Goal: Task Accomplishment & Management: Manage account settings

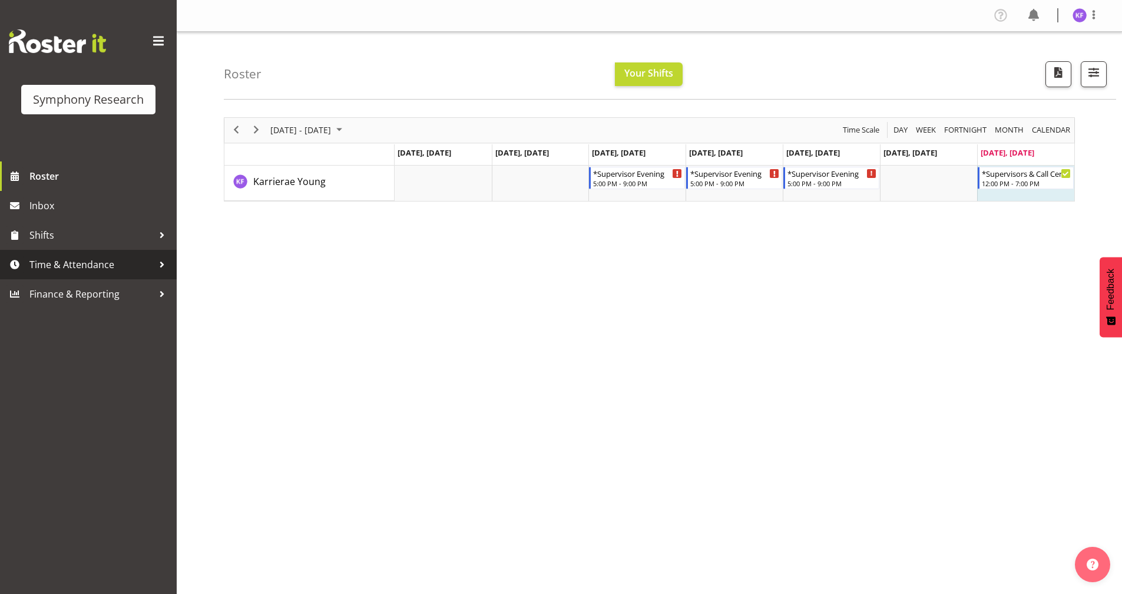
click at [94, 263] on span "Time & Attendance" at bounding box center [91, 265] width 124 height 18
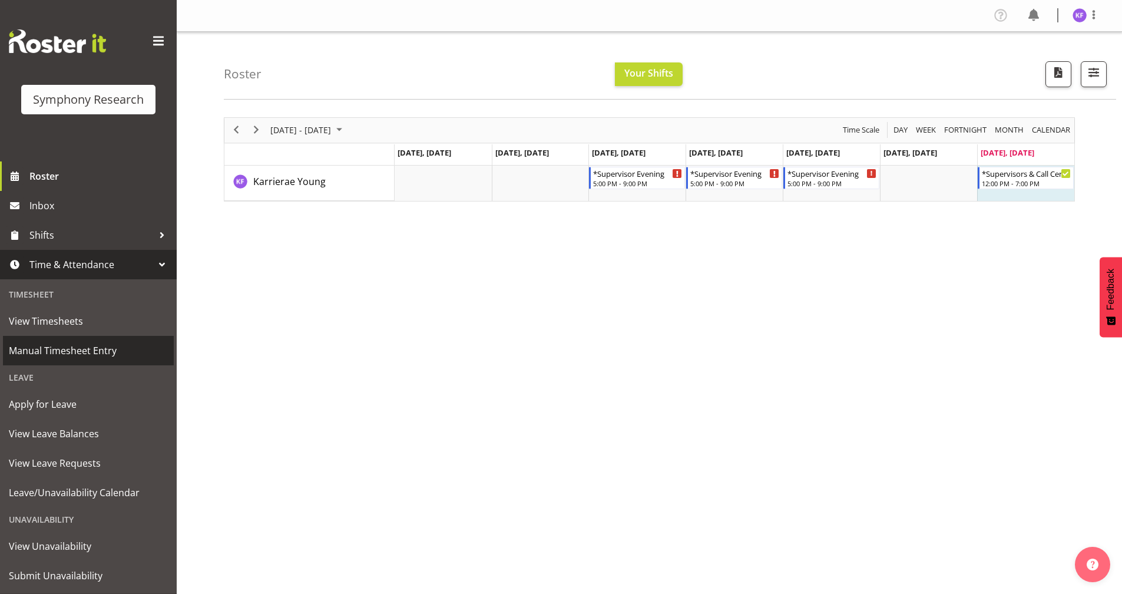
click at [106, 345] on span "Manual Timesheet Entry" at bounding box center [88, 351] width 159 height 18
click at [1009, 69] on div "Roster Your Shifts 1 Locations Clear MM Symphony Select All Deselect All All De…" at bounding box center [670, 66] width 892 height 68
click at [1009, 70] on div "Roster Your Shifts 1 Locations Clear MM Symphony Select All Deselect All All De…" at bounding box center [670, 66] width 892 height 68
click at [1009, 71] on div "Roster Your Shifts 1 Locations Clear MM Symphony Select All Deselect All All De…" at bounding box center [670, 66] width 892 height 68
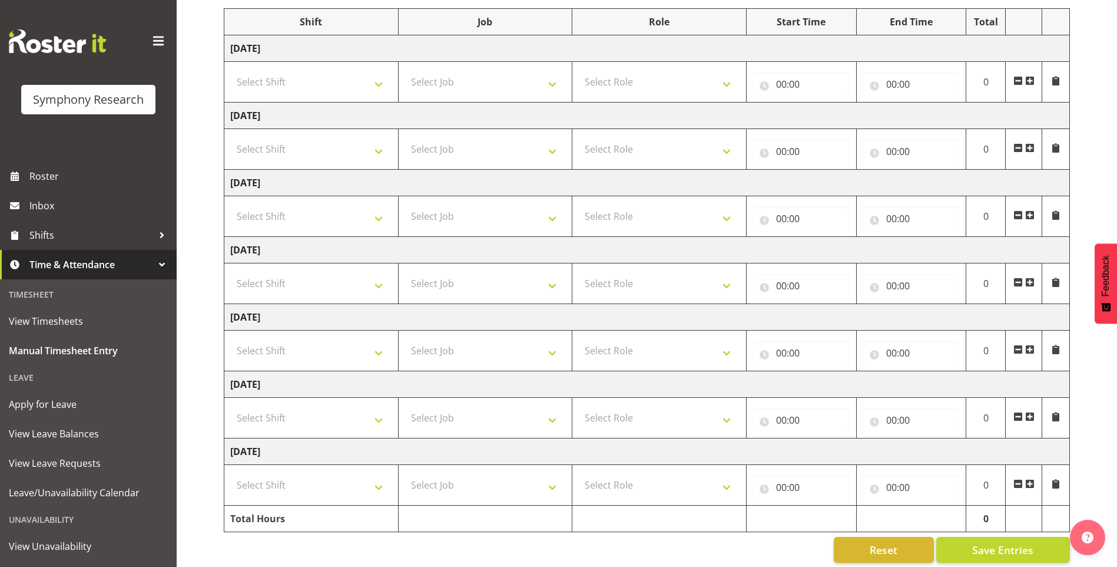
scroll to position [164, 0]
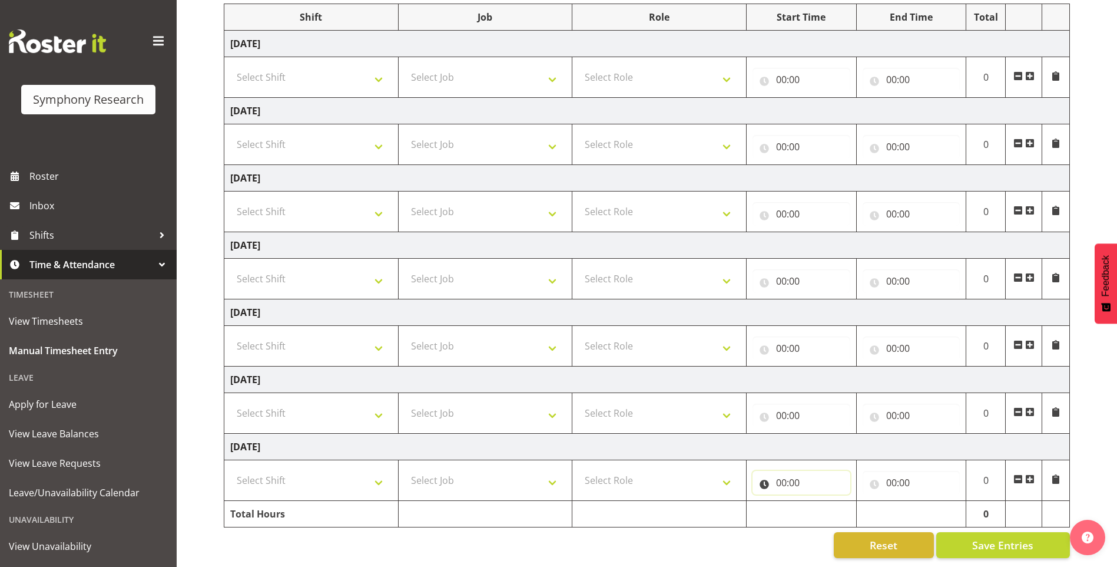
click at [755, 439] on input "00:00" at bounding box center [802, 483] width 98 height 24
click at [829, 439] on select "00 01 02 03 04 05 06 07 08 09 10 11 12 13 14 15 16 17 18 19 20 21 22 23" at bounding box center [833, 513] width 27 height 24
select select "12"
click at [820, 439] on select "00 01 02 03 04 05 06 07 08 09 10 11 12 13 14 15 16 17 18 19 20 21 22 23" at bounding box center [833, 513] width 27 height 24
type input "12:00"
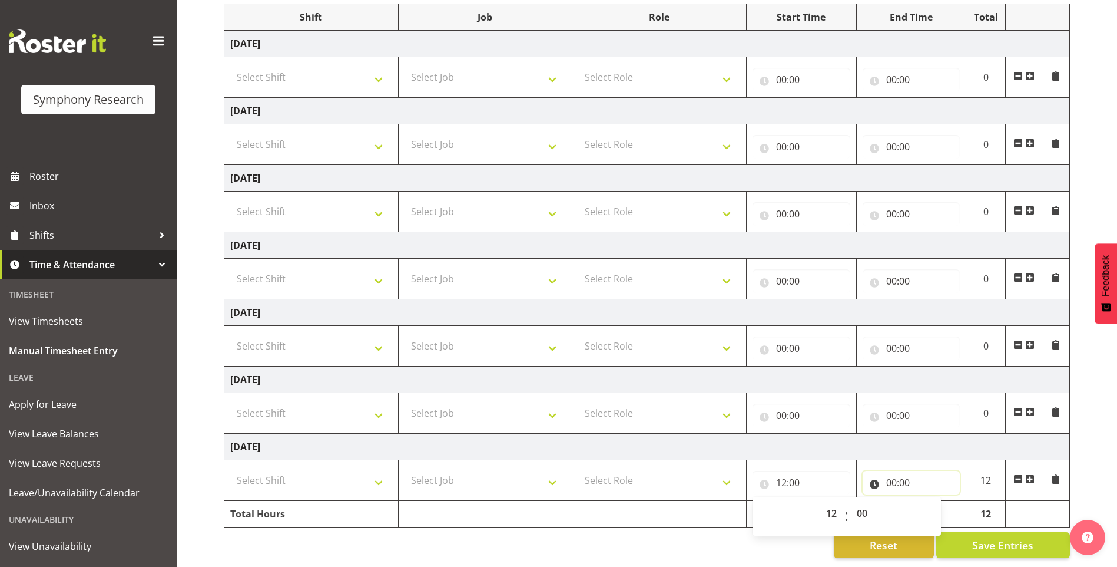
click at [876, 439] on input "00:00" at bounding box center [912, 483] width 98 height 24
click at [890, 439] on select "00 01 02 03 04 05 06 07 08 09 10 11 12 13 14 15 16 17 18 19 20 21 22 23" at bounding box center [943, 513] width 27 height 24
select select "16"
click at [890, 439] on select "00 01 02 03 04 05 06 07 08 09 10 11 12 13 14 15 16 17 18 19 20 21 22 23" at bounding box center [943, 513] width 27 height 24
type input "16:00"
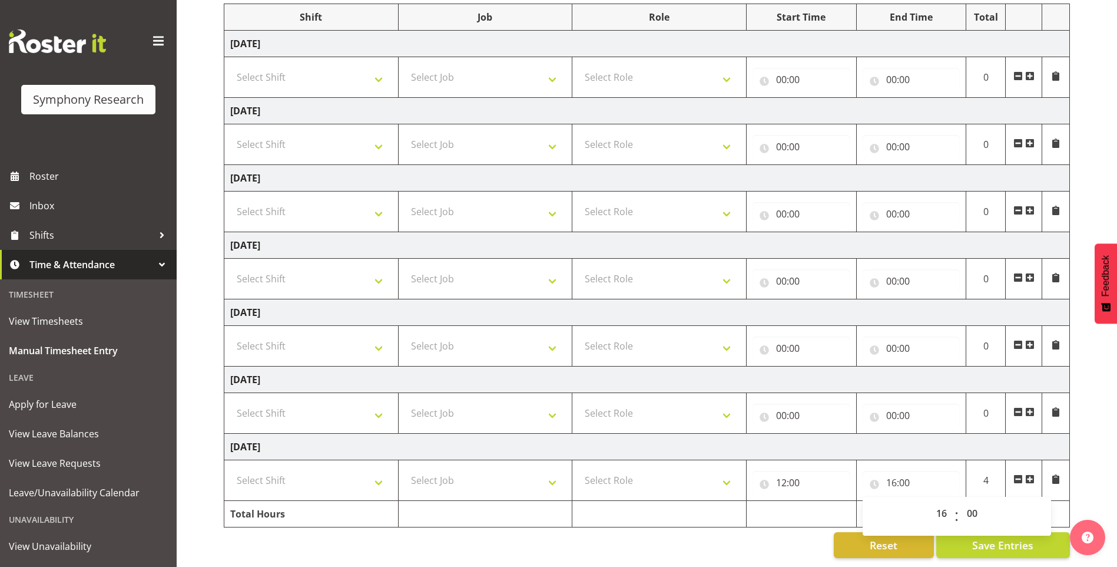
click at [890, 439] on td "Sunday 21st September 2025" at bounding box center [647, 446] width 846 height 27
click at [665, 439] on select "Select Role Briefing Interviewing Validator Supervisor" at bounding box center [659, 480] width 162 height 24
select select "358"
click at [578, 439] on select "Select Role Briefing Interviewing Validator Supervisor" at bounding box center [659, 480] width 162 height 24
click at [473, 439] on select "Select Job 550060 IF Admin 553492 World Poll Aus Wave 2 Main 2025 553493 World …" at bounding box center [486, 480] width 162 height 24
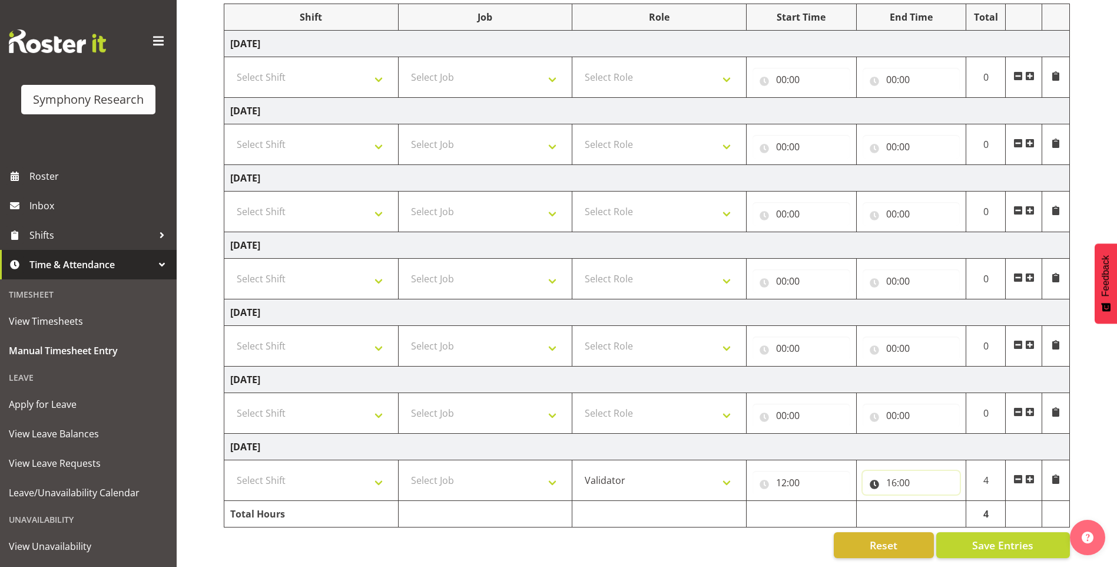
click at [884, 439] on input "16:00" at bounding box center [912, 483] width 98 height 24
click at [890, 439] on select "00 01 02 03 04 05 06 07 08 09 10 11 12 13 14 15 16 17 18 19 20 21 22 23" at bounding box center [943, 513] width 27 height 24
select select "15"
click at [890, 439] on select "00 01 02 03 04 05 06 07 08 09 10 11 12 13 14 15 16 17 18 19 20 21 22 23" at bounding box center [943, 513] width 27 height 24
type input "15:00"
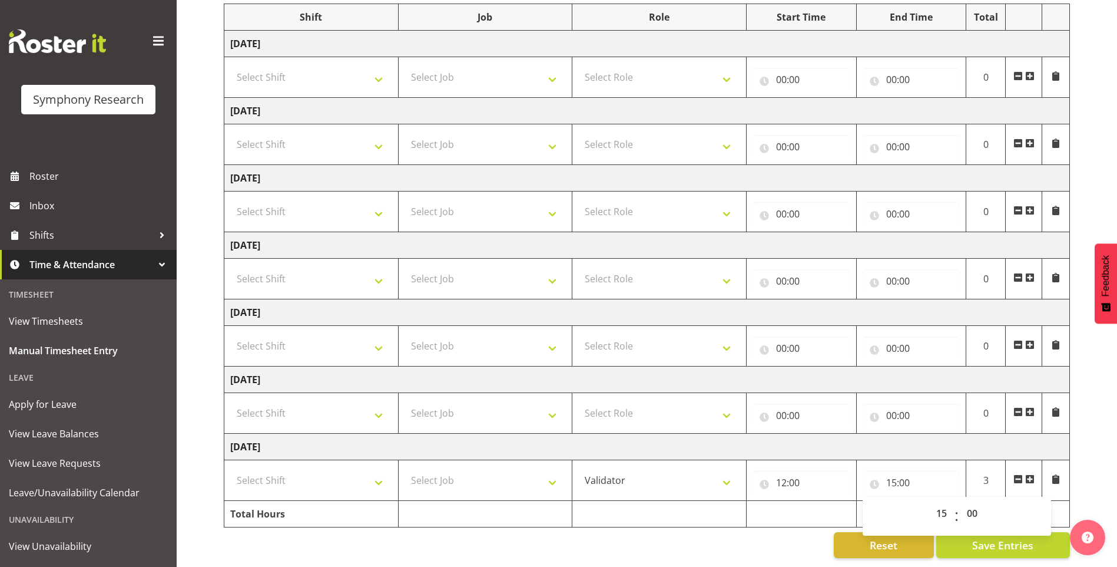
click at [827, 439] on div "Reset Save Entries" at bounding box center [647, 545] width 846 height 26
click at [890, 439] on span at bounding box center [1029, 478] width 9 height 9
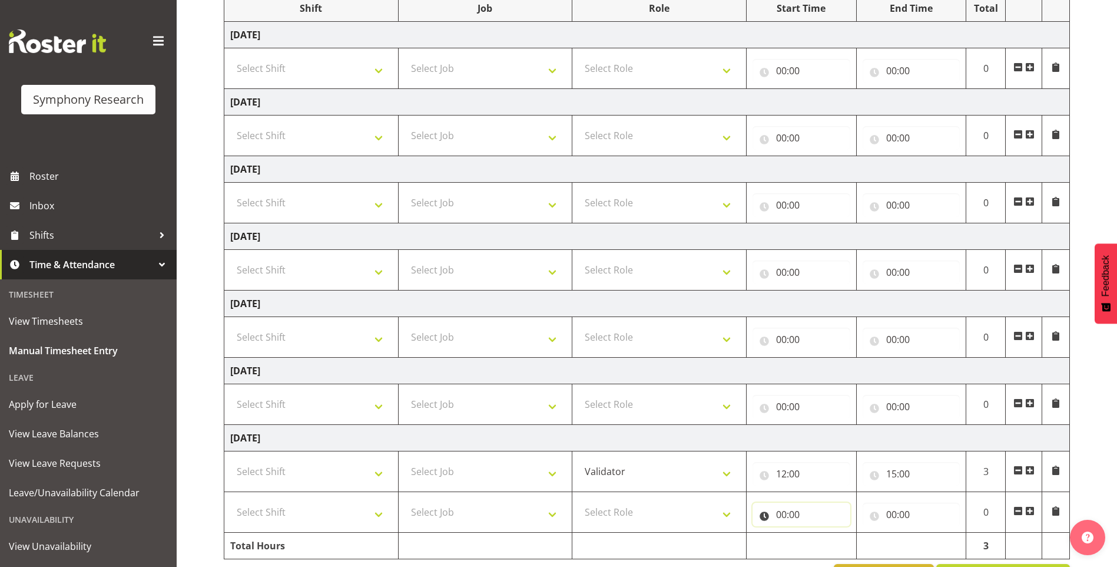
click at [757, 439] on input "00:00" at bounding box center [802, 514] width 98 height 24
click at [829, 439] on select "00 01 02 03 04 05 06 07 08 09 10 11 12 13 14 15 16 17 18 19 20 21 22 23" at bounding box center [833, 545] width 27 height 24
select select "15"
click at [820, 439] on select "00 01 02 03 04 05 06 07 08 09 10 11 12 13 14 15 16 17 18 19 20 21 22 23" at bounding box center [833, 545] width 27 height 24
type input "15:00"
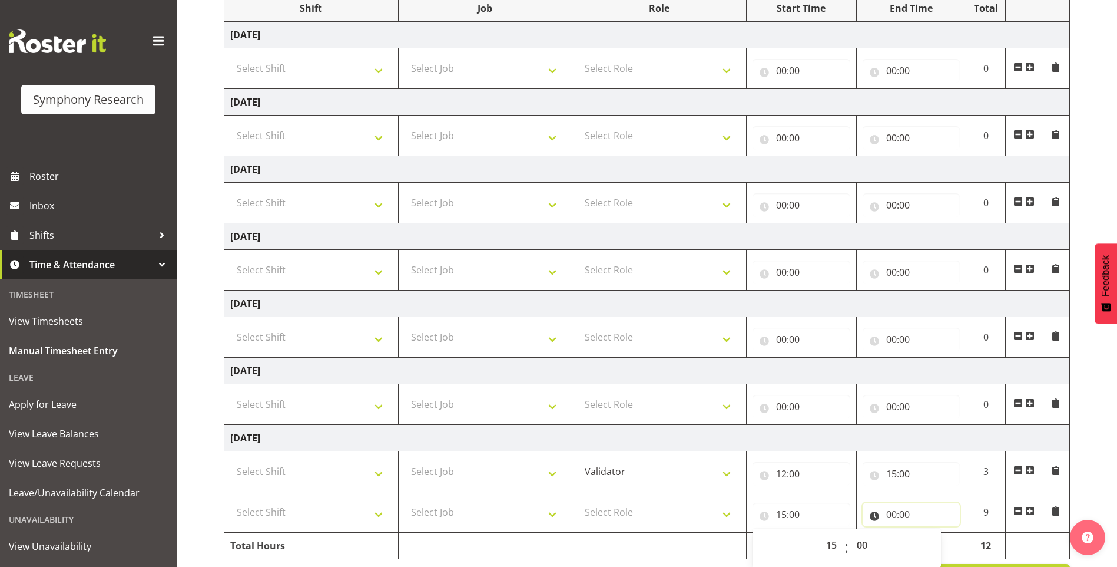
click at [875, 439] on input "00:00" at bounding box center [912, 514] width 98 height 24
click at [890, 439] on select "00 01 02 03 04 05 06 07 08 09 10 11 12 13 14 15 16 17 18 19 20 21 22 23" at bounding box center [943, 545] width 27 height 24
select select "16"
click at [890, 439] on select "00 01 02 03 04 05 06 07 08 09 10 11 12 13 14 15 16 17 18 19 20 21 22 23" at bounding box center [943, 545] width 27 height 24
type input "16:00"
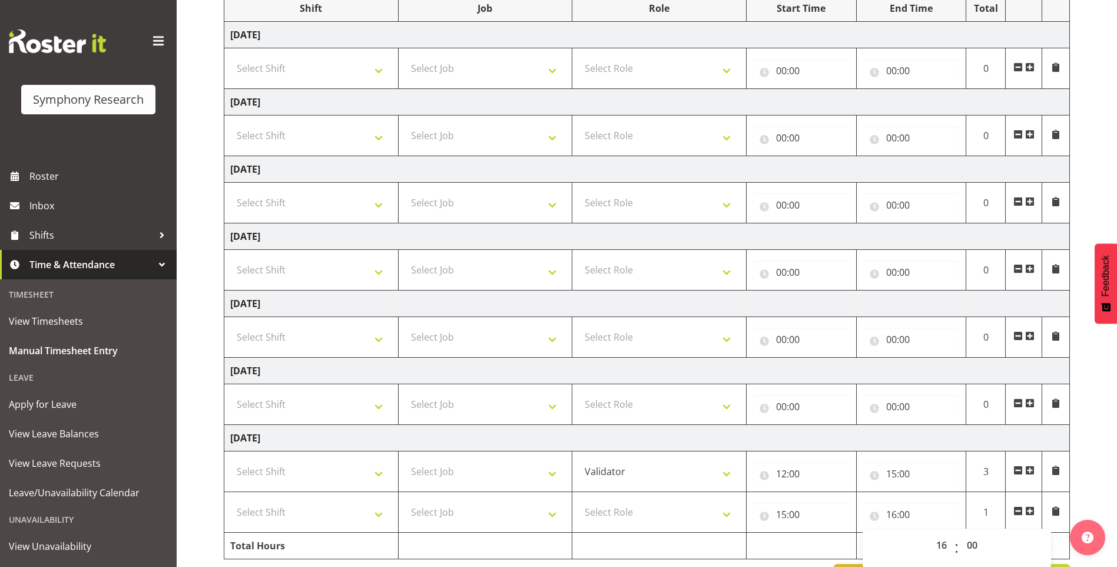
click at [871, 431] on td "Sunday 21st September 2025" at bounding box center [647, 438] width 846 height 27
click at [663, 439] on select "Select Role Briefing Interviewing Validator Supervisor" at bounding box center [659, 512] width 162 height 24
select select "358"
click at [578, 439] on select "Select Role Briefing Interviewing Validator Supervisor" at bounding box center [659, 512] width 162 height 24
click at [480, 439] on select "Select Job 550060 IF Admin 553492 World Poll Aus Wave 2 Main 2025 553493 World …" at bounding box center [486, 471] width 162 height 24
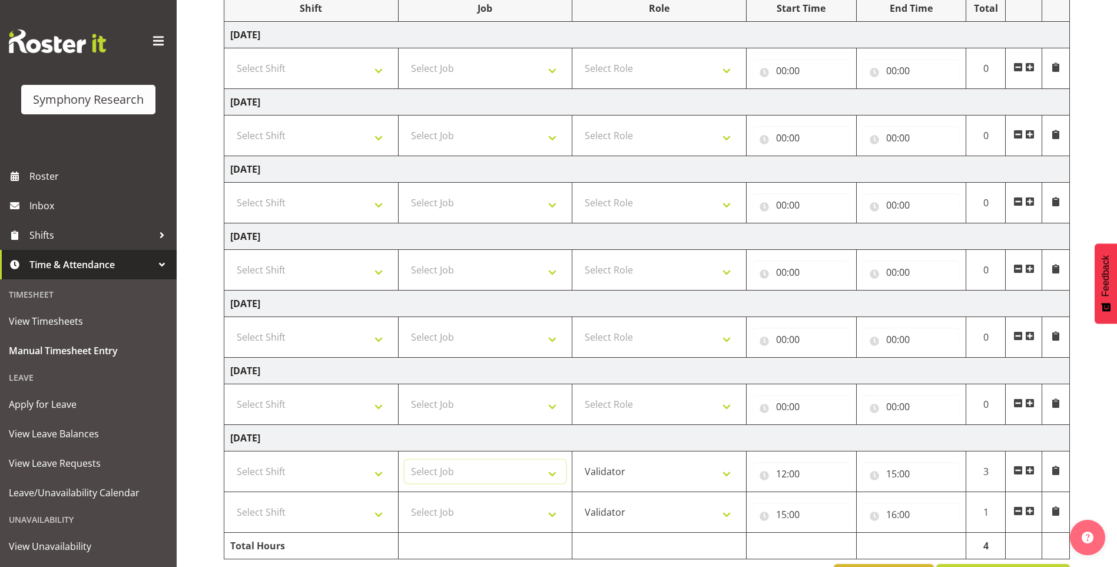
select select "10499"
click at [405, 439] on select "Select Job 550060 IF Admin 553492 World Poll Aus Wave 2 Main 2025 553493 World …" at bounding box center [486, 471] width 162 height 24
click at [498, 439] on select "Select Job 550060 IF Admin 553492 World Poll Aus Wave 2 Main 2025 553493 World …" at bounding box center [486, 512] width 162 height 24
select select "10527"
click at [405, 439] on select "Select Job 550060 IF Admin 553492 World Poll Aus Wave 2 Main 2025 553493 World …" at bounding box center [486, 512] width 162 height 24
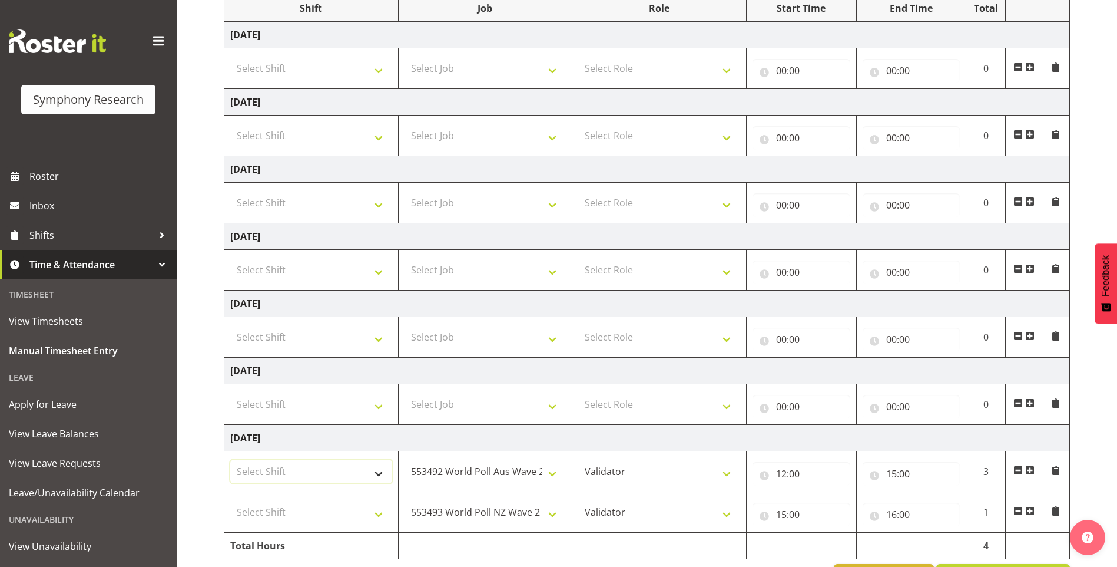
click at [287, 439] on select "Select Shift !!Weekend Residential (Roster IT Shift Label) *Business 9/10am ~ 4…" at bounding box center [311, 471] width 162 height 24
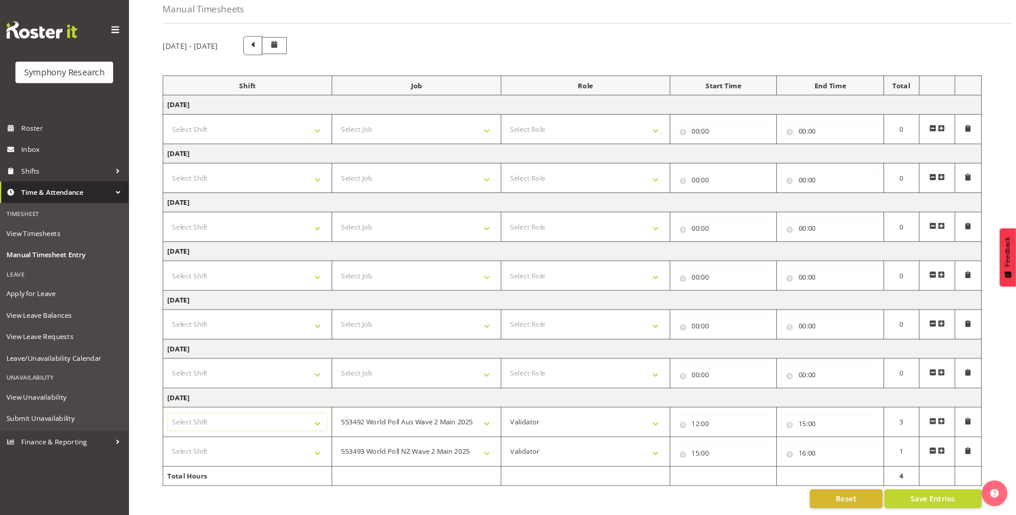
scroll to position [68, 0]
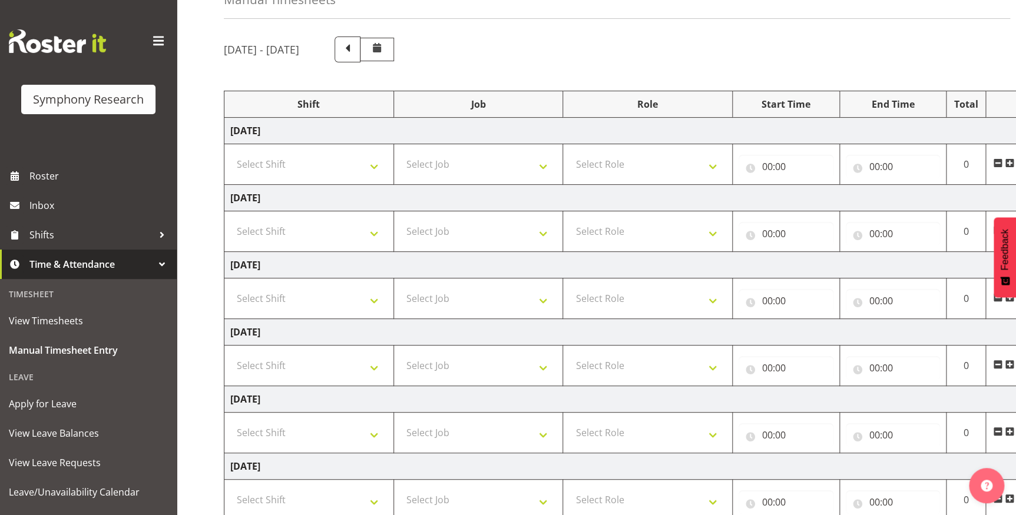
drag, startPoint x: 766, startPoint y: 32, endPoint x: 777, endPoint y: 41, distance: 14.6
click at [766, 28] on div "September 15th - September 21st 2025 Shift Job Role Start Time End Time Total M…" at bounding box center [620, 361] width 792 height 667
click at [781, 48] on div "September 15th - September 21st 2025" at bounding box center [596, 50] width 745 height 26
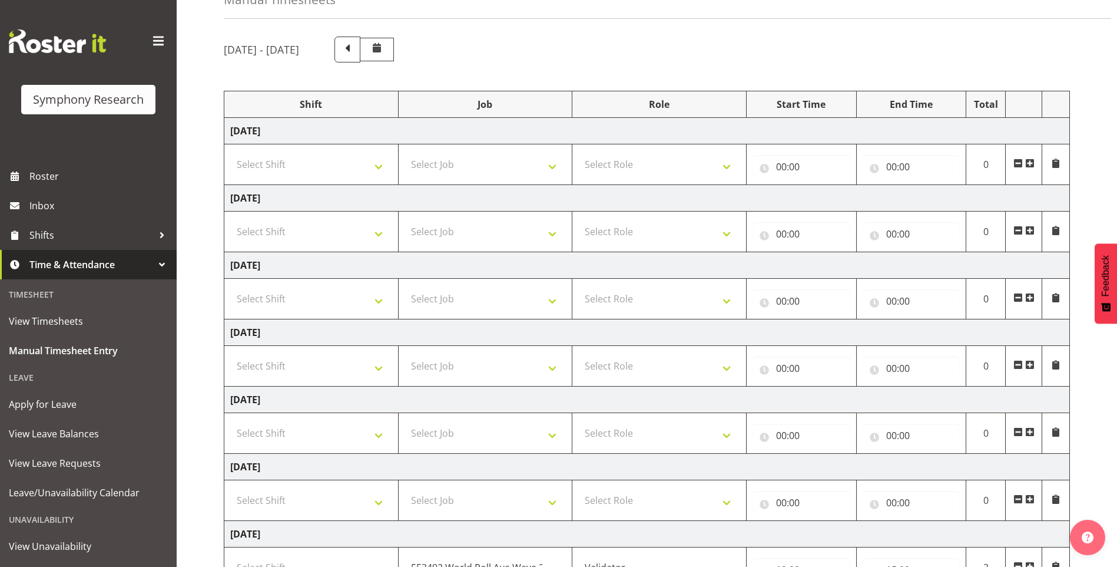
click at [890, 50] on div "September 15th - September 21st 2025" at bounding box center [647, 50] width 846 height 26
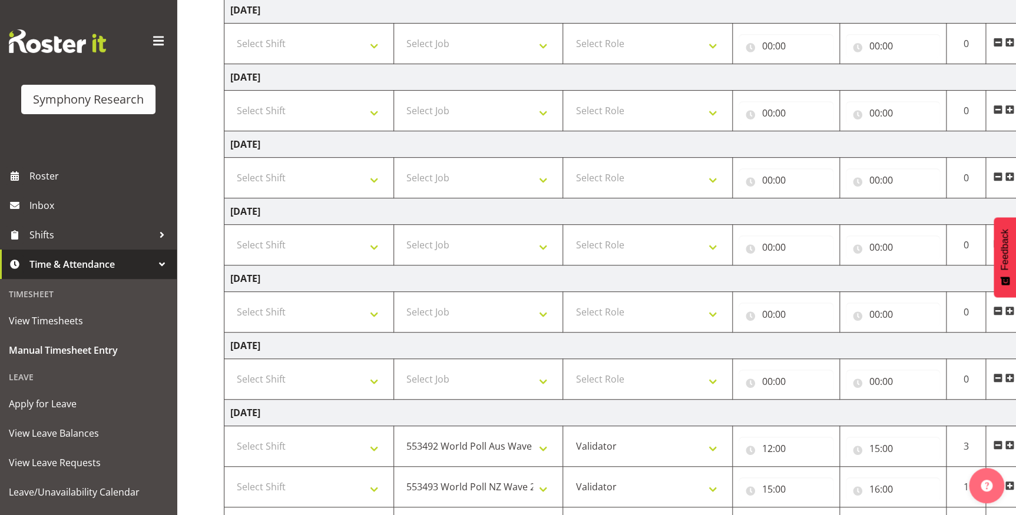
scroll to position [254, 0]
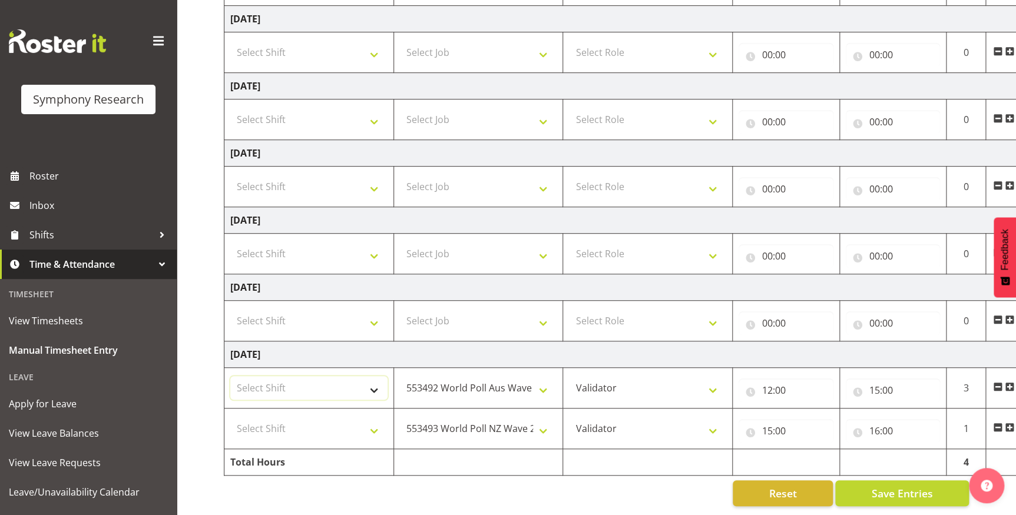
click at [337, 384] on select "Select Shift !!Weekend Residential (Roster IT Shift Label) *Business 9/10am ~ 4…" at bounding box center [308, 388] width 157 height 24
select select "11547"
click at [230, 376] on select "Select Shift !!Weekend Residential (Roster IT Shift Label) *Business 9/10am ~ 4…" at bounding box center [308, 388] width 157 height 24
click at [331, 425] on select "Select Shift !!Weekend Residential (Roster IT Shift Label) *Business 9/10am ~ 4…" at bounding box center [308, 429] width 157 height 24
select select "41319"
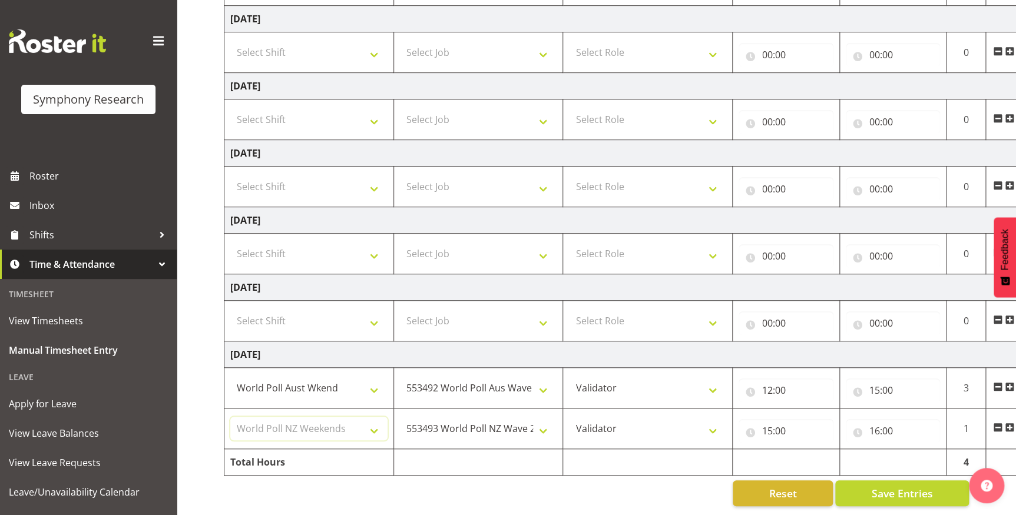
click at [230, 417] on select "Select Shift !!Weekend Residential (Roster IT Shift Label) *Business 9/10am ~ 4…" at bounding box center [308, 429] width 157 height 24
click at [885, 439] on span "Save Entries" at bounding box center [901, 493] width 61 height 15
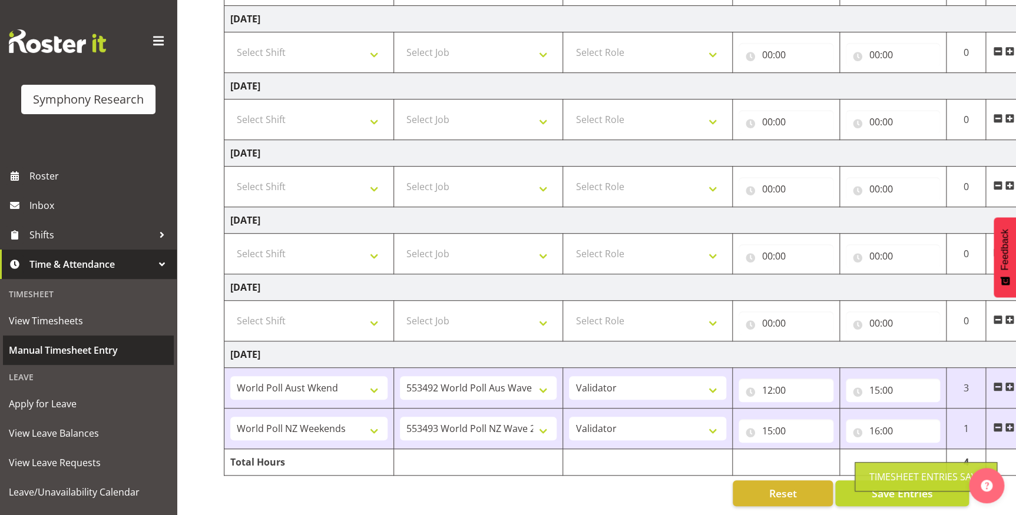
click at [46, 347] on span "Manual Timesheet Entry" at bounding box center [88, 351] width 159 height 18
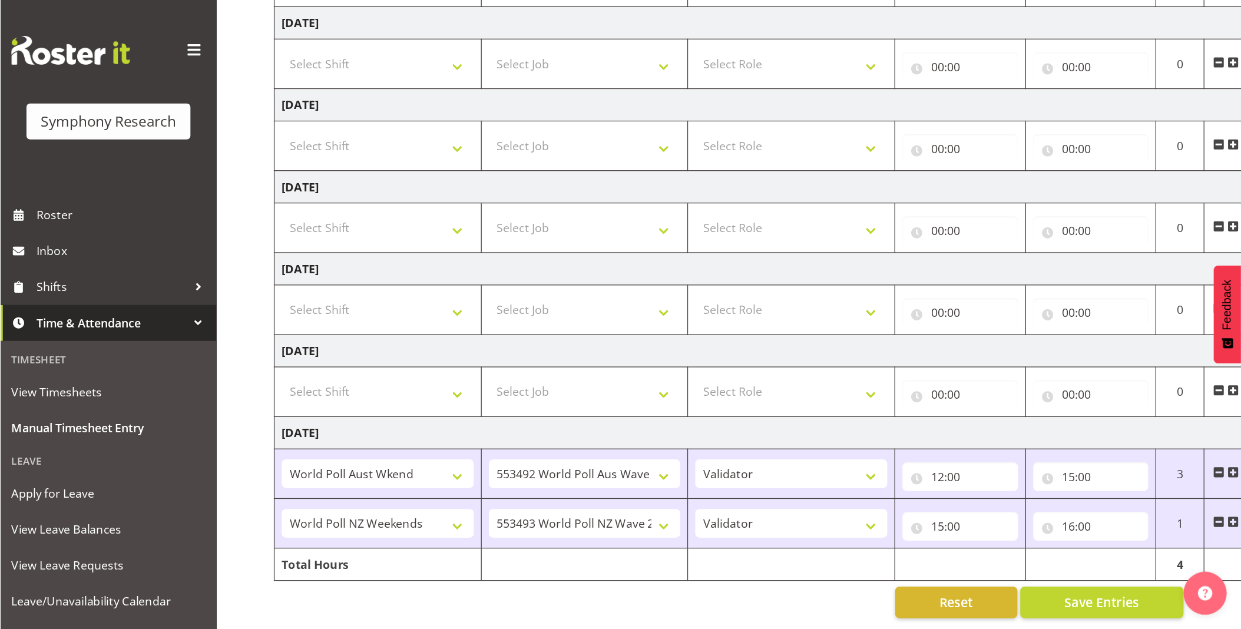
scroll to position [24, 0]
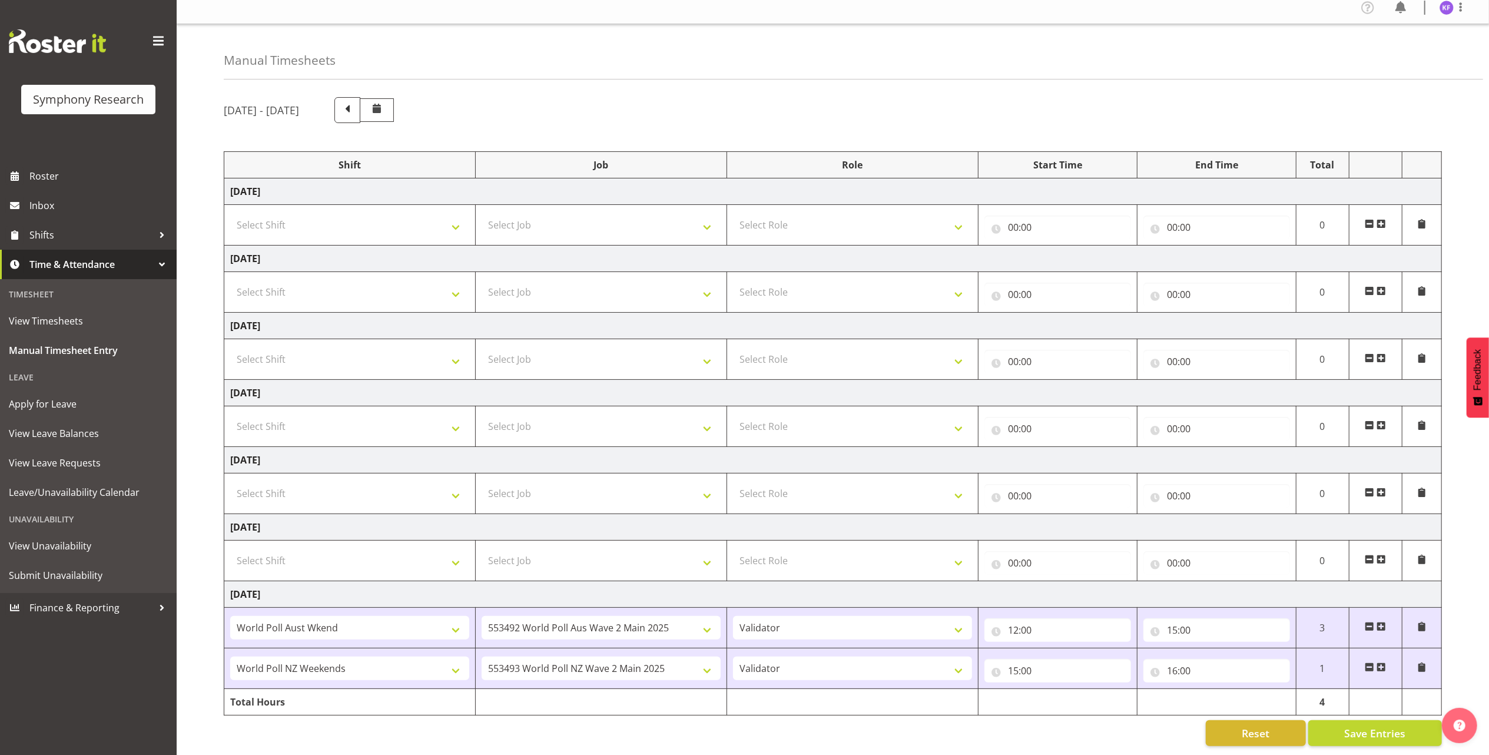
click at [890, 48] on div "Manual Timesheets" at bounding box center [854, 51] width 1260 height 55
click at [890, 42] on div "Manual Timesheets" at bounding box center [854, 51] width 1260 height 55
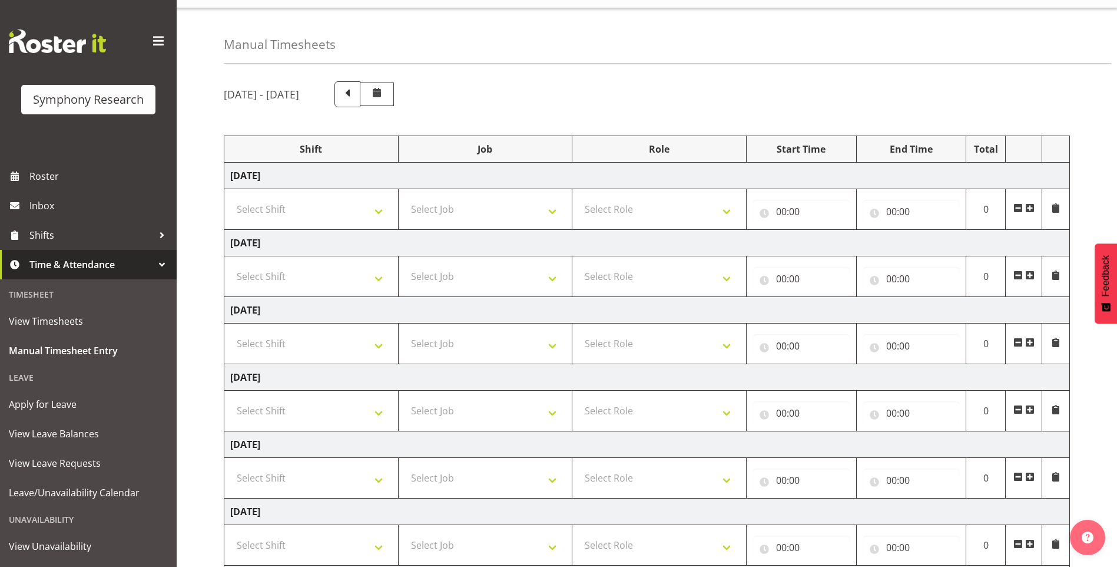
click at [890, 64] on div "Manual Timesheets September 15th - September 21st 2025 Shift Job Role Start Tim…" at bounding box center [647, 373] width 940 height 731
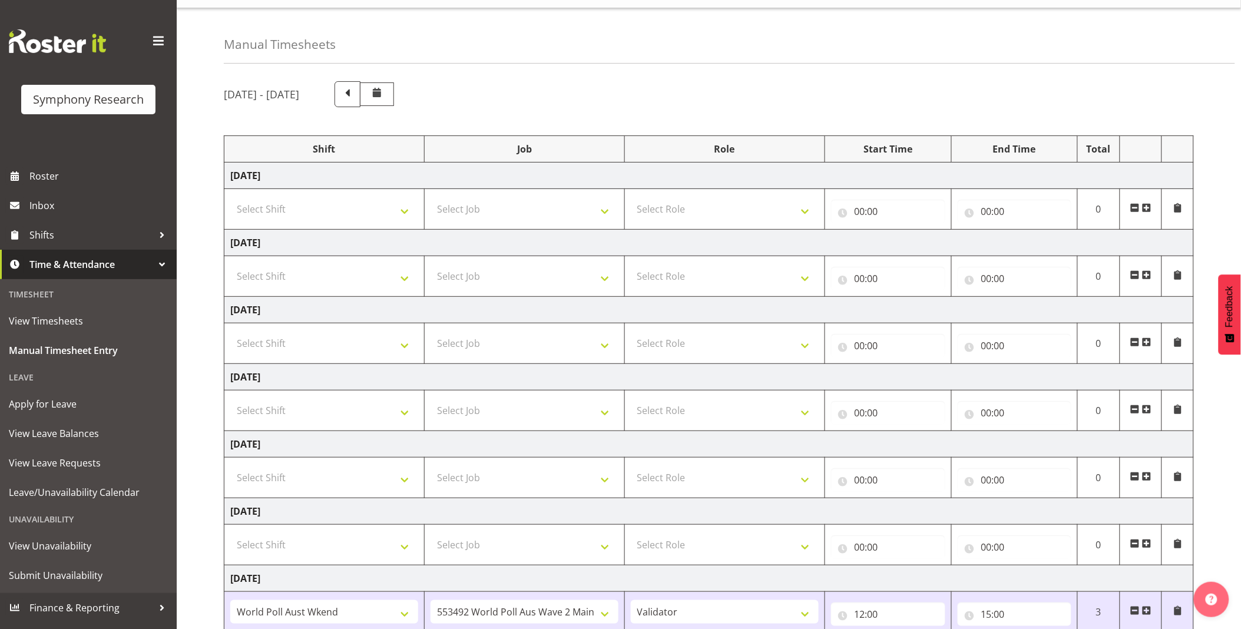
drag, startPoint x: 913, startPoint y: 64, endPoint x: 1014, endPoint y: 71, distance: 101.5
click at [890, 71] on div "Manual Timesheets September 15th - September 21st 2025 Shift Job Role Start Tim…" at bounding box center [709, 373] width 1064 height 731
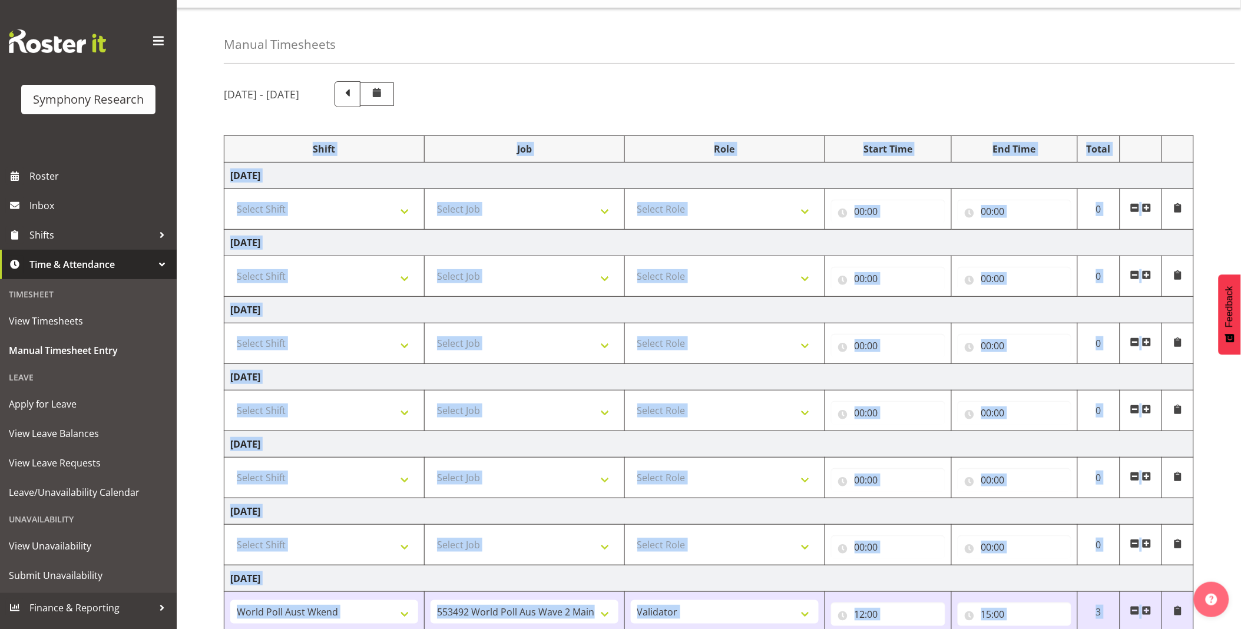
click at [890, 71] on div "Manual Timesheets September 15th - September 21st 2025 Shift Job Role Start Tim…" at bounding box center [709, 373] width 1064 height 731
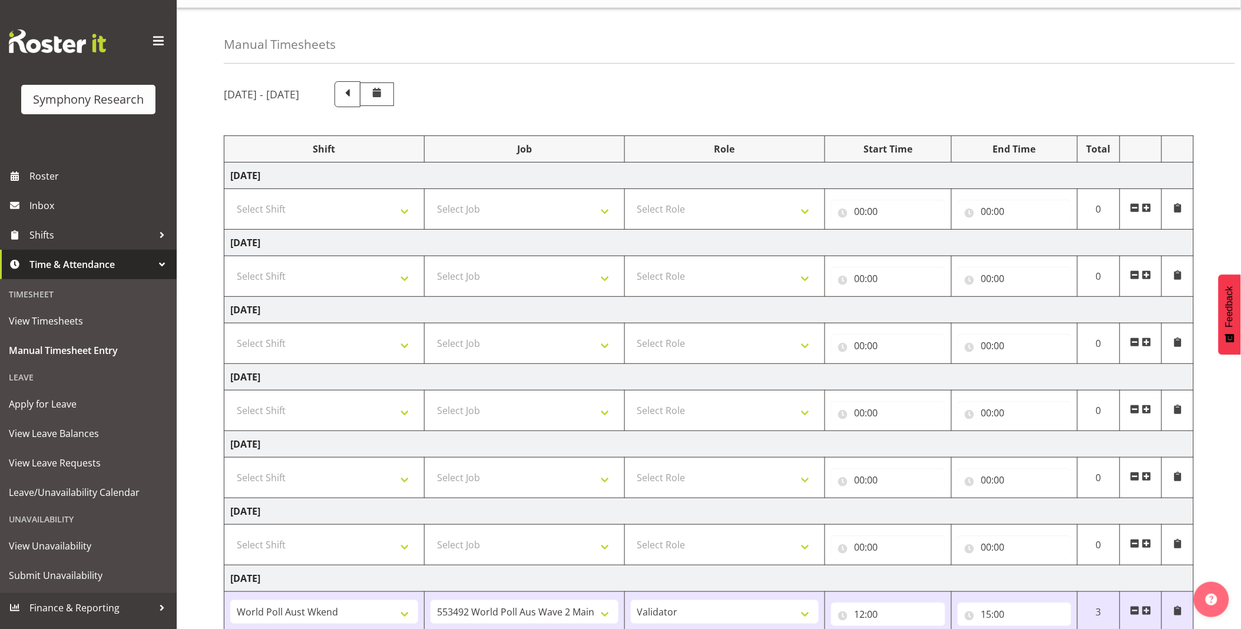
drag, startPoint x: 1015, startPoint y: 71, endPoint x: 990, endPoint y: 72, distance: 24.7
click at [890, 78] on div "September 15th - September 21st 2025 Shift Job Role Start Time End Time Total M…" at bounding box center [732, 405] width 1017 height 667
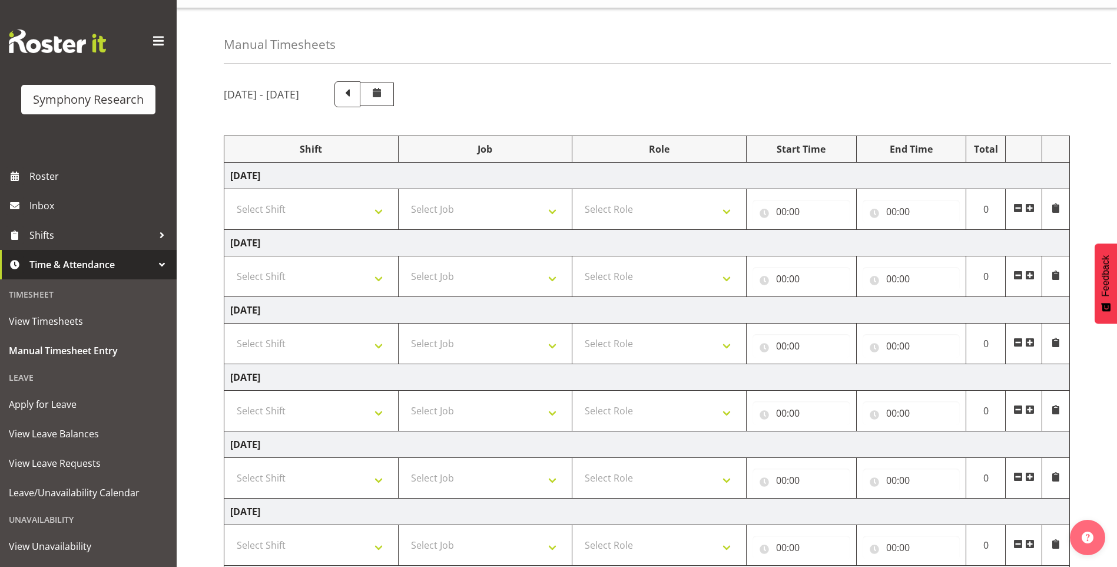
drag, startPoint x: 1101, startPoint y: 0, endPoint x: 827, endPoint y: 61, distance: 280.6
click at [827, 61] on div "Manual Timesheets" at bounding box center [667, 35] width 887 height 55
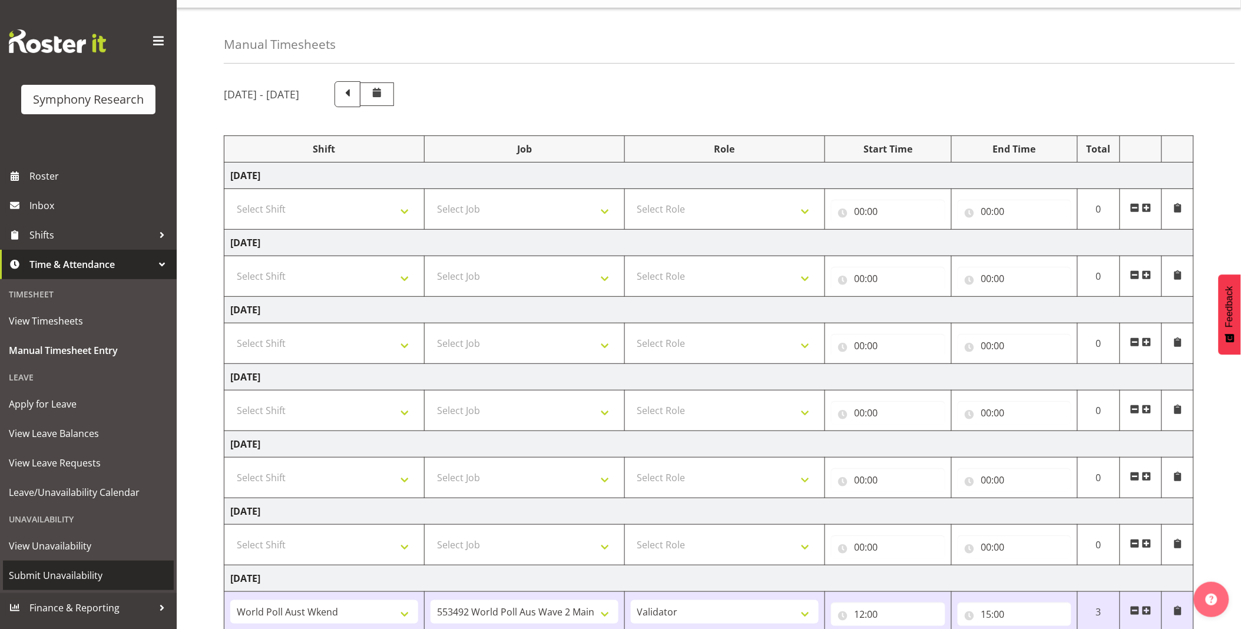
drag, startPoint x: 81, startPoint y: 570, endPoint x: 92, endPoint y: 567, distance: 12.3
click at [81, 439] on span "Submit Unavailability" at bounding box center [88, 576] width 159 height 18
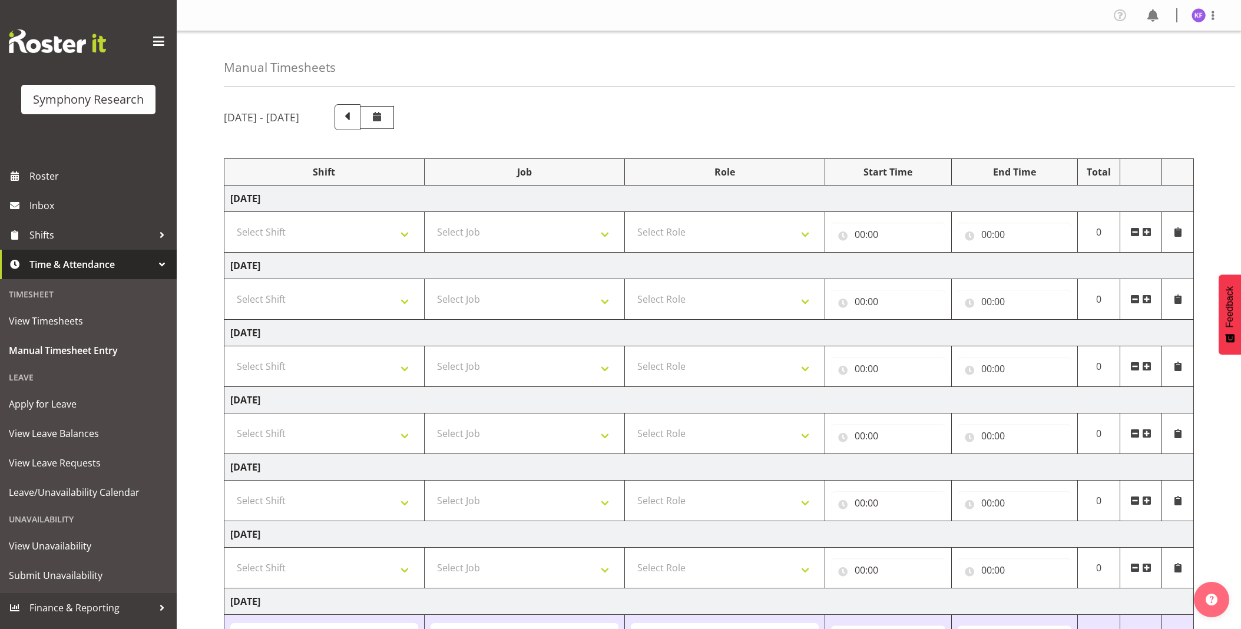
select select "11547"
select select "10499"
select select "358"
select select "41319"
select select "10527"
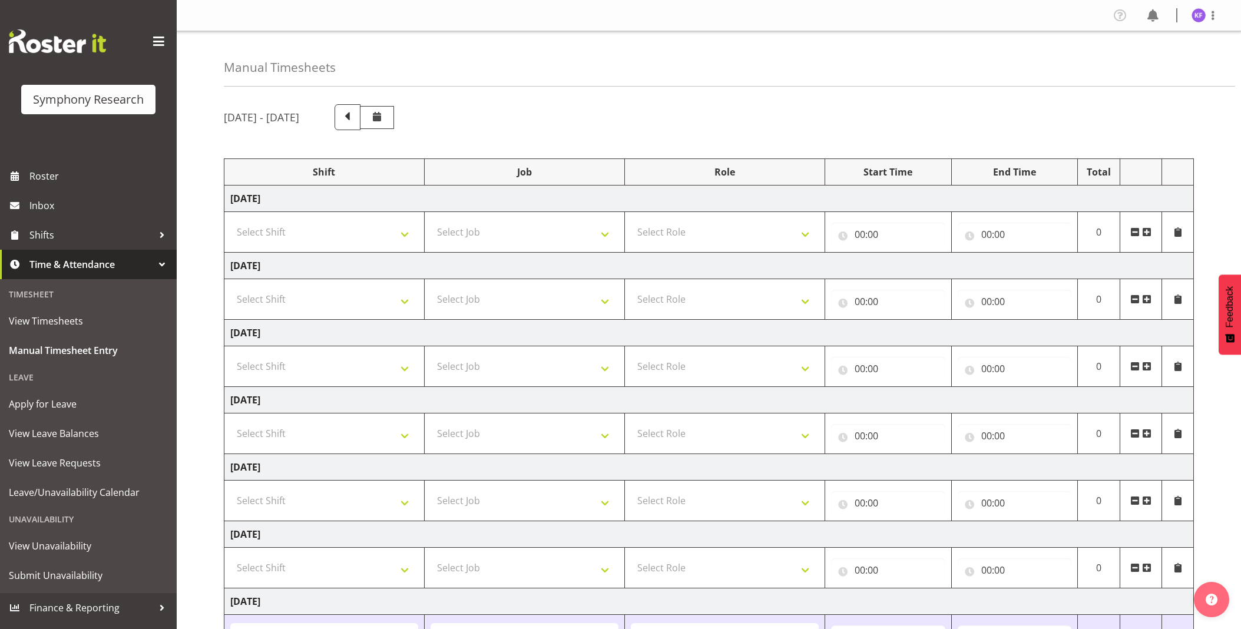
select select "358"
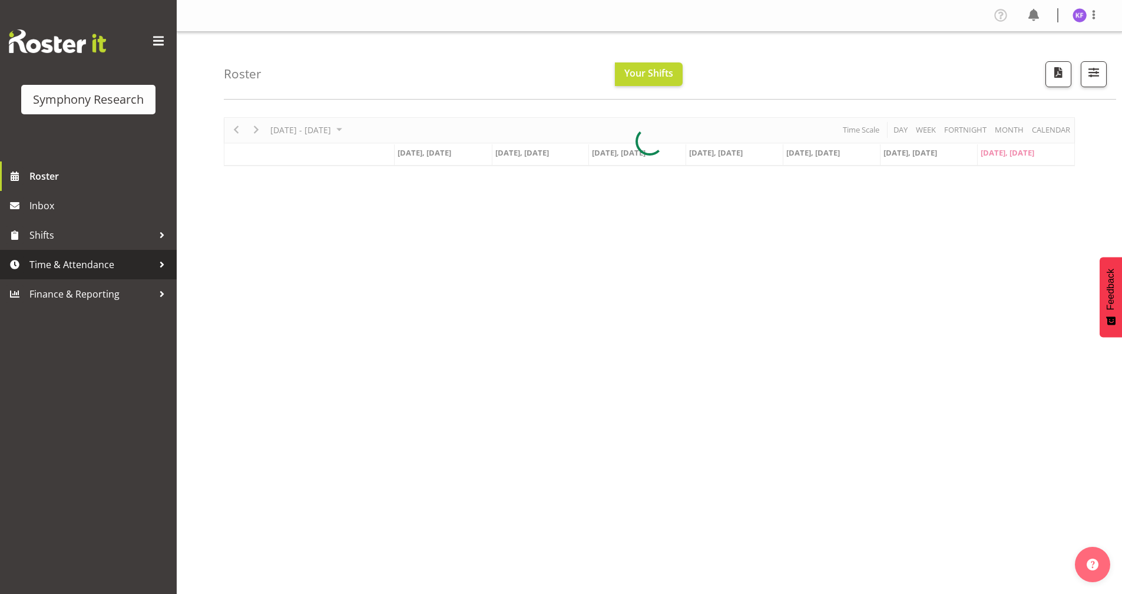
click at [111, 268] on span "Time & Attendance" at bounding box center [91, 265] width 124 height 18
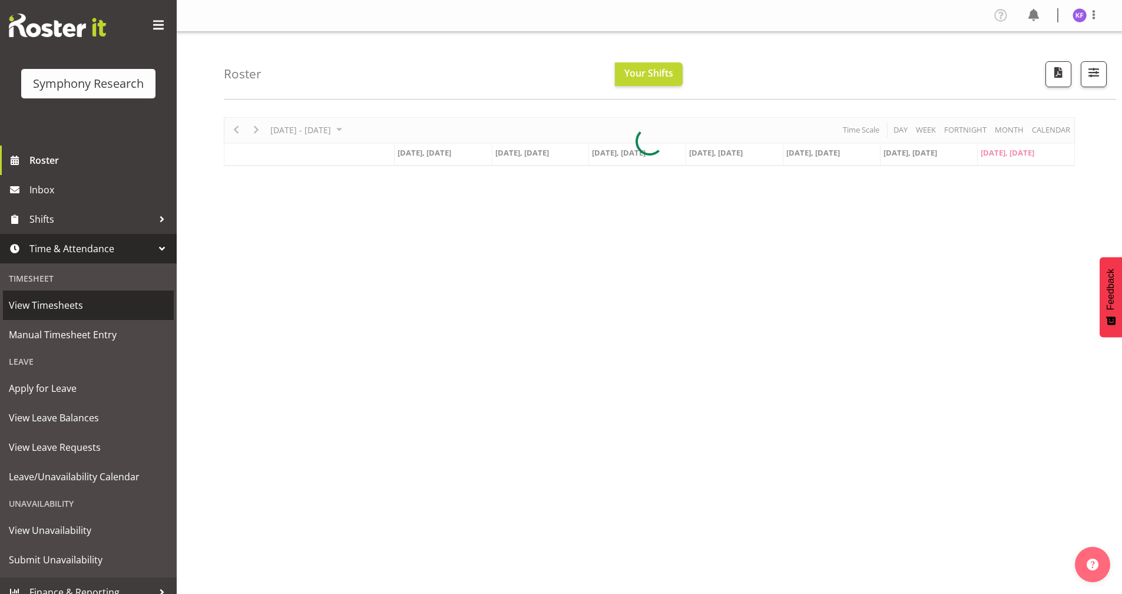
scroll to position [29, 0]
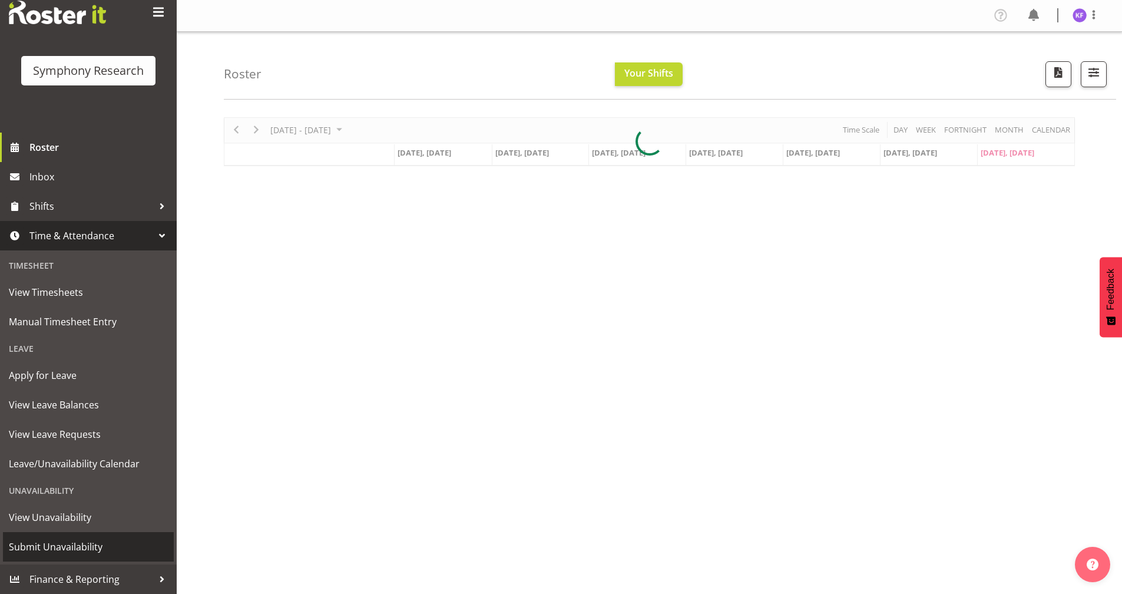
click at [124, 538] on span "Submit Unavailability" at bounding box center [88, 547] width 159 height 18
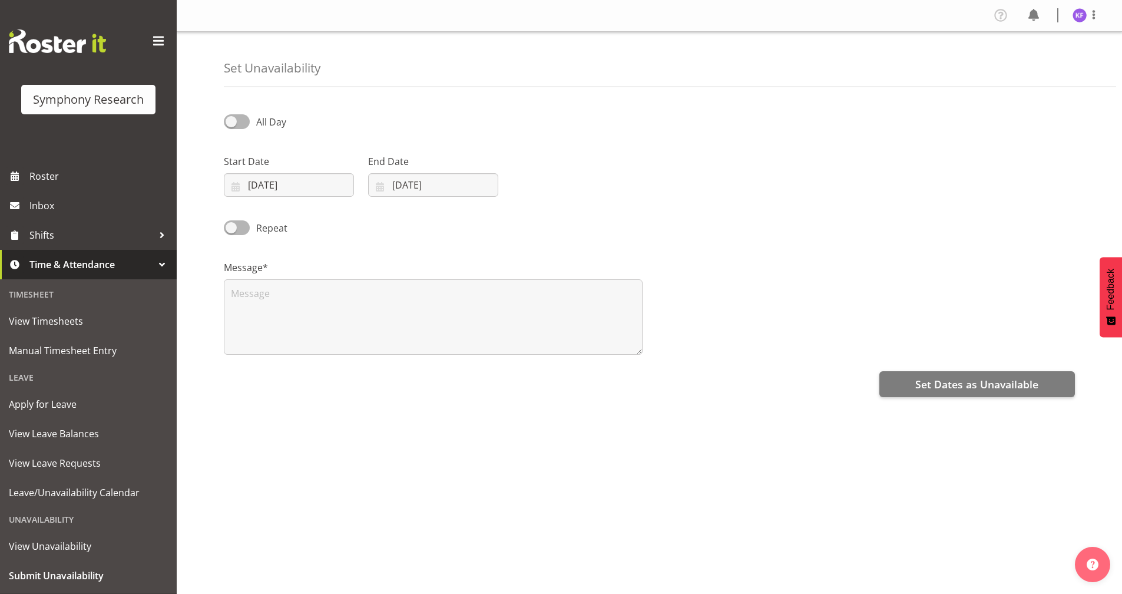
select select "8"
select select "2025"
click at [239, 190] on input "[DATE]" at bounding box center [289, 185] width 130 height 24
click at [276, 368] on span "29" at bounding box center [271, 368] width 9 height 11
type input "29/09/2025"
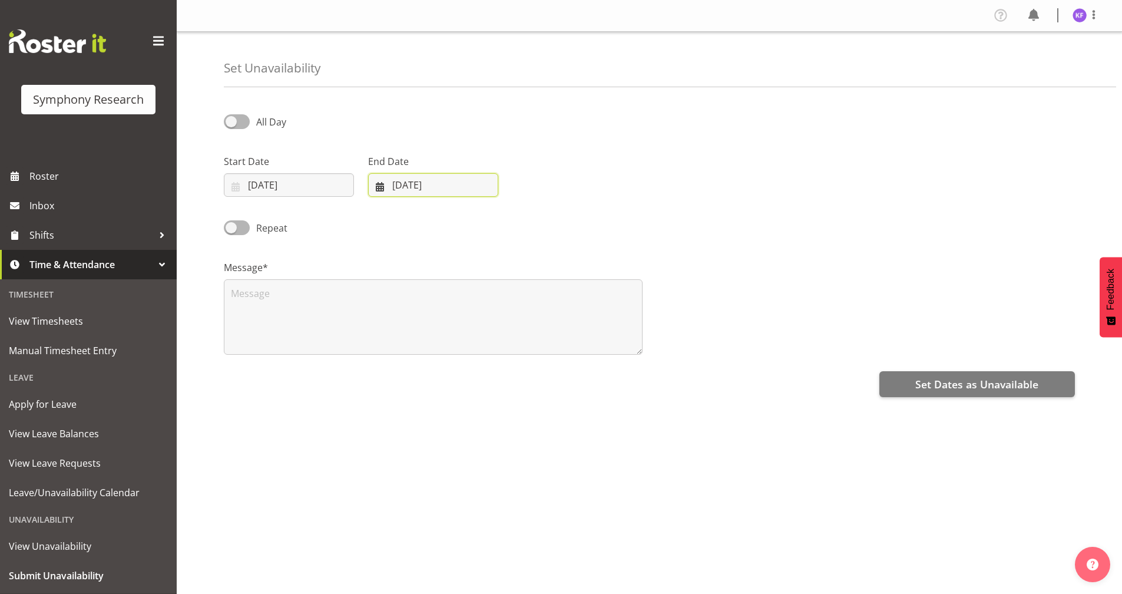
click at [383, 184] on input "[DATE]" at bounding box center [433, 185] width 130 height 24
click at [418, 370] on span "29" at bounding box center [415, 368] width 9 height 11
type input "29/09/2025"
click at [394, 313] on textarea at bounding box center [433, 316] width 419 height 75
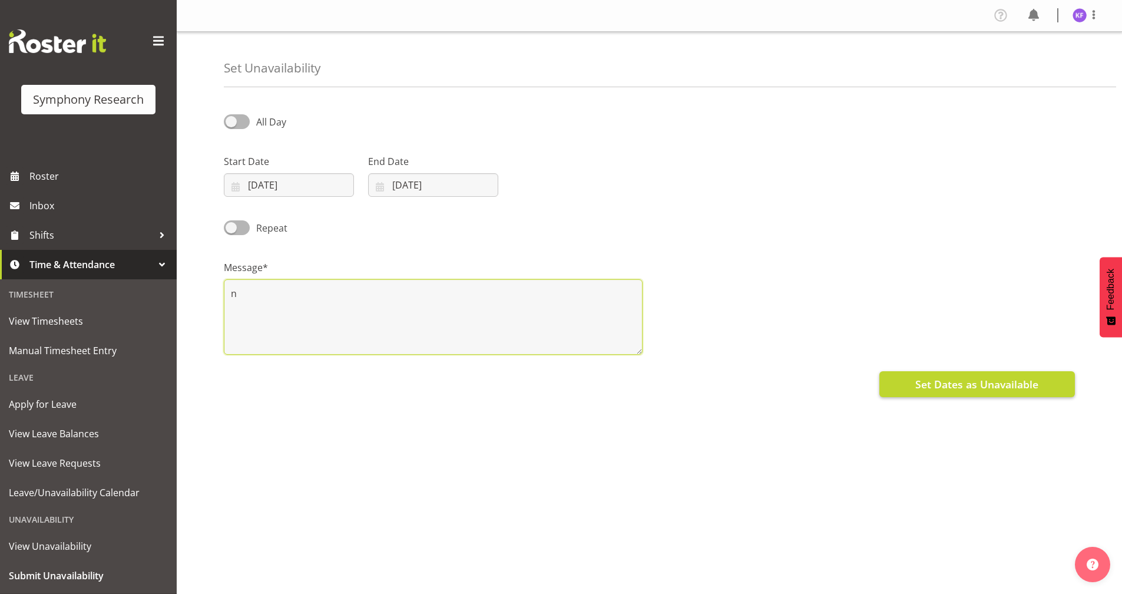
type textarea "n"
click at [893, 388] on button "Set Dates as Unavailable" at bounding box center [977, 384] width 196 height 26
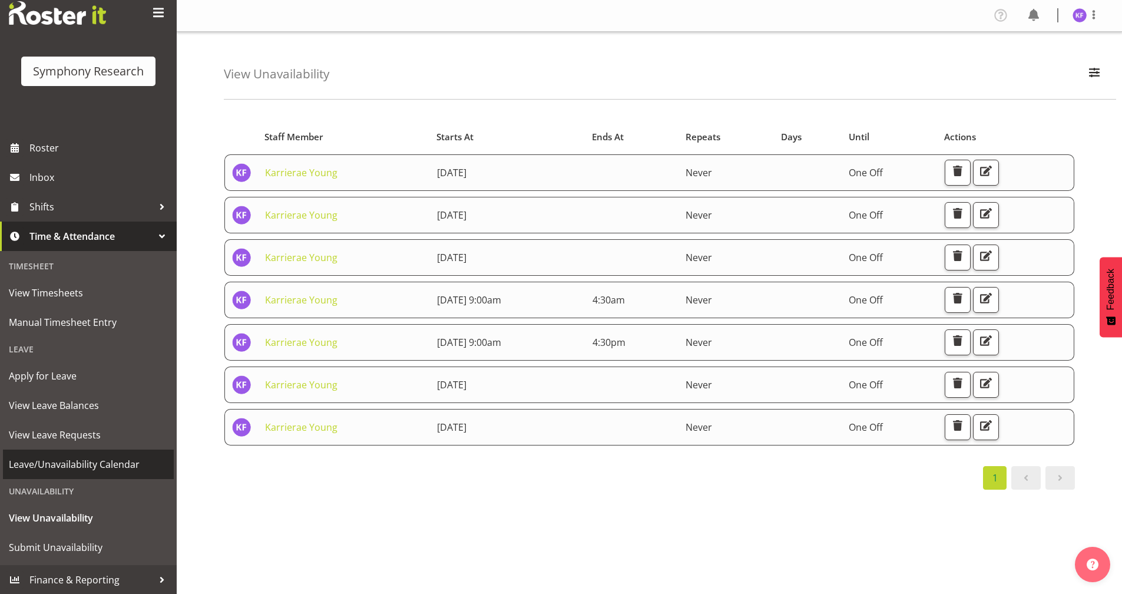
scroll to position [29, 0]
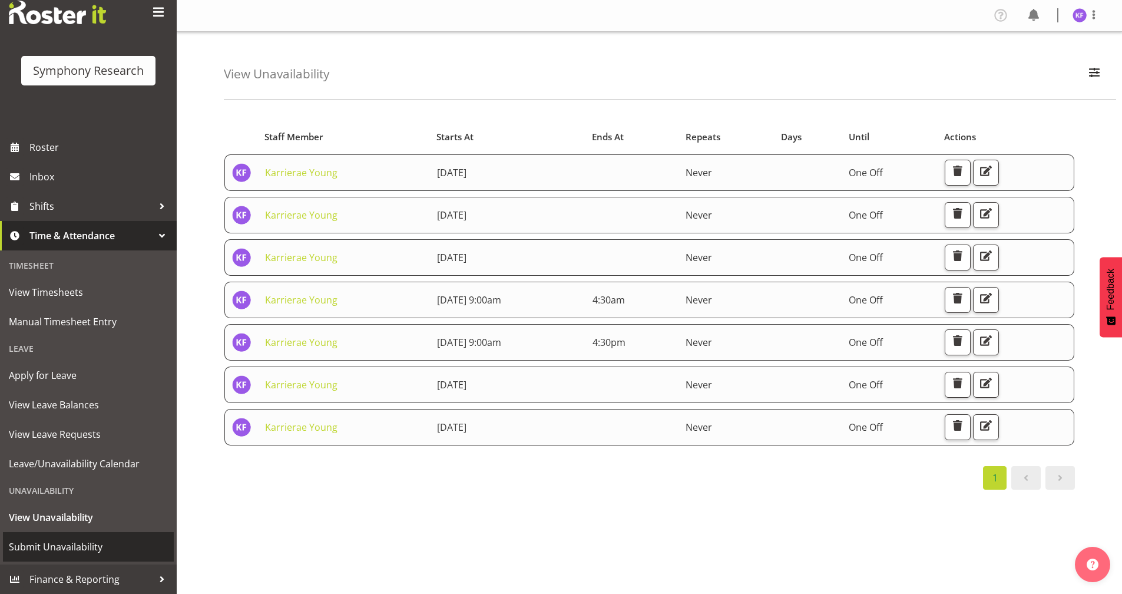
click at [97, 542] on span "Submit Unavailability" at bounding box center [88, 547] width 159 height 18
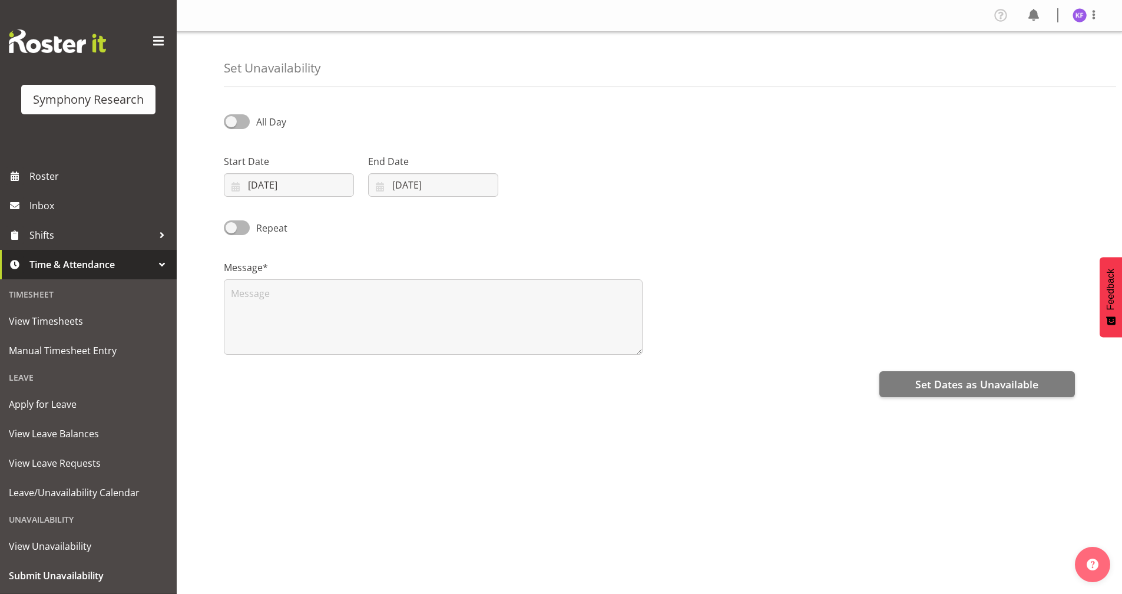
select select "8"
select select "2025"
click at [237, 191] on input "[DATE]" at bounding box center [289, 185] width 130 height 24
click at [296, 372] on span "30" at bounding box center [294, 368] width 9 height 11
type input "30/09/2025"
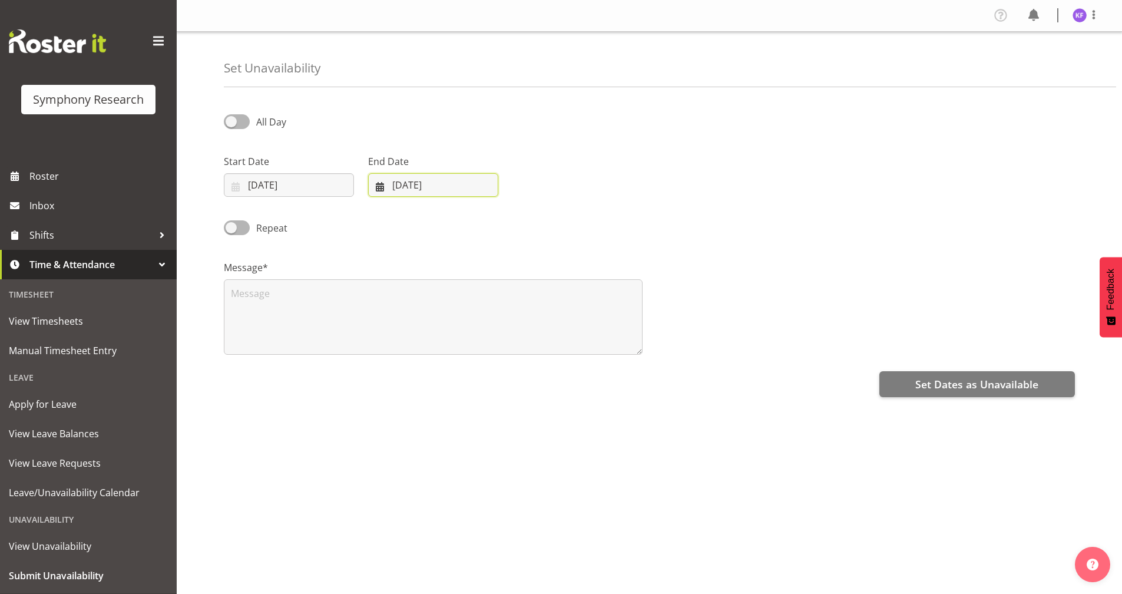
click at [372, 187] on input "[DATE]" at bounding box center [433, 185] width 130 height 24
click at [435, 372] on span "30" at bounding box center [439, 368] width 9 height 11
type input "30/09/2025"
click at [377, 302] on textarea at bounding box center [433, 316] width 419 height 75
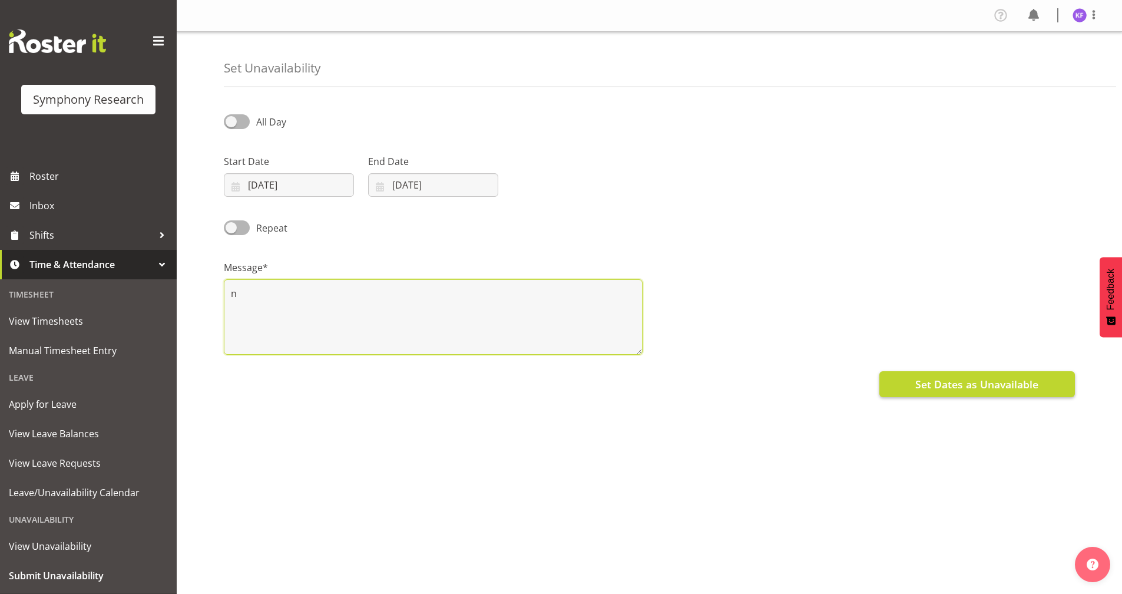
type textarea "n"
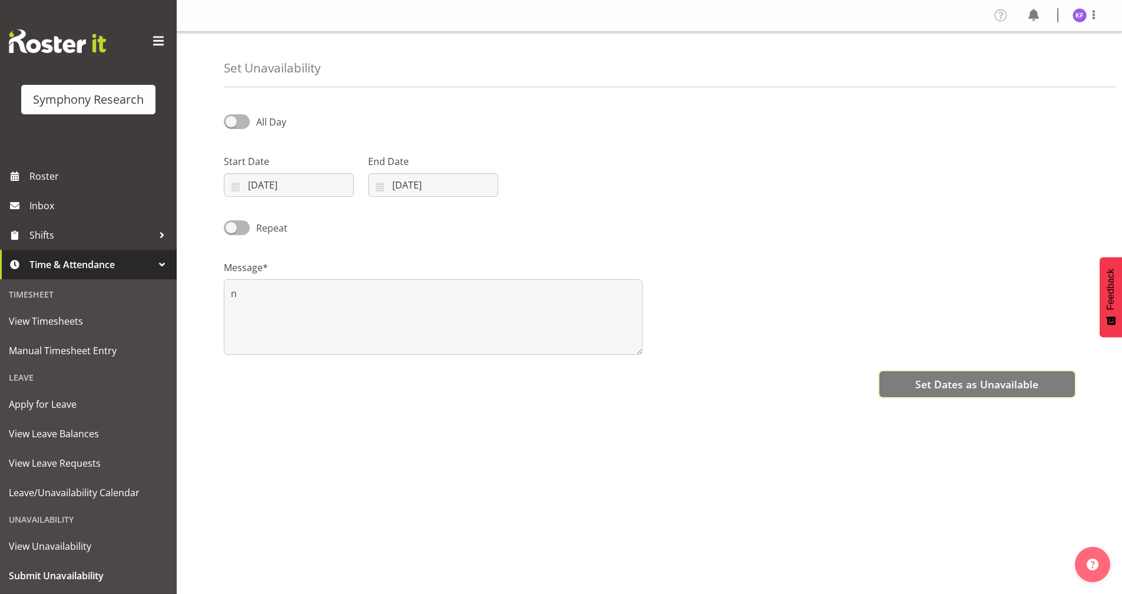
click at [922, 383] on span "Set Dates as Unavailable" at bounding box center [976, 383] width 123 height 15
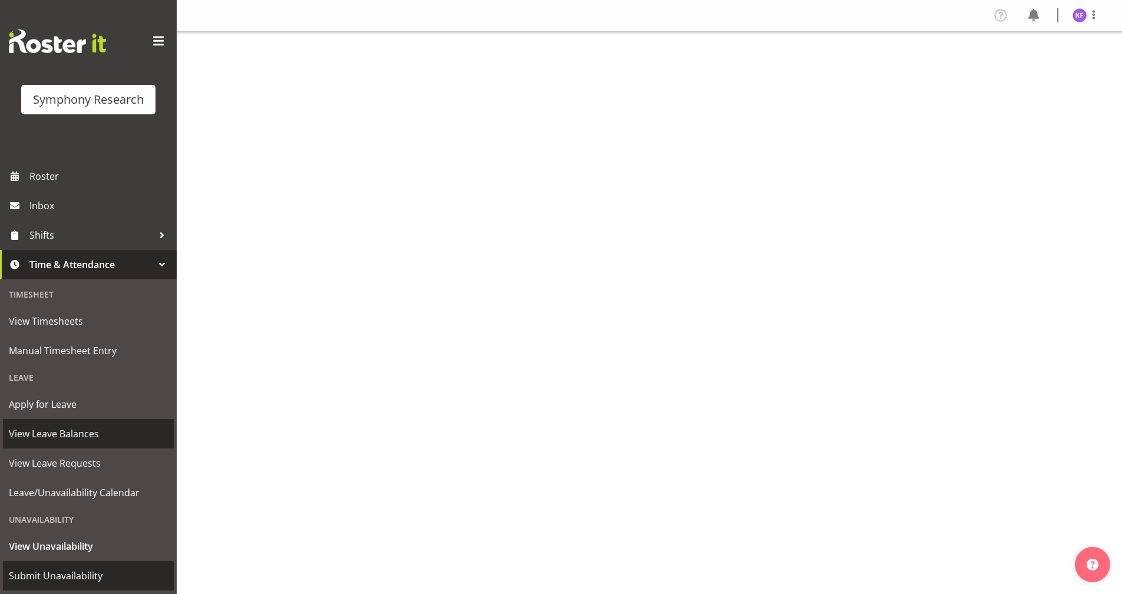
scroll to position [29, 0]
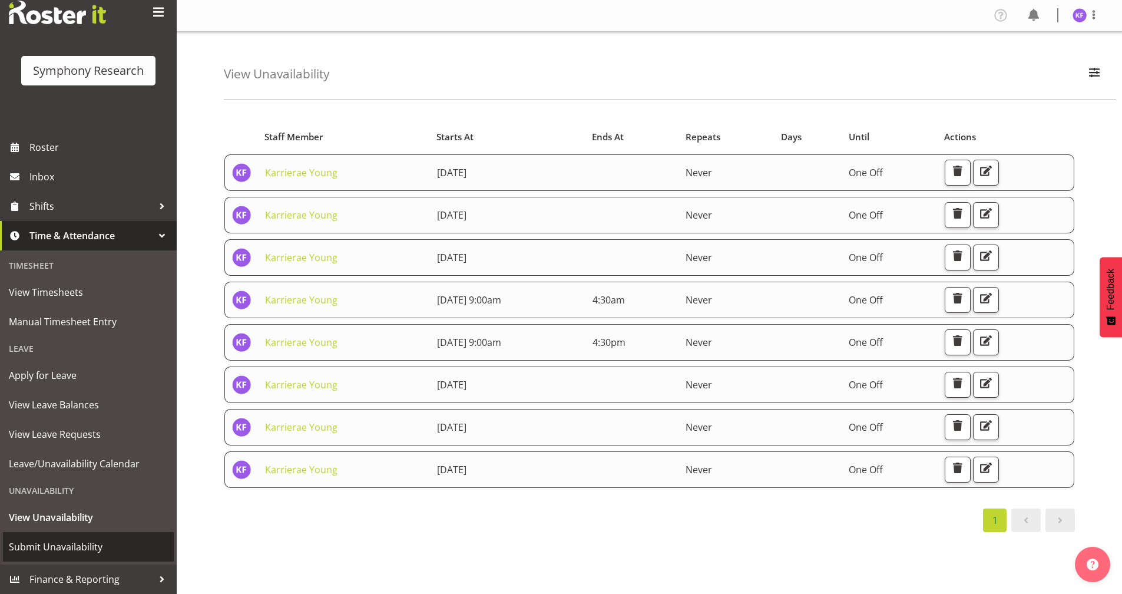
click at [108, 547] on span "Submit Unavailability" at bounding box center [88, 547] width 159 height 18
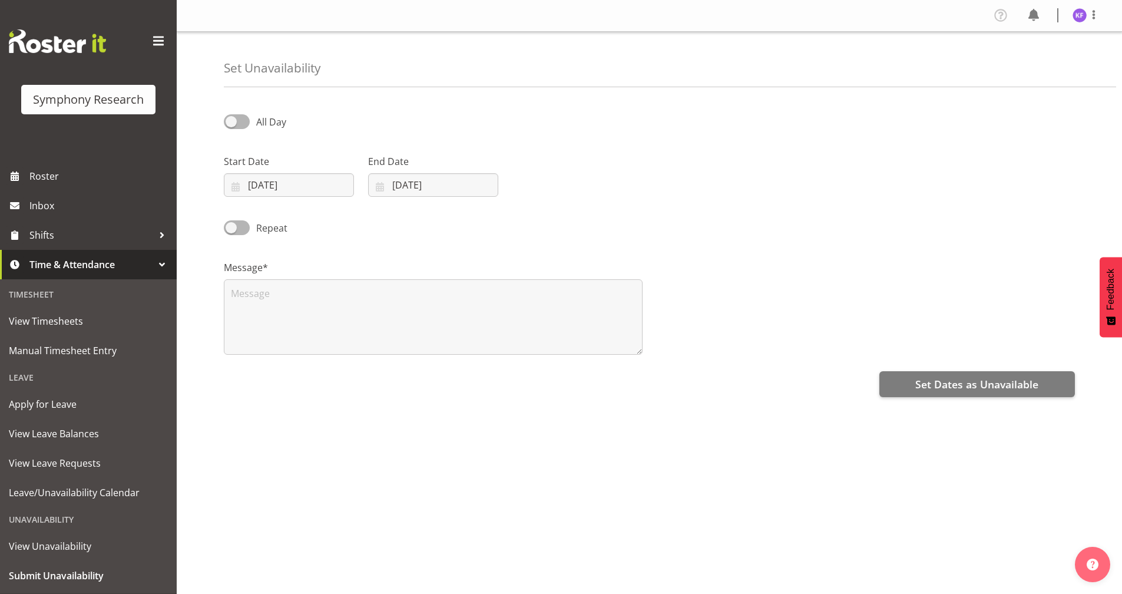
select select "8"
select select "2025"
click at [230, 177] on input "[DATE]" at bounding box center [289, 185] width 130 height 24
click at [392, 220] on span at bounding box center [389, 219] width 12 height 14
select select "9"
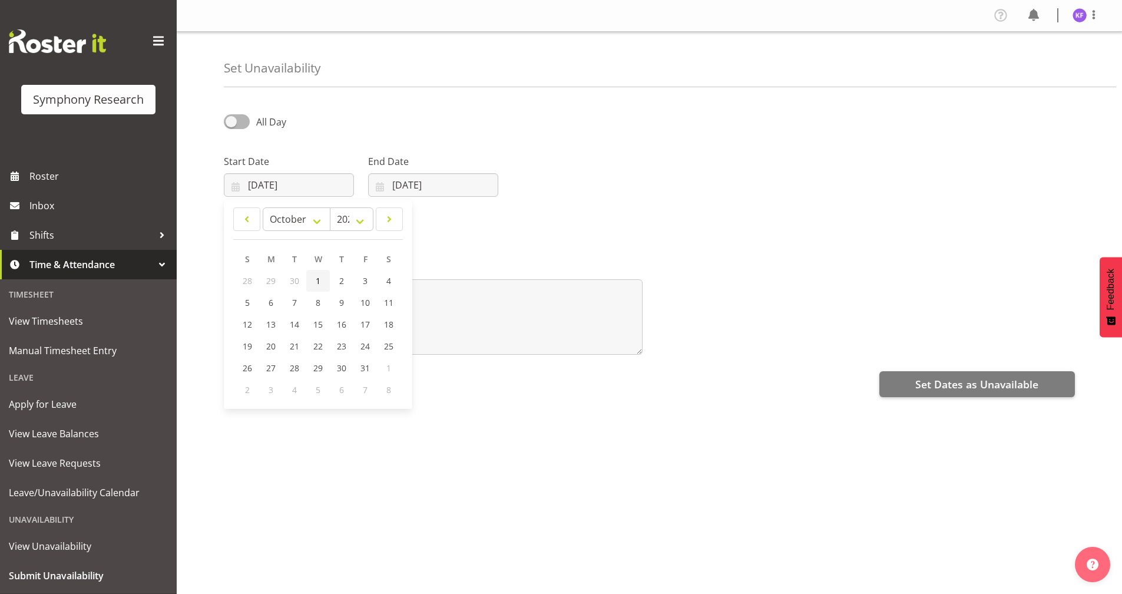
click at [320, 281] on link "1" at bounding box center [318, 281] width 24 height 22
type input "01/10/2025"
click at [388, 185] on input "21/09/2025" at bounding box center [433, 185] width 130 height 24
click at [529, 223] on span at bounding box center [532, 219] width 14 height 14
select select "9"
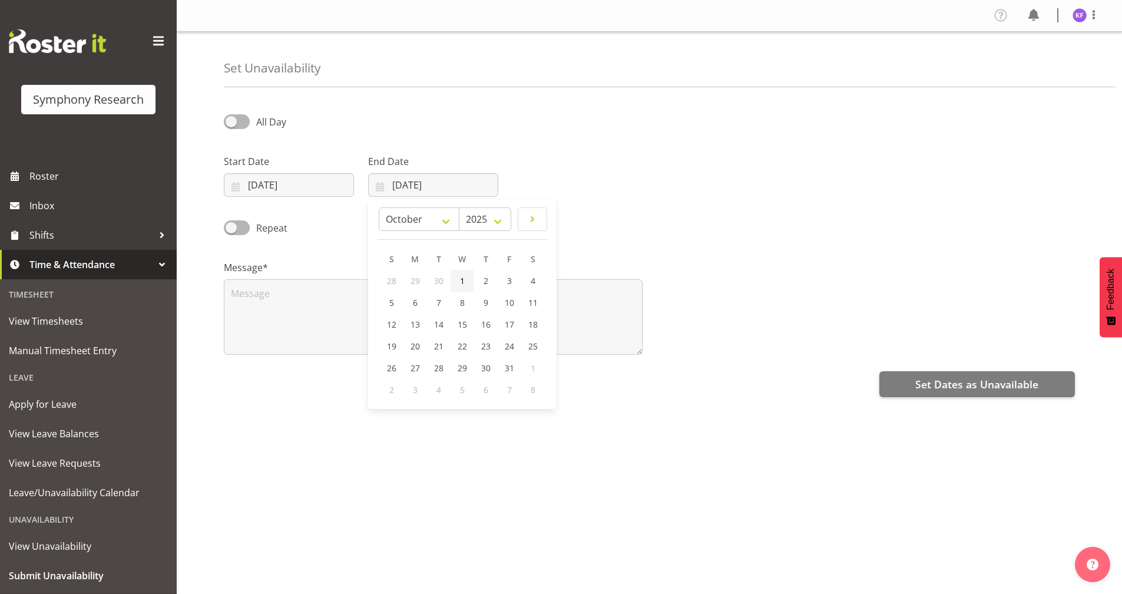
click at [462, 282] on span "1" at bounding box center [462, 280] width 5 height 11
type input "01/10/2025"
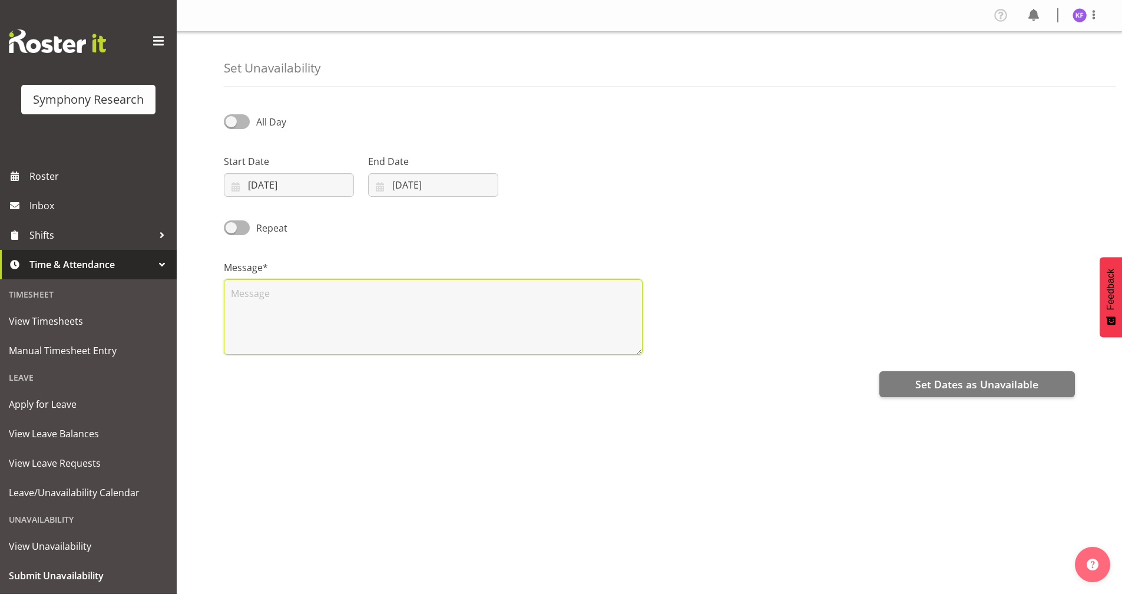
click at [411, 318] on textarea at bounding box center [433, 316] width 419 height 75
type textarea "n"
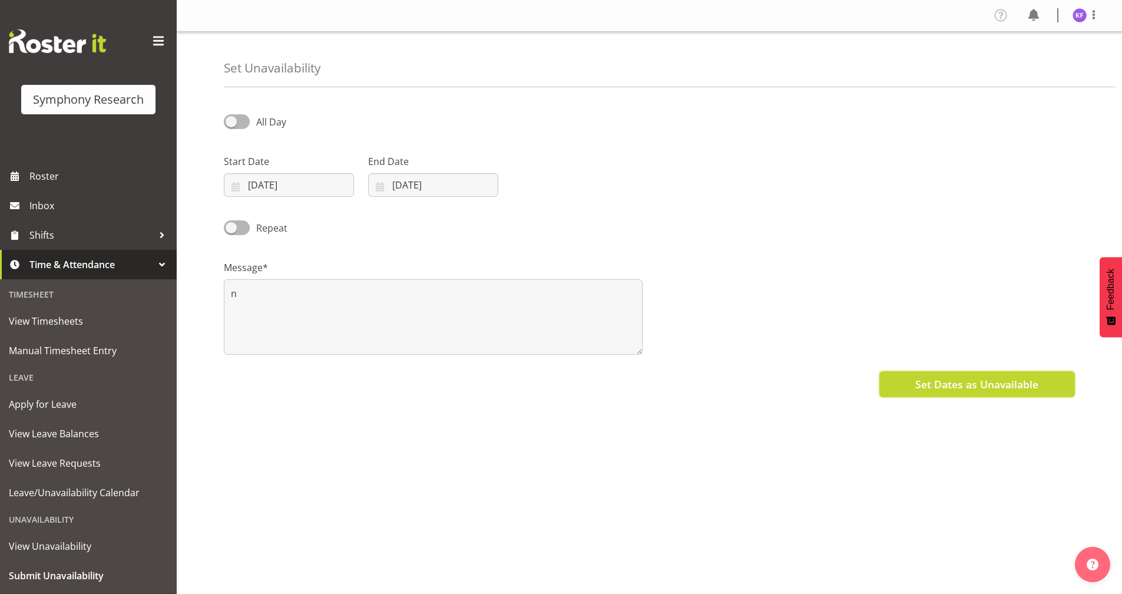
click at [887, 381] on button "Set Dates as Unavailable" at bounding box center [977, 384] width 196 height 26
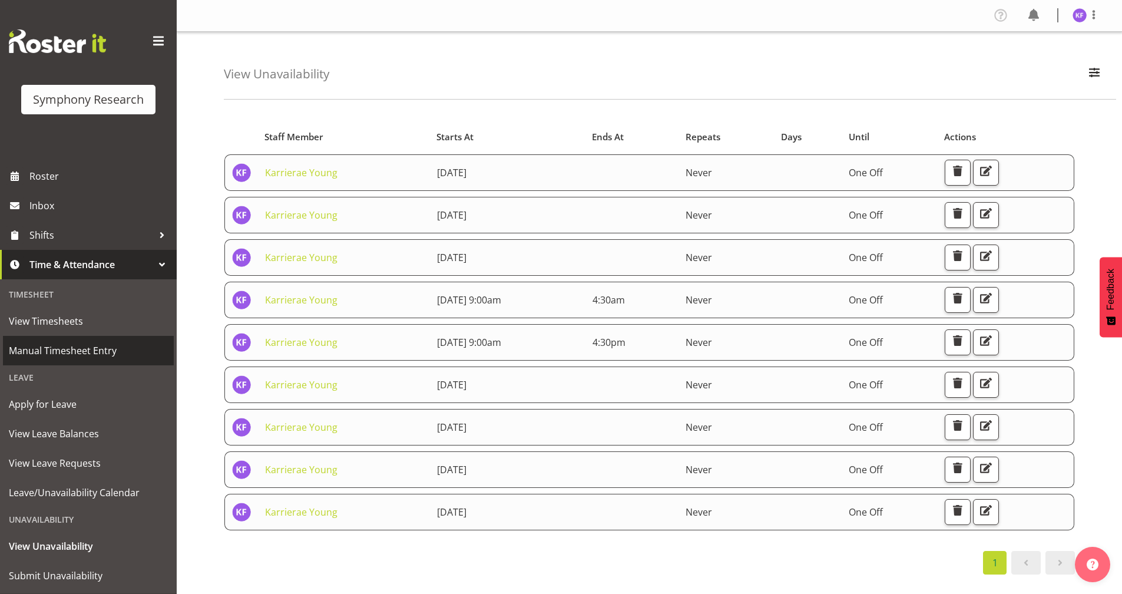
scroll to position [29, 0]
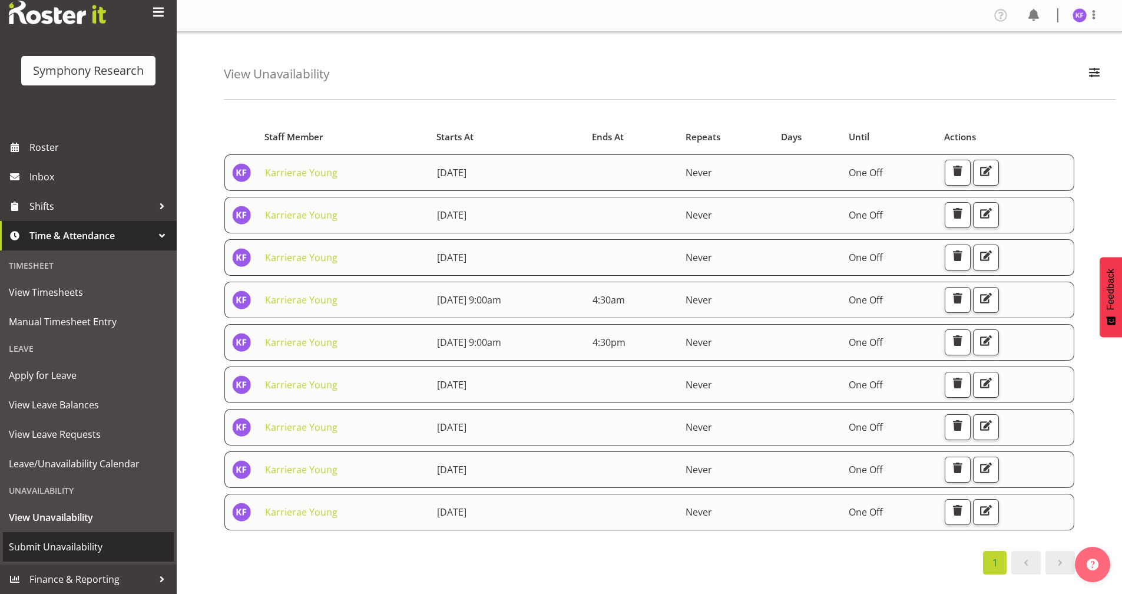
click at [107, 539] on span "Submit Unavailability" at bounding box center [88, 547] width 159 height 18
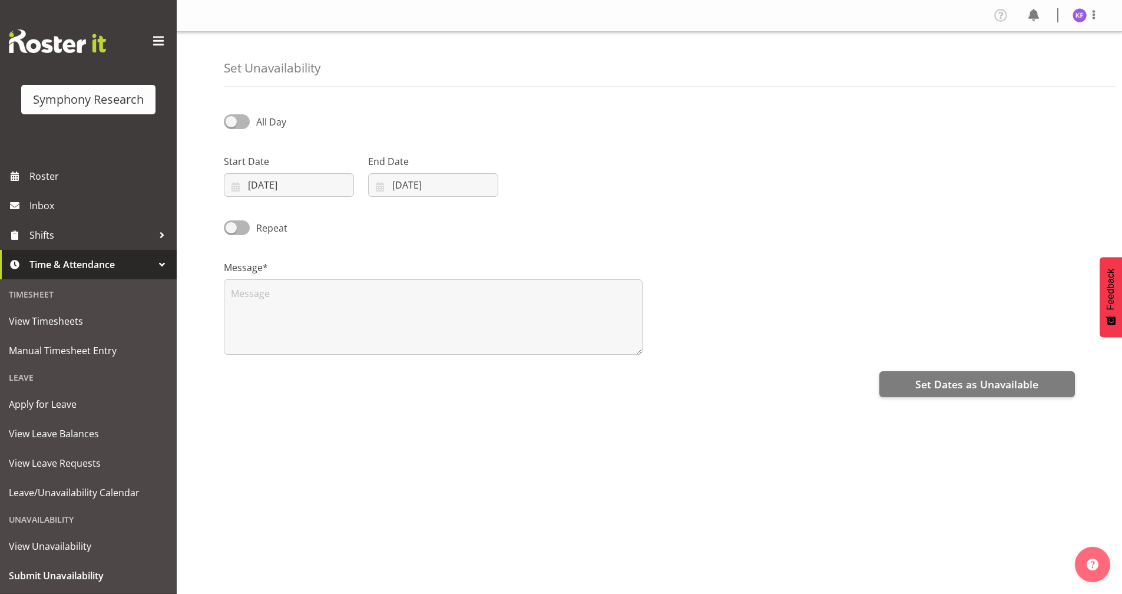
select select "8"
select select "2025"
click at [244, 186] on input "[DATE]" at bounding box center [289, 185] width 130 height 24
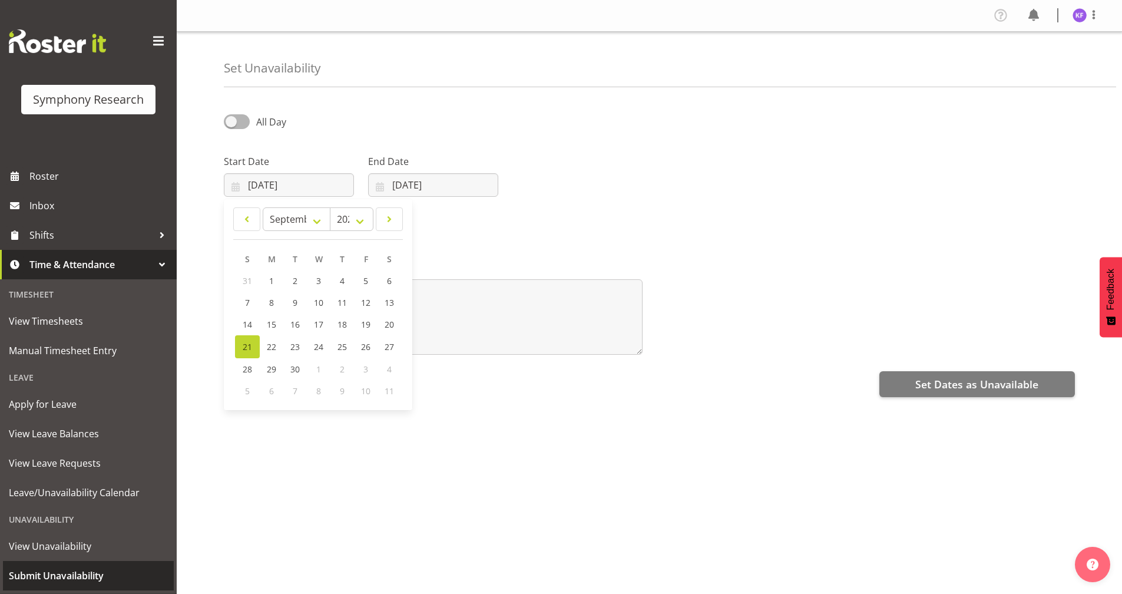
click at [91, 581] on span "Submit Unavailability" at bounding box center [88, 576] width 159 height 18
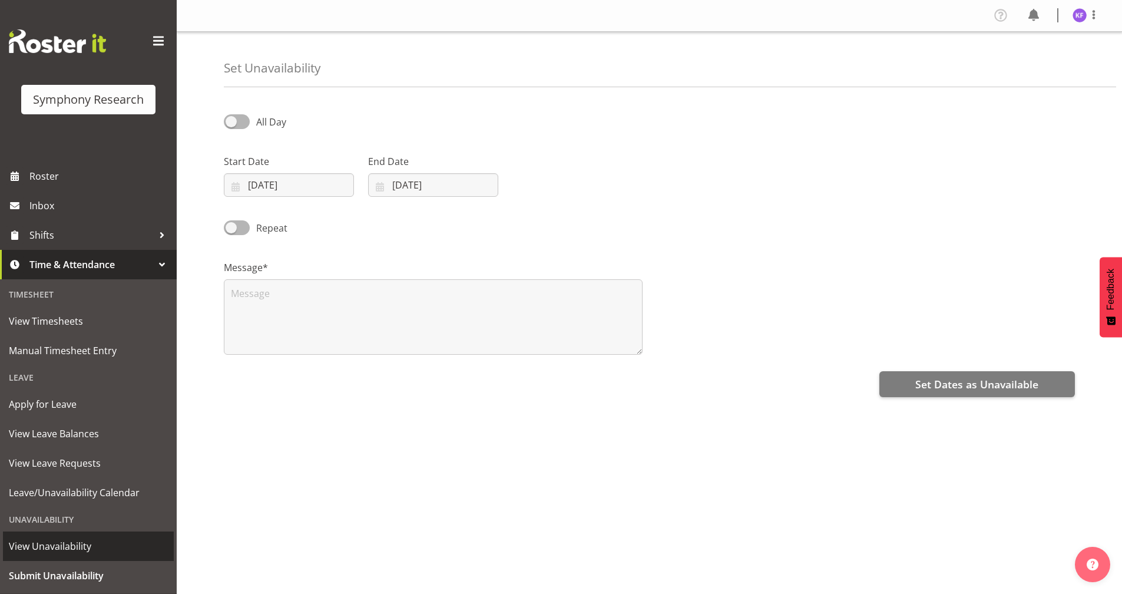
click at [72, 546] on span "View Unavailability" at bounding box center [88, 546] width 159 height 18
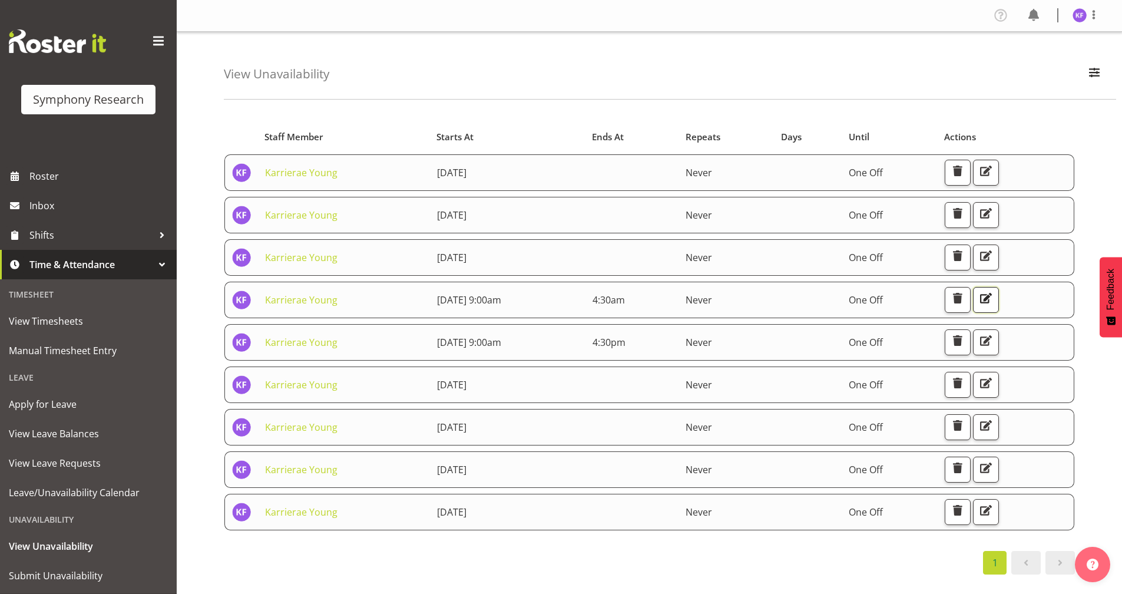
click at [993, 290] on span "button" at bounding box center [985, 297] width 15 height 15
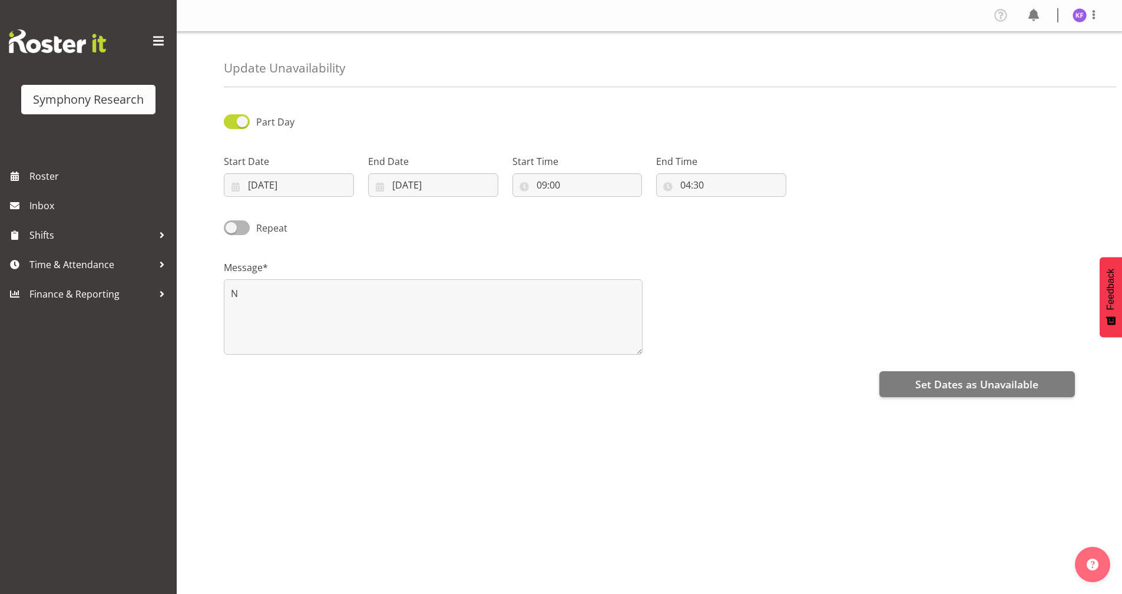
select select "4"
select select "30"
click at [707, 183] on input "04:30" at bounding box center [721, 185] width 130 height 24
click at [737, 220] on select "00 01 02 03 04 05 06 07 08 09 10 11 12 13 14 15 16 17 18 19 20 21 22 23" at bounding box center [736, 216] width 27 height 24
select select "16"
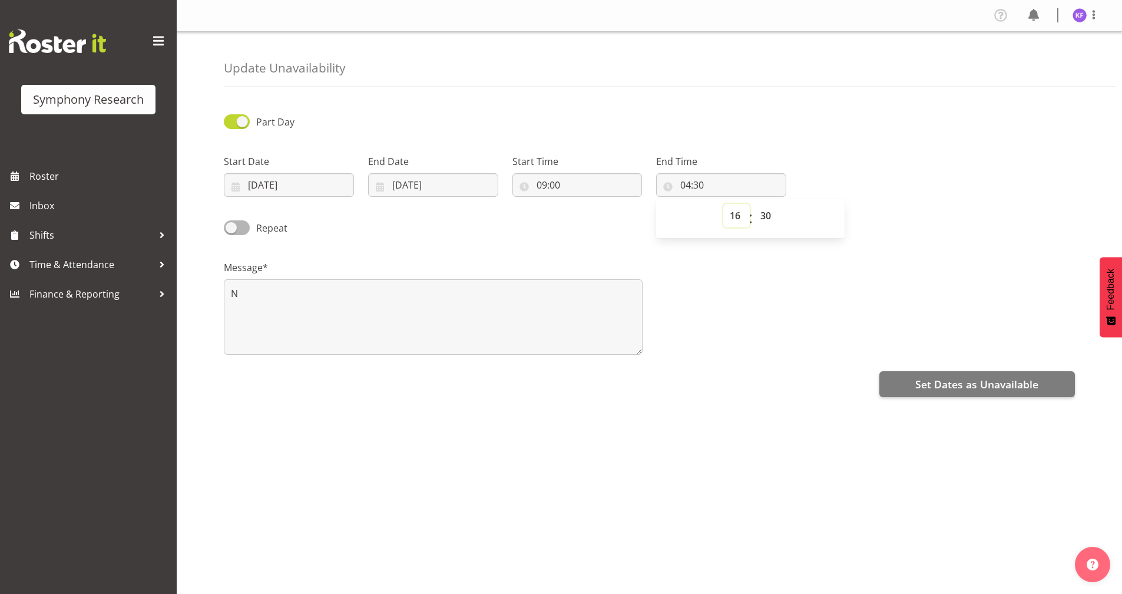
click at [723, 204] on select "00 01 02 03 04 05 06 07 08 09 10 11 12 13 14 15 16 17 18 19 20 21 22 23" at bounding box center [736, 216] width 27 height 24
type input "16:30"
click at [754, 428] on div "Part Day Start Date 25/09/2025 January February March April May June July Augus…" at bounding box center [673, 331] width 898 height 471
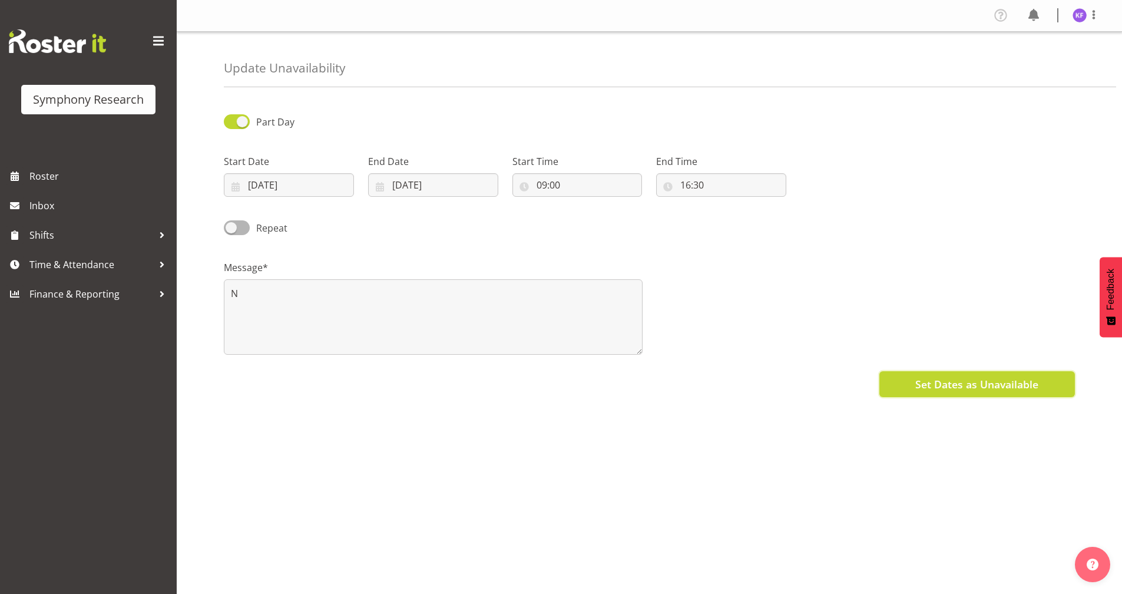
click at [960, 384] on span "Set Dates as Unavailable" at bounding box center [976, 383] width 123 height 15
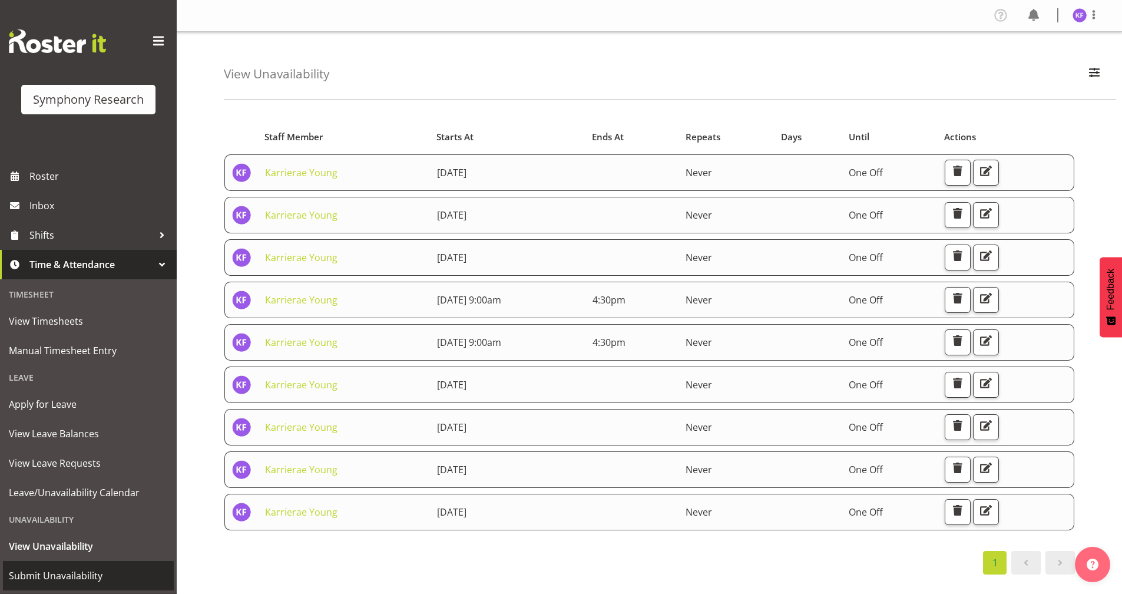
click at [82, 566] on link "Submit Unavailability" at bounding box center [88, 575] width 171 height 29
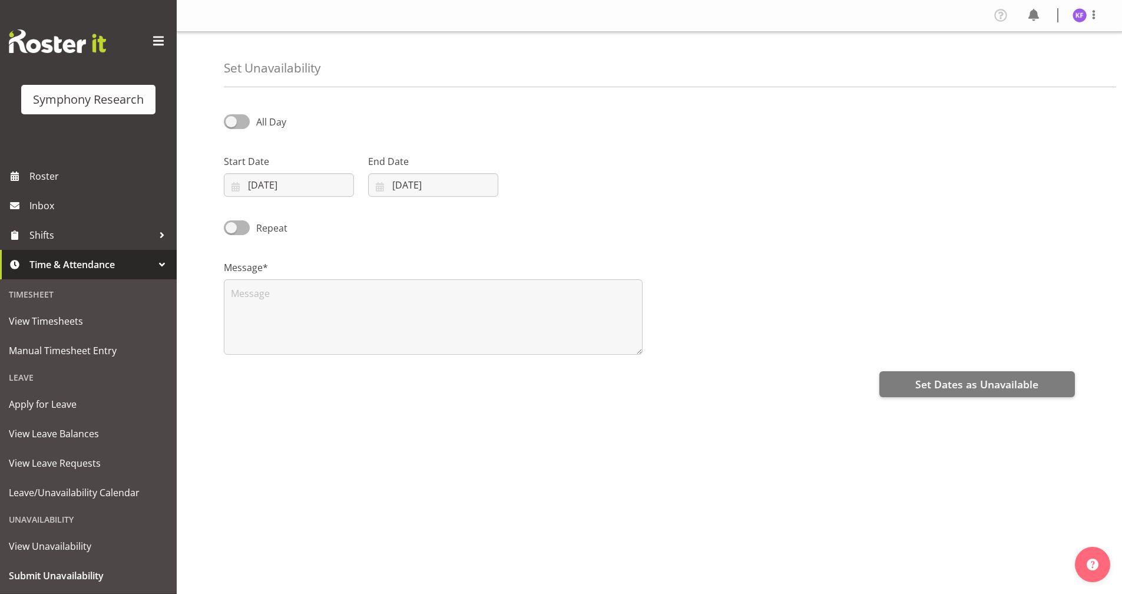
select select "8"
select select "2025"
click at [231, 191] on input "21/09/2025" at bounding box center [289, 185] width 130 height 24
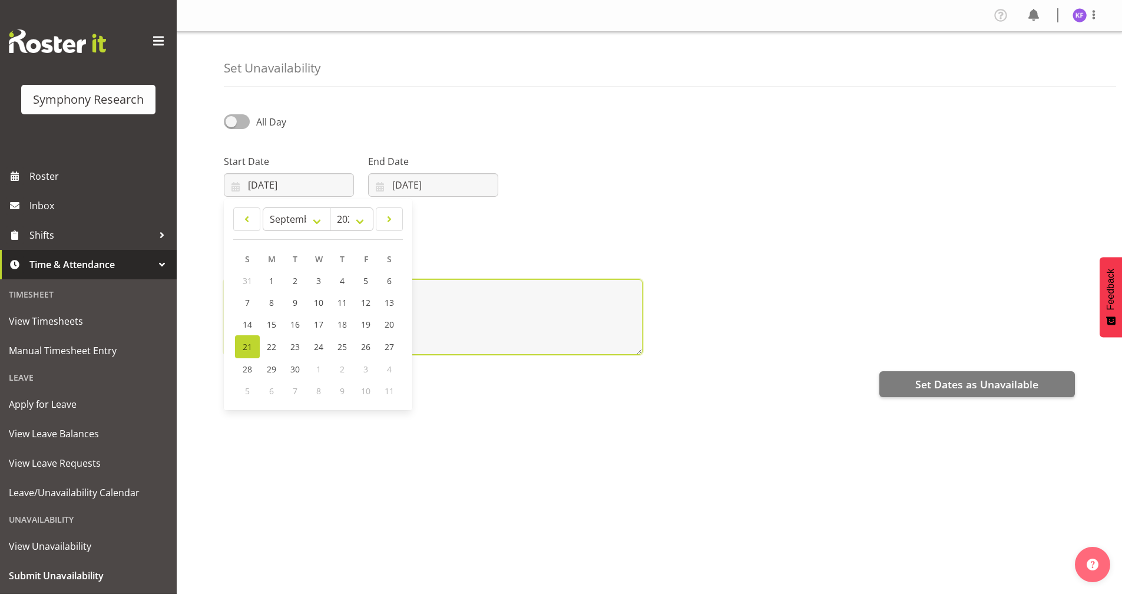
click at [448, 335] on textarea at bounding box center [433, 316] width 419 height 75
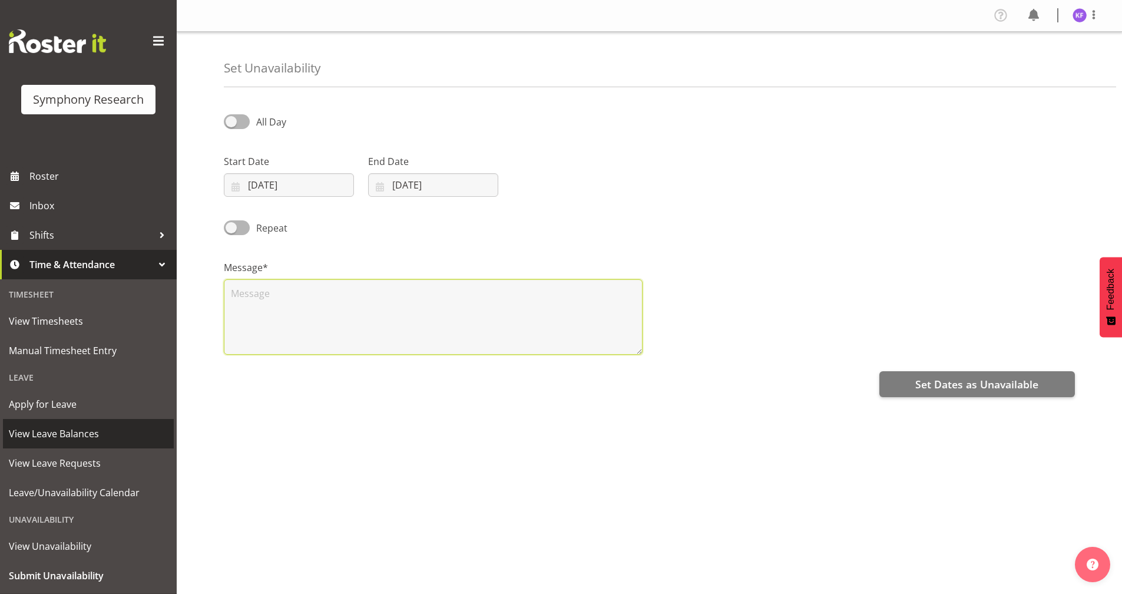
scroll to position [29, 0]
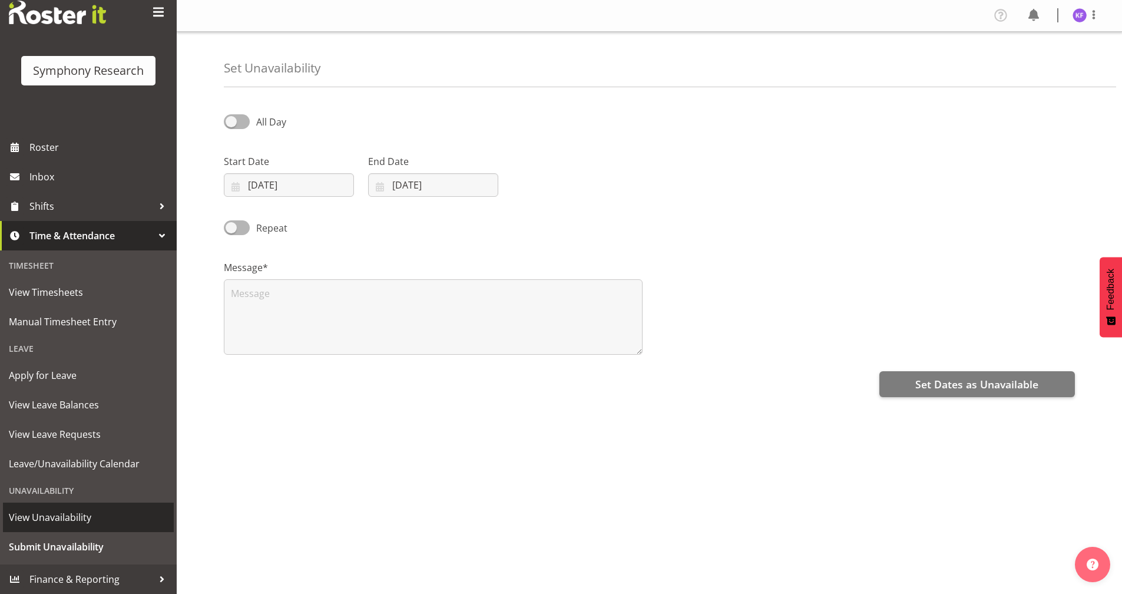
click at [107, 519] on span "View Unavailability" at bounding box center [88, 517] width 159 height 18
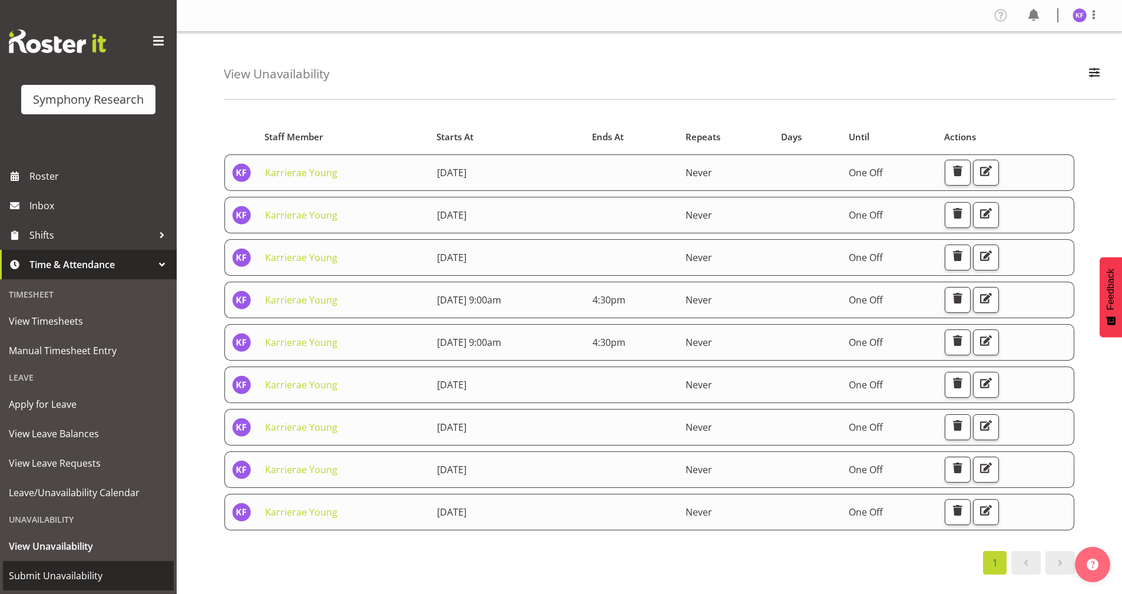
drag, startPoint x: 82, startPoint y: 562, endPoint x: 89, endPoint y: 562, distance: 7.1
click at [82, 562] on link "Submit Unavailability" at bounding box center [88, 575] width 171 height 29
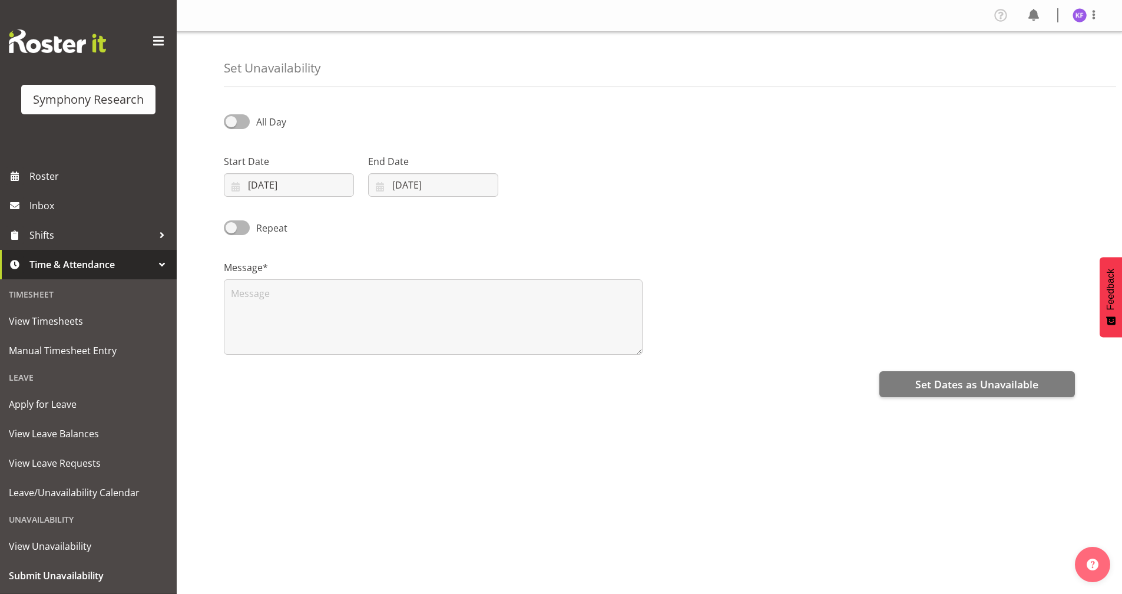
select select "8"
select select "2025"
click at [241, 185] on input "[DATE]" at bounding box center [289, 185] width 130 height 24
click at [382, 216] on link at bounding box center [389, 219] width 27 height 24
select select "9"
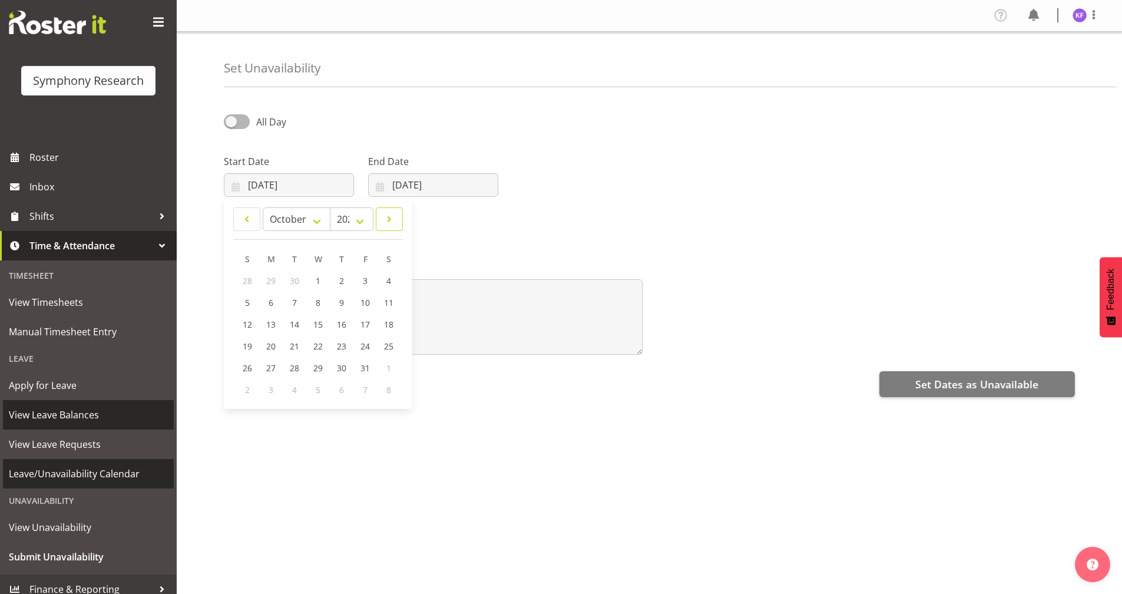
scroll to position [29, 0]
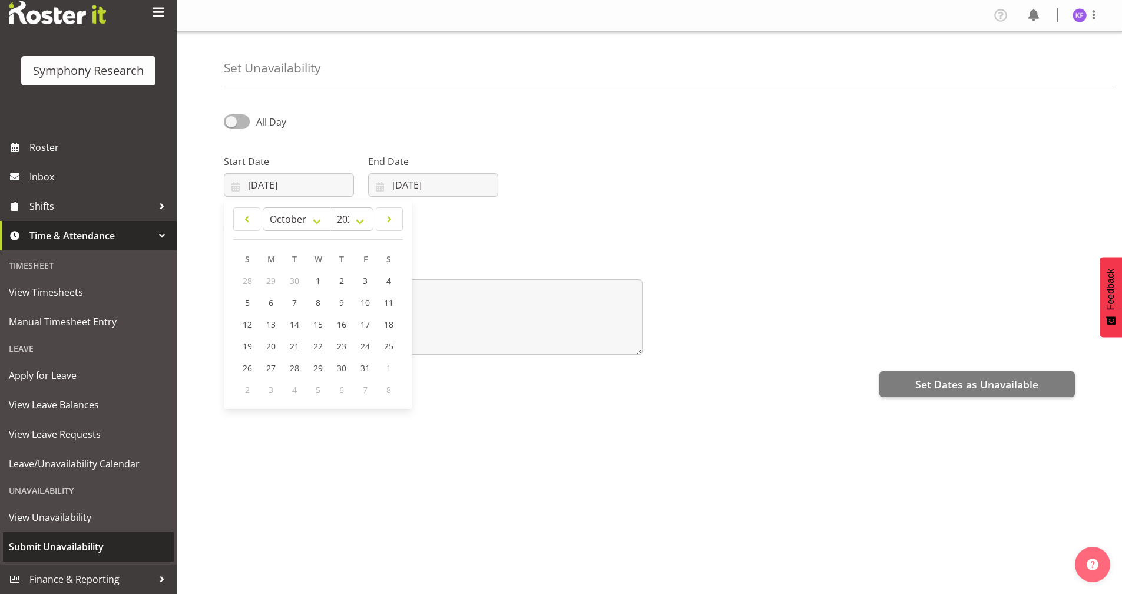
click at [80, 536] on link "Submit Unavailability" at bounding box center [88, 546] width 171 height 29
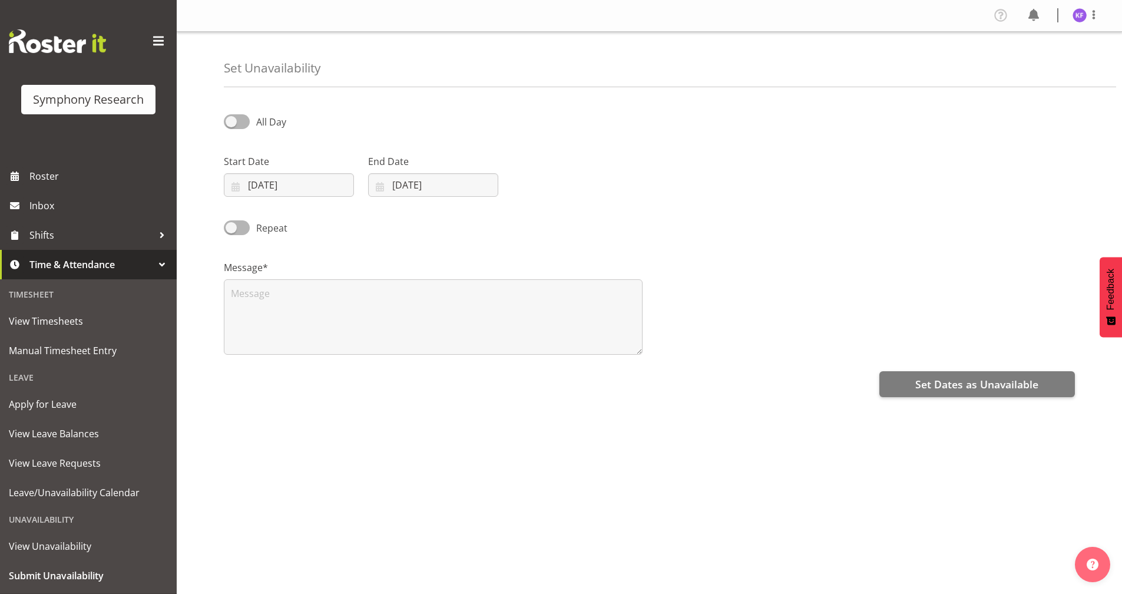
select select "8"
select select "2025"
click at [231, 190] on input "[DATE]" at bounding box center [289, 185] width 130 height 24
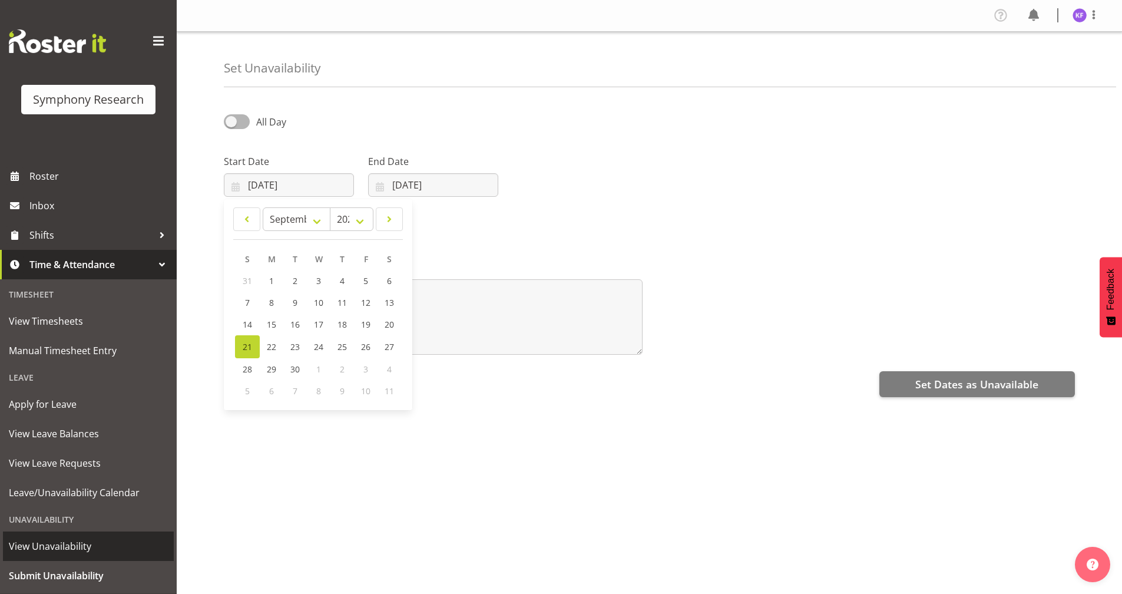
click at [86, 535] on link "View Unavailability" at bounding box center [88, 545] width 171 height 29
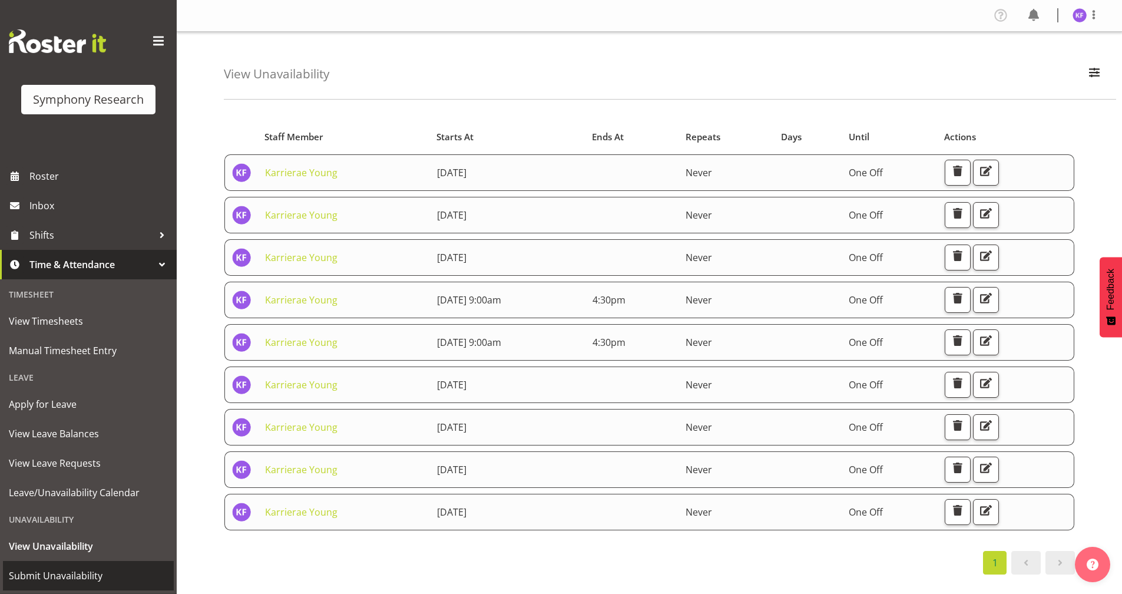
click at [104, 575] on span "Submit Unavailability" at bounding box center [88, 576] width 159 height 18
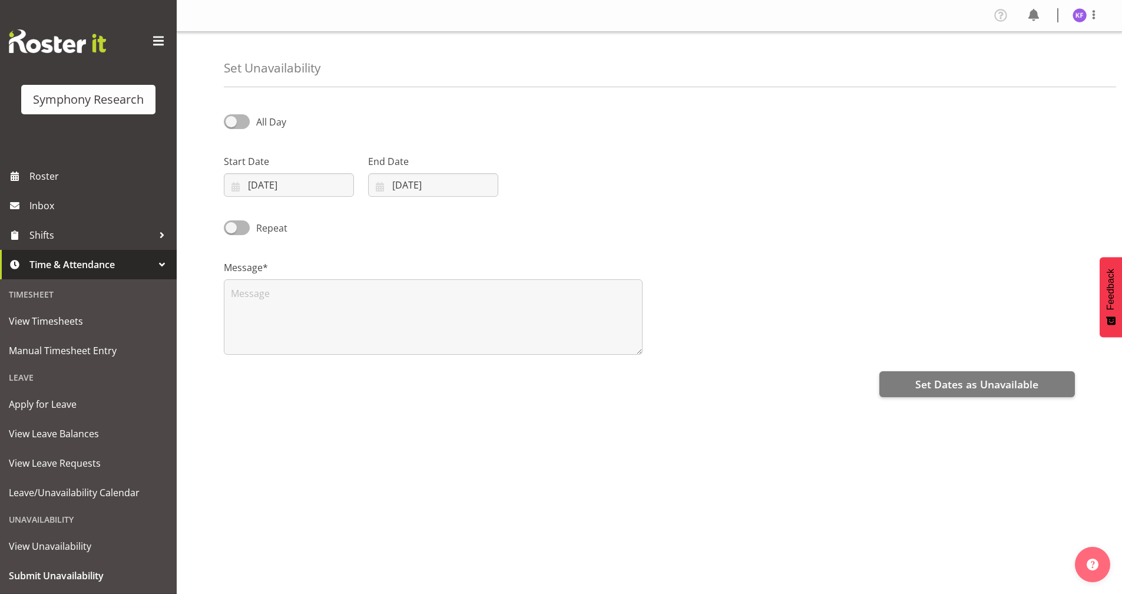
select select "8"
select select "2025"
click at [240, 188] on input "[DATE]" at bounding box center [289, 185] width 130 height 24
click at [388, 225] on span at bounding box center [389, 219] width 12 height 14
select select "9"
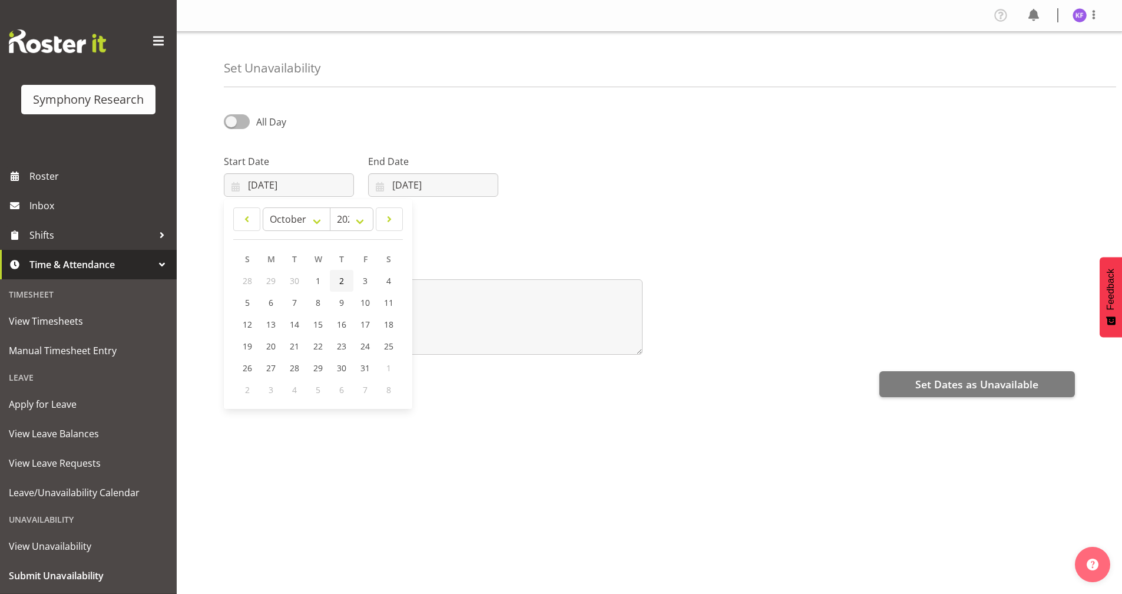
click at [340, 284] on span "2" at bounding box center [341, 280] width 5 height 11
type input "02/10/2025"
click at [379, 188] on input "[DATE]" at bounding box center [433, 185] width 130 height 24
click at [525, 227] on link at bounding box center [532, 219] width 29 height 24
select select "9"
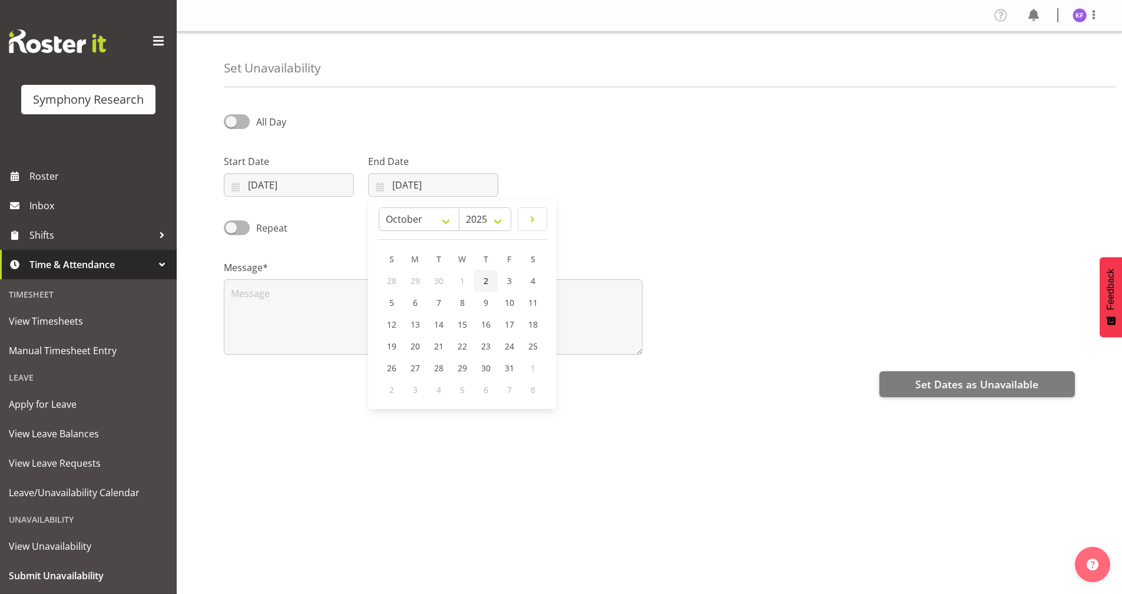
click at [486, 283] on span "2" at bounding box center [485, 280] width 5 height 11
type input "02/10/2025"
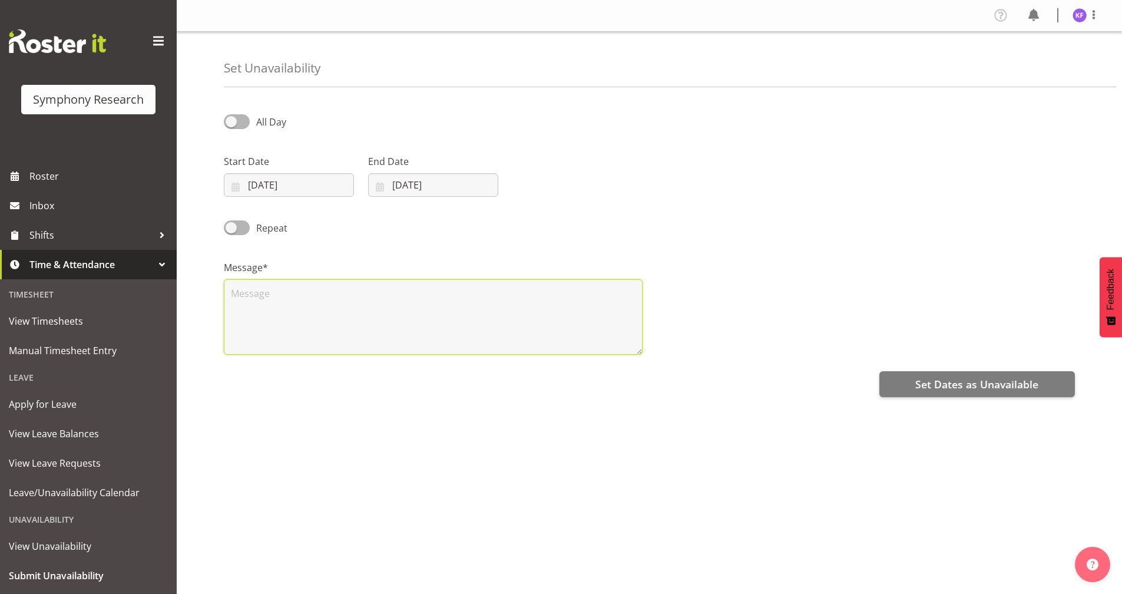
click at [443, 319] on textarea at bounding box center [433, 316] width 419 height 75
type textarea "n"
drag, startPoint x: 972, startPoint y: 376, endPoint x: 962, endPoint y: 377, distance: 10.0
click at [972, 376] on span "Set Dates as Unavailable" at bounding box center [976, 383] width 123 height 15
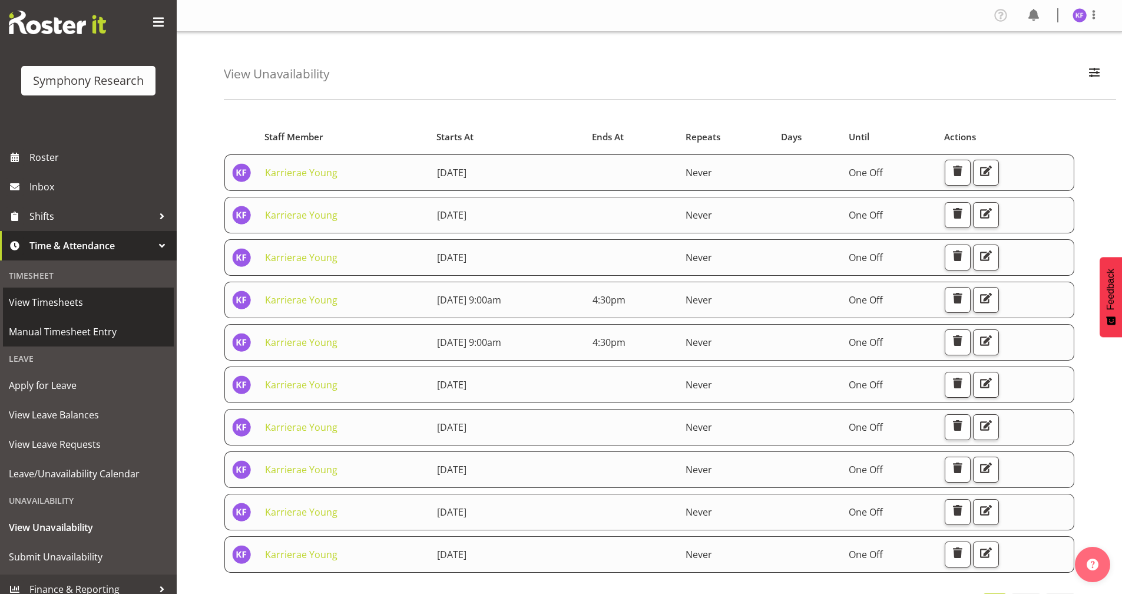
scroll to position [29, 0]
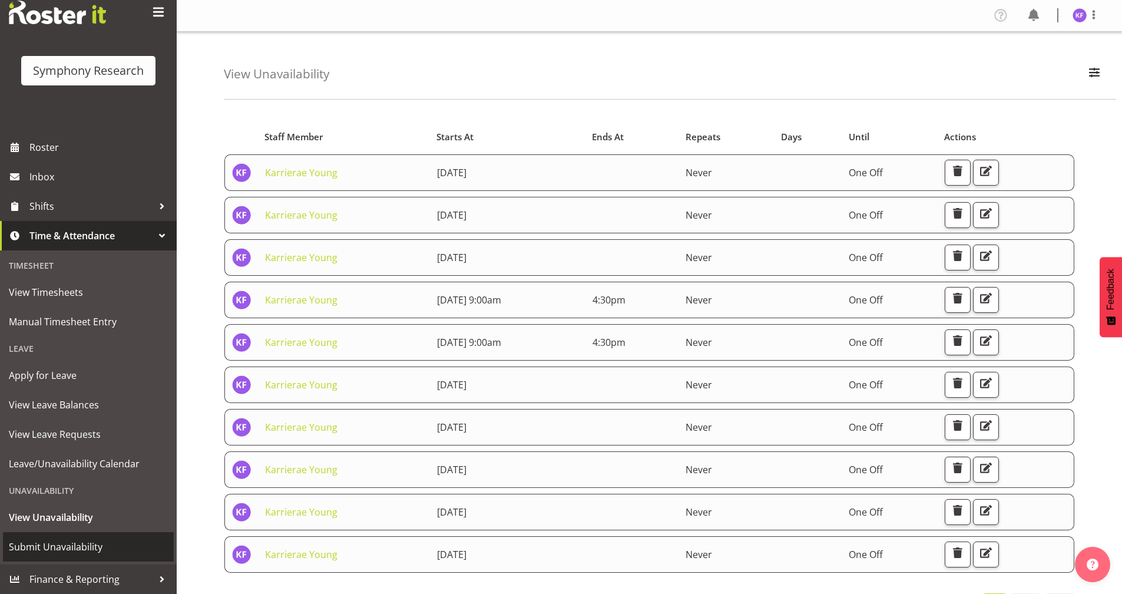
click at [107, 548] on span "Submit Unavailability" at bounding box center [88, 547] width 159 height 18
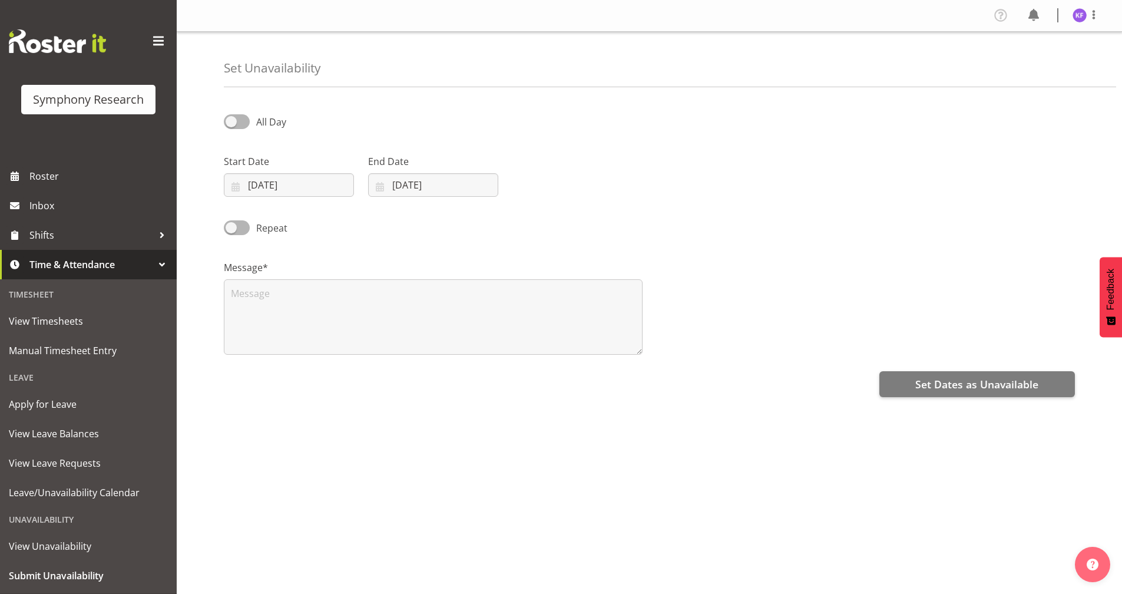
select select "8"
select select "2025"
click at [236, 188] on input "[DATE]" at bounding box center [289, 185] width 130 height 24
click at [393, 216] on span at bounding box center [389, 219] width 12 height 14
select select "9"
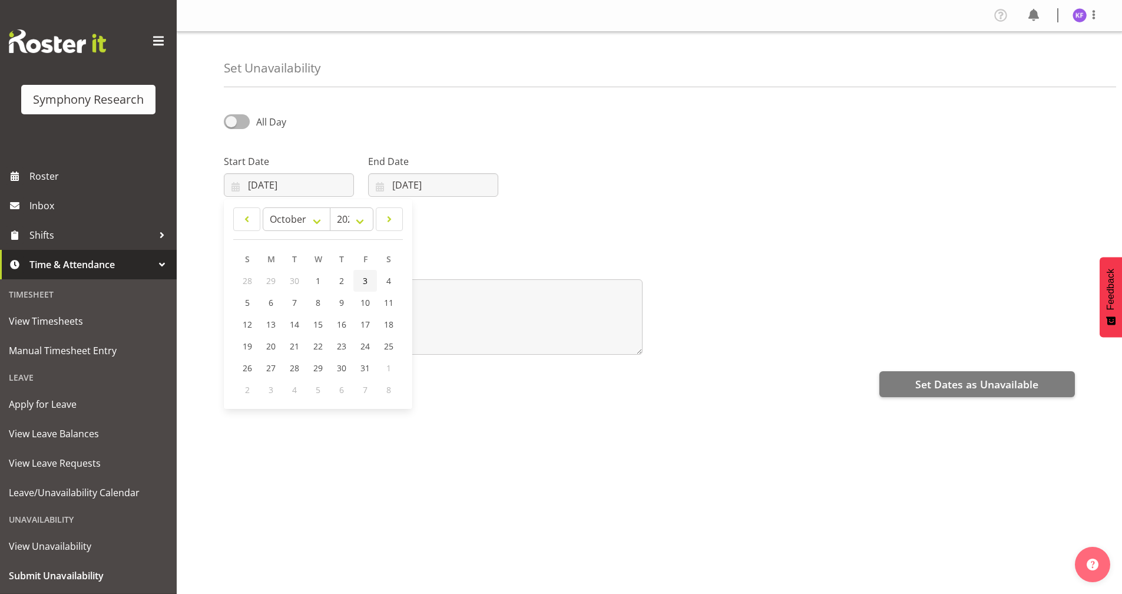
click at [370, 283] on link "3" at bounding box center [365, 281] width 24 height 22
type input "[DATE]"
click at [374, 187] on input "[DATE]" at bounding box center [433, 185] width 130 height 24
click at [529, 223] on span at bounding box center [532, 219] width 14 height 14
select select "9"
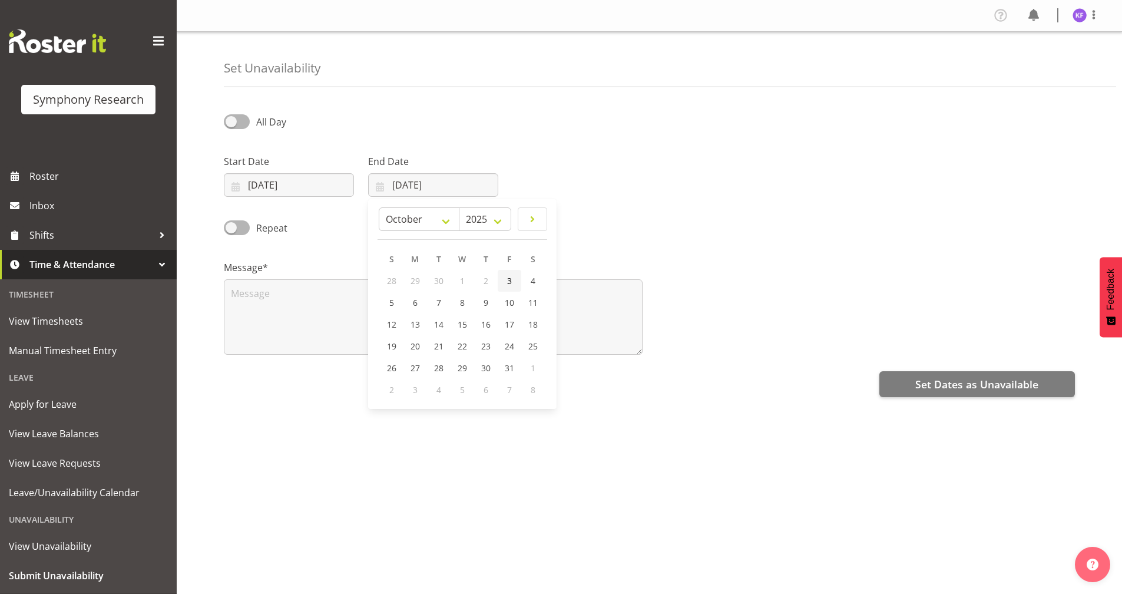
click at [515, 281] on link "3" at bounding box center [510, 281] width 24 height 22
type input "[DATE]"
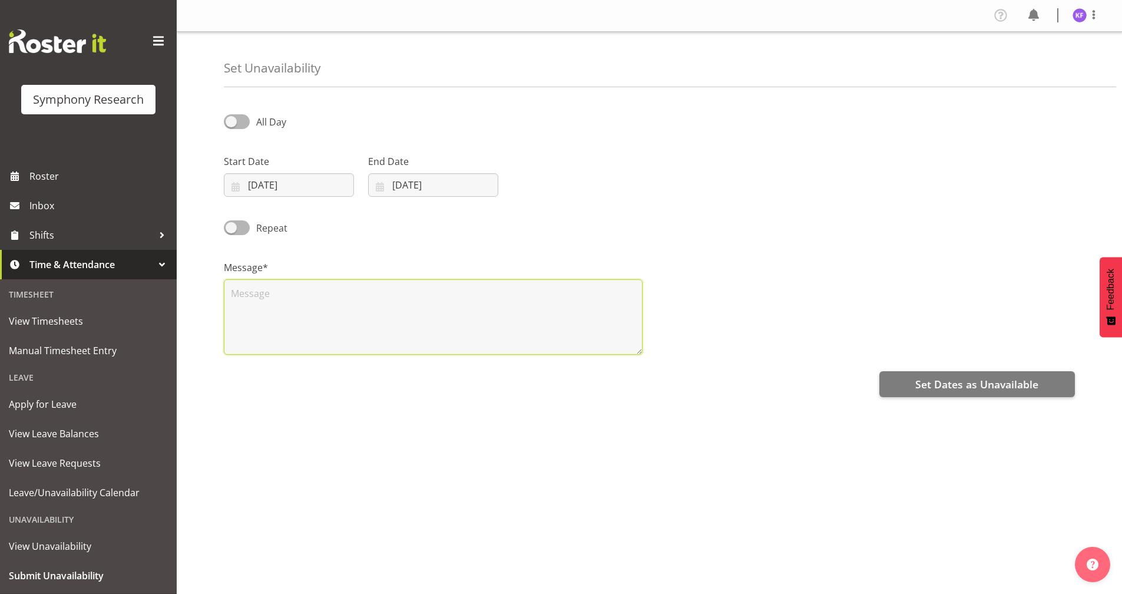
click at [489, 312] on textarea at bounding box center [433, 316] width 419 height 75
type textarea "n"
drag, startPoint x: 910, startPoint y: 385, endPoint x: 904, endPoint y: 385, distance: 6.5
click at [910, 385] on button "Set Dates as Unavailable" at bounding box center [977, 384] width 196 height 26
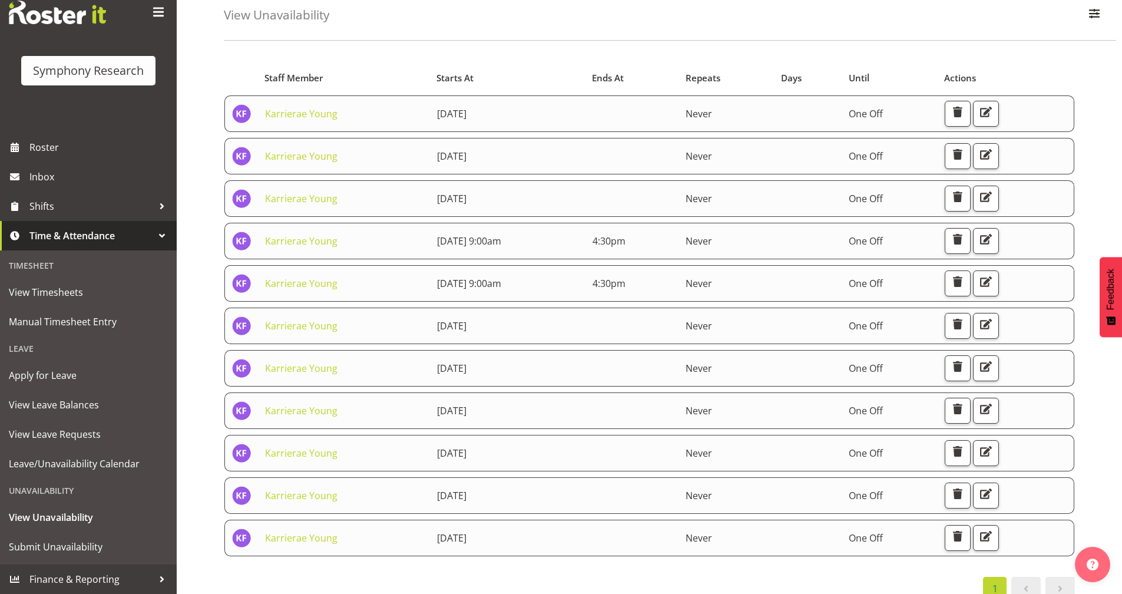
scroll to position [83, 0]
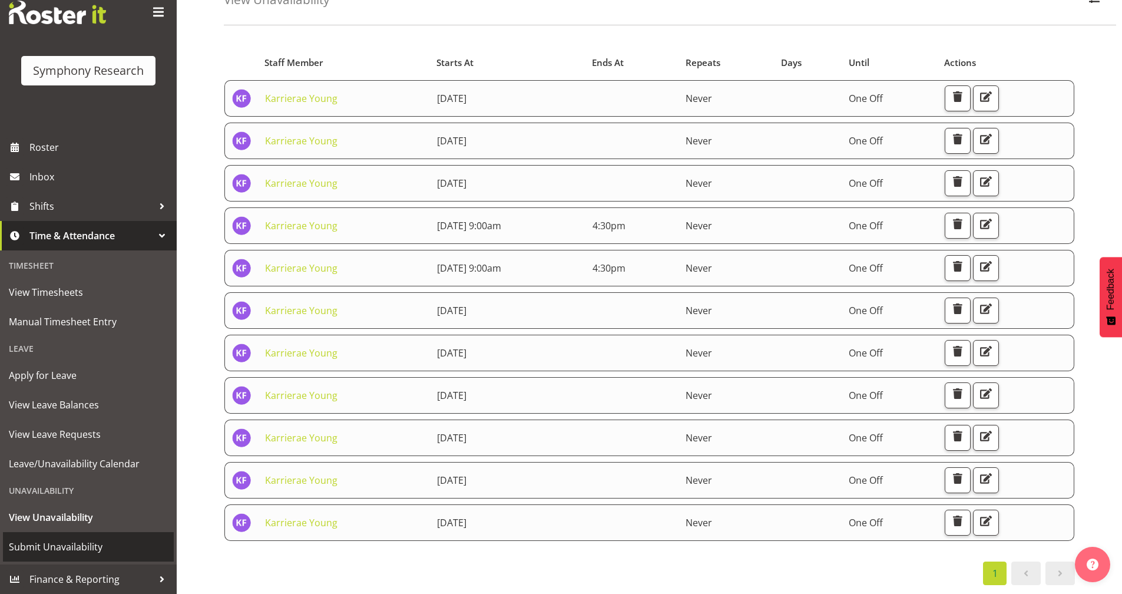
click at [93, 548] on span "Submit Unavailability" at bounding box center [88, 547] width 159 height 18
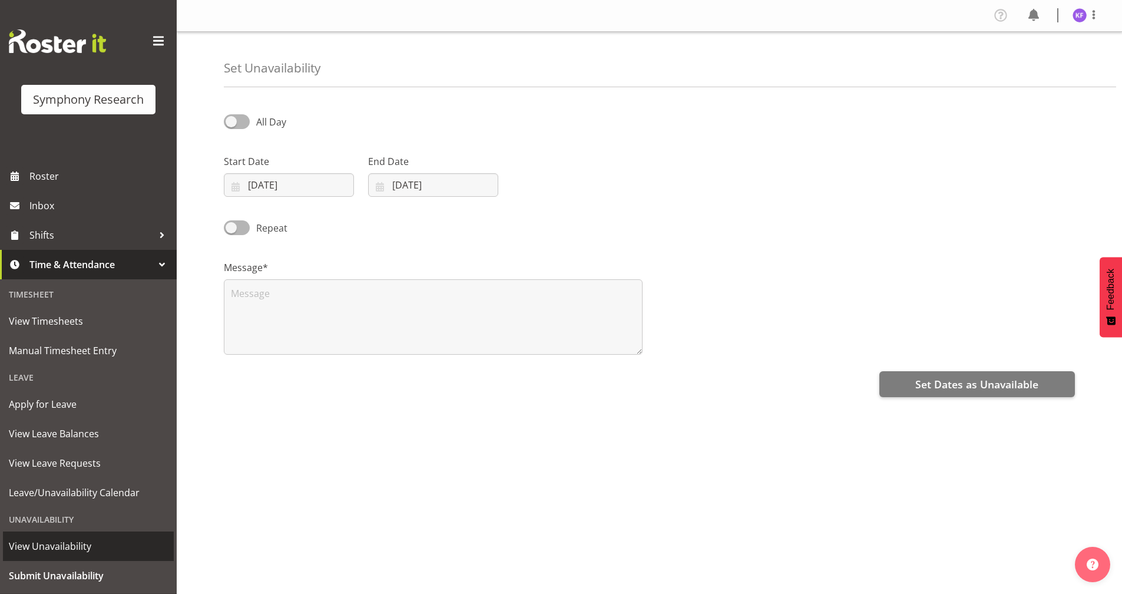
select select "8"
select select "2025"
click at [234, 187] on input "[DATE]" at bounding box center [289, 185] width 130 height 24
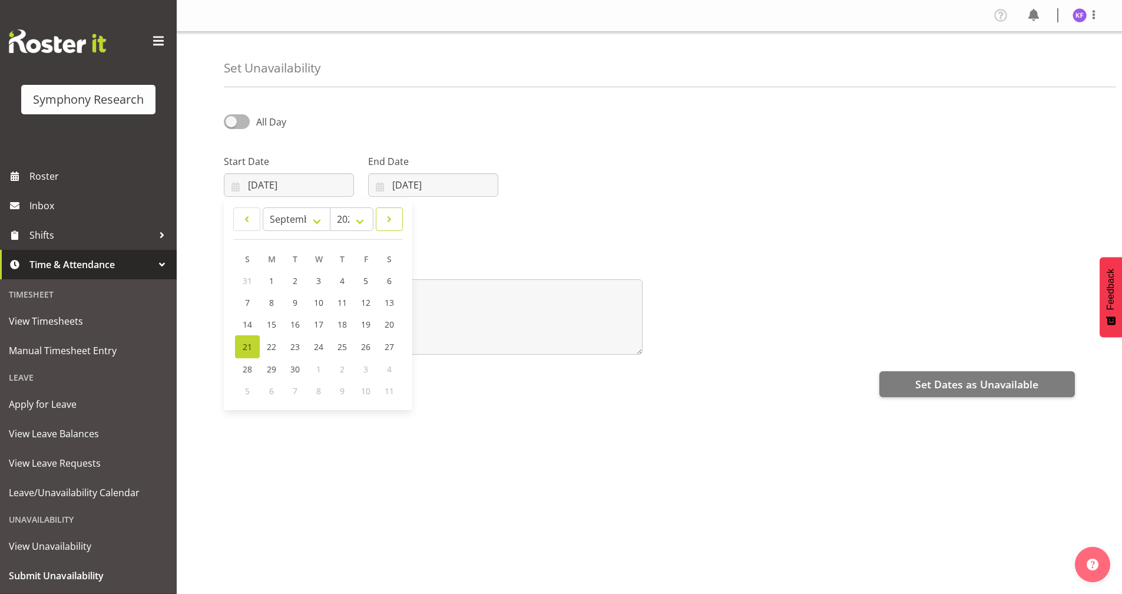
click at [399, 216] on link at bounding box center [389, 219] width 27 height 24
select select "9"
click at [385, 279] on link "4" at bounding box center [389, 281] width 24 height 22
type input "[DATE]"
click at [370, 186] on input "21/09/2025" at bounding box center [433, 185] width 130 height 24
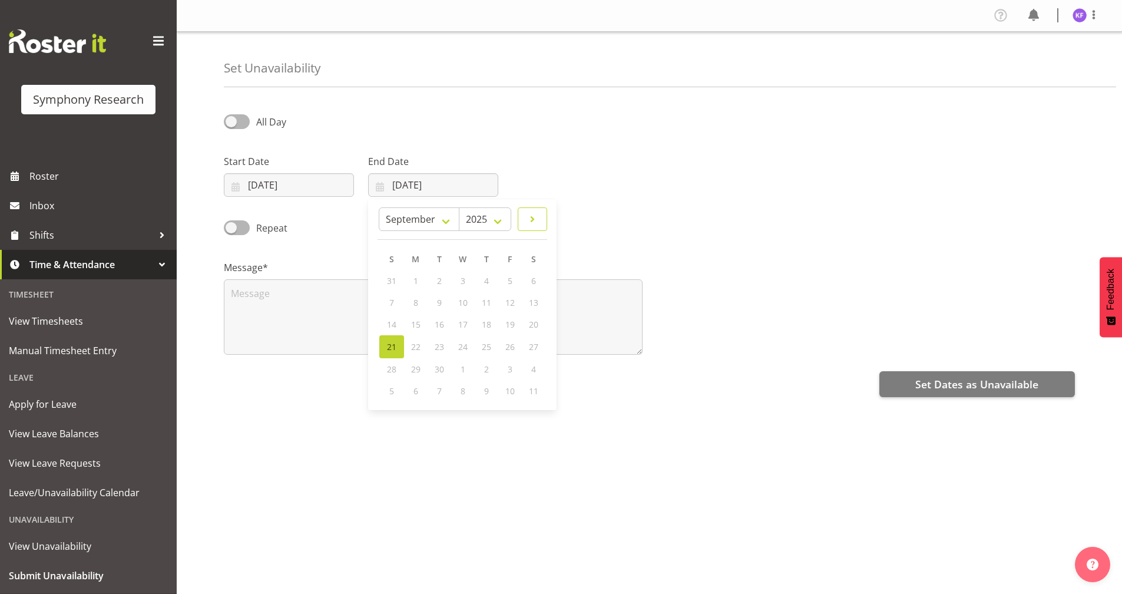
click at [532, 218] on span at bounding box center [532, 219] width 14 height 14
select select "9"
click at [534, 282] on span "4" at bounding box center [533, 280] width 5 height 11
type input "04/10/2025"
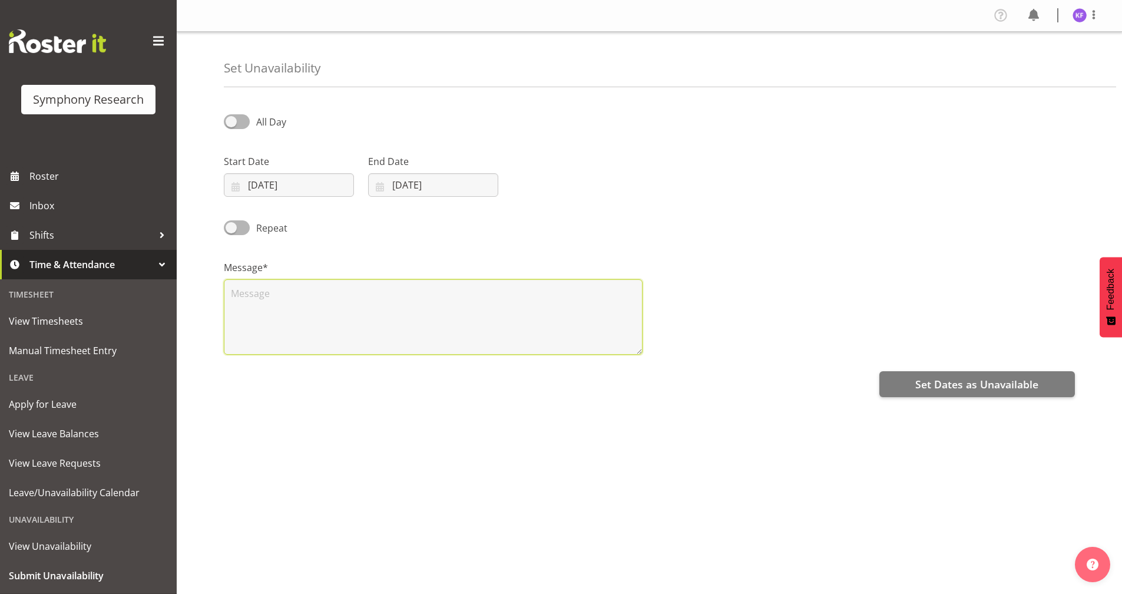
click at [478, 309] on textarea at bounding box center [433, 316] width 419 height 75
type textarea "n"
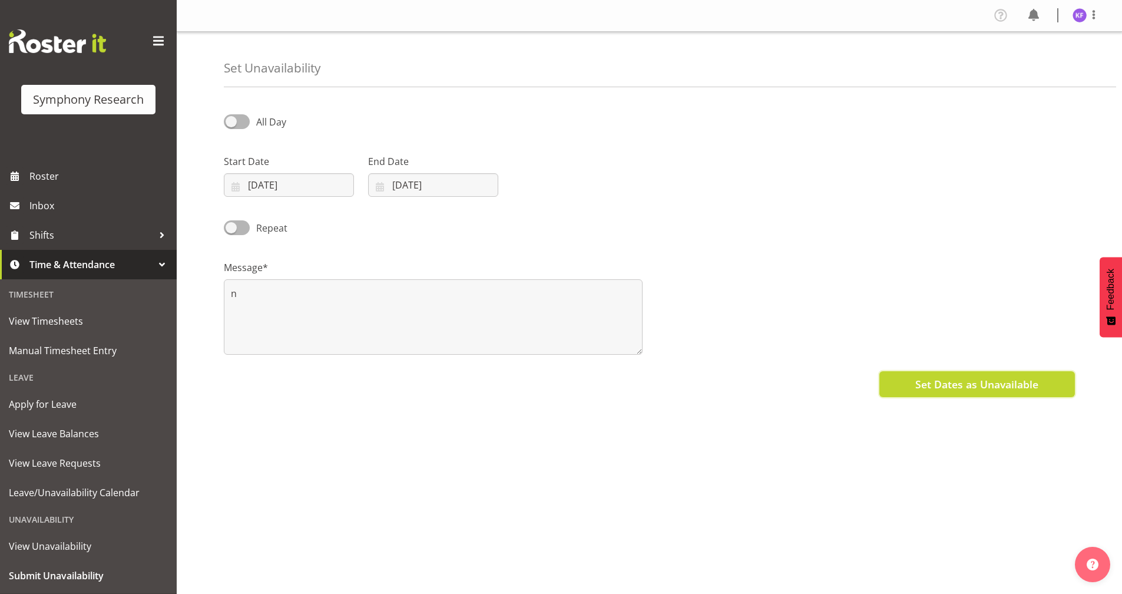
click at [913, 385] on button "Set Dates as Unavailable" at bounding box center [977, 384] width 196 height 26
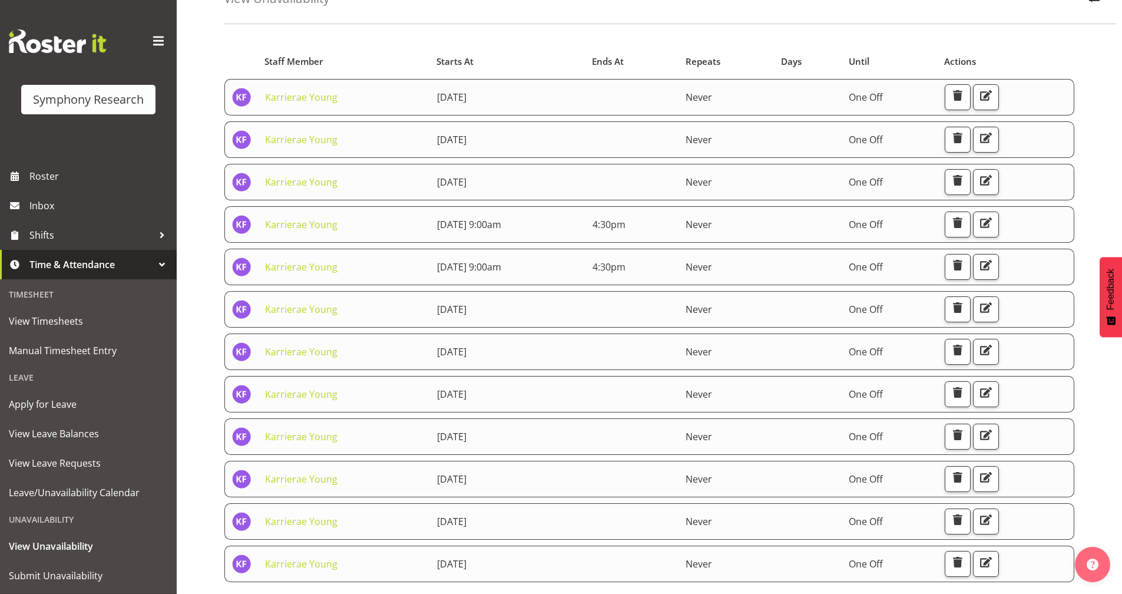
scroll to position [8, 0]
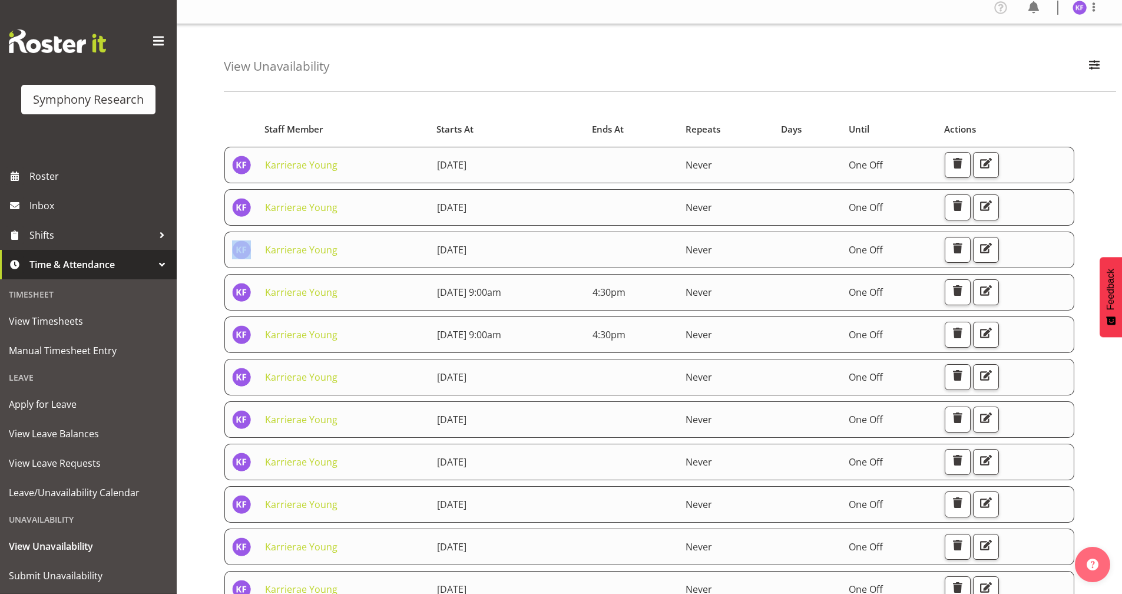
drag, startPoint x: 244, startPoint y: 240, endPoint x: 261, endPoint y: 239, distance: 17.1
click at [259, 239] on tr "Karrierae Young [DATE] Never One Off" at bounding box center [649, 249] width 850 height 37
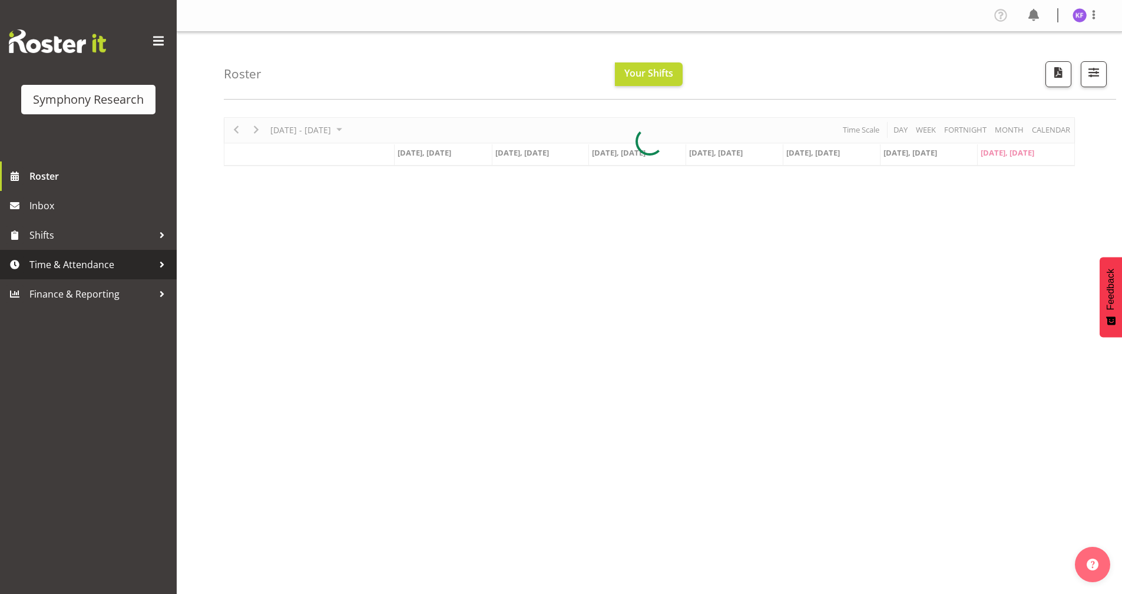
click at [90, 263] on span "Time & Attendance" at bounding box center [91, 265] width 124 height 18
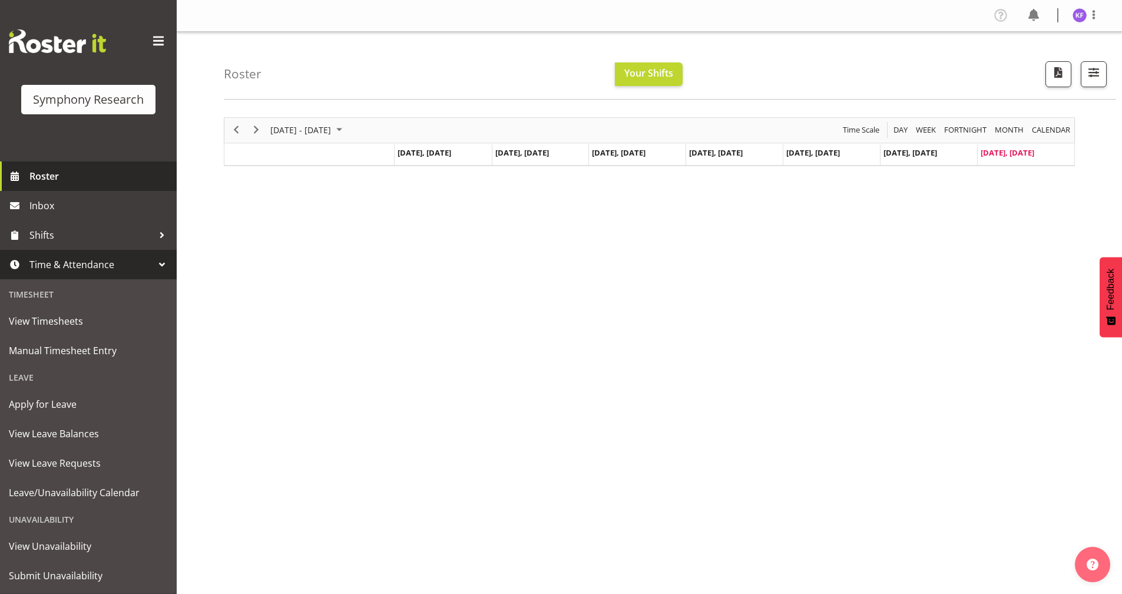
click at [75, 178] on span "Roster" at bounding box center [99, 176] width 141 height 18
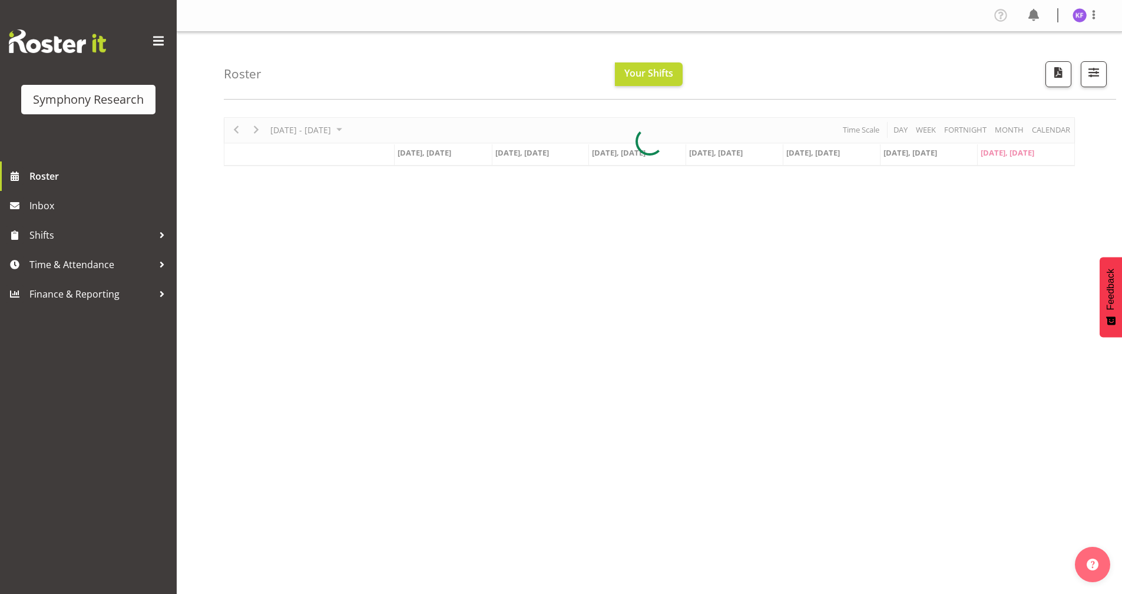
click at [1044, 133] on div at bounding box center [649, 141] width 851 height 49
click at [1050, 130] on div "September 15 - 21, 2025 Today Day Week Fortnight Month calendar Month Agenda Ti…" at bounding box center [649, 141] width 851 height 49
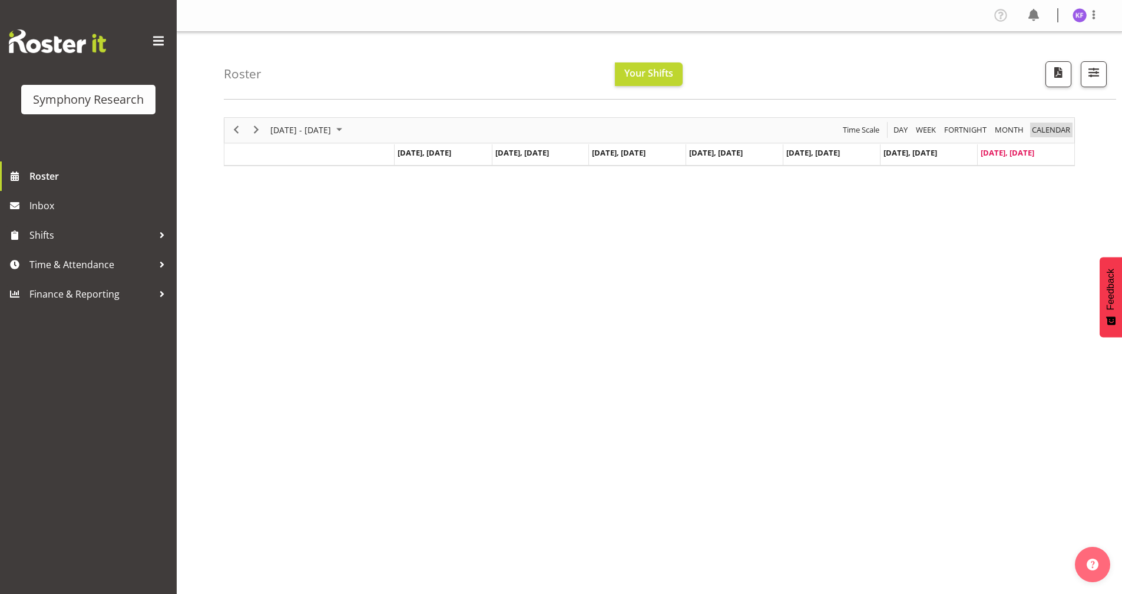
click at [1050, 130] on span "calendar" at bounding box center [1051, 129] width 41 height 15
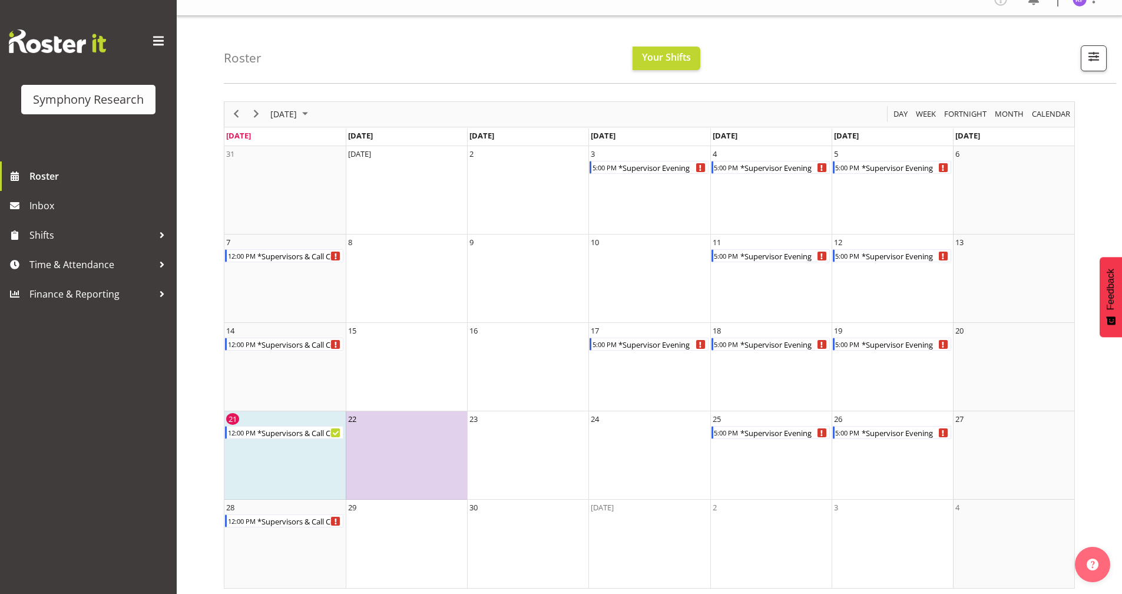
scroll to position [19, 0]
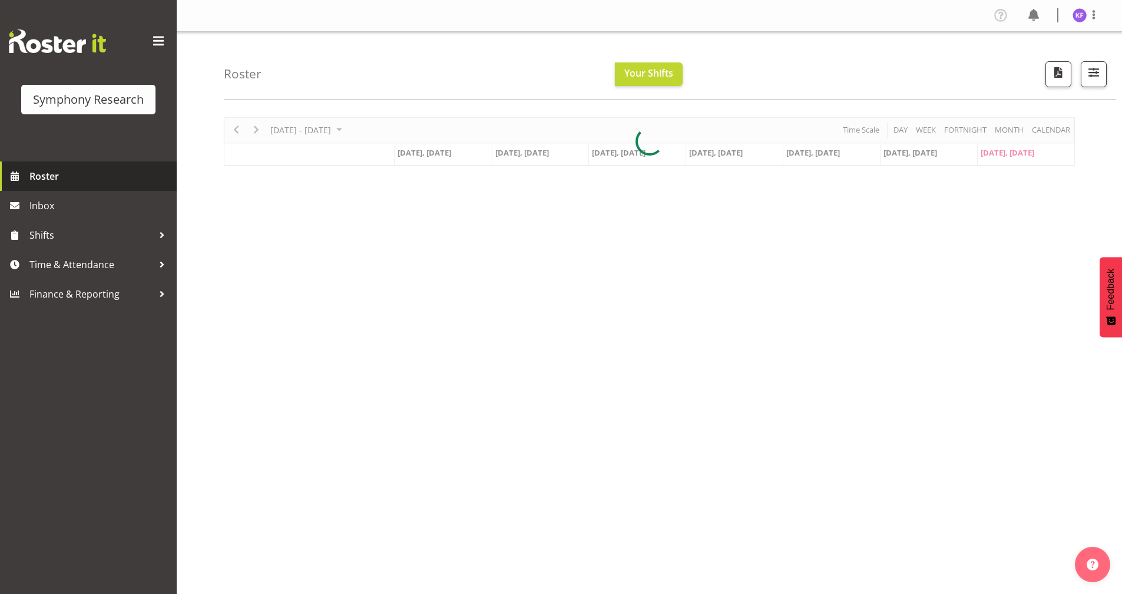
click at [71, 183] on span "Roster" at bounding box center [99, 176] width 141 height 18
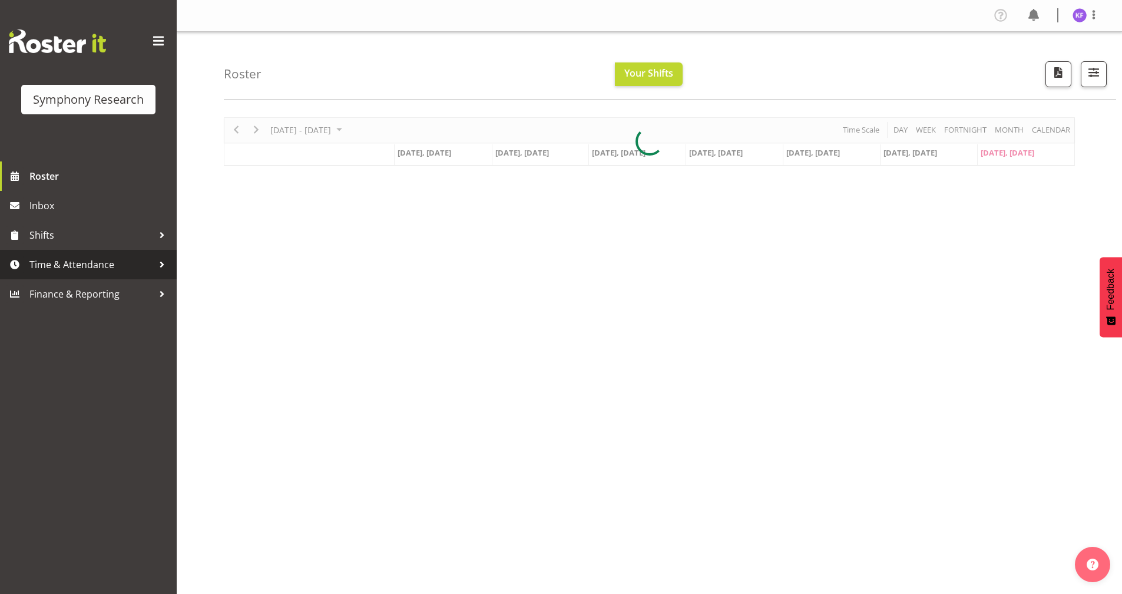
click at [97, 259] on span "Time & Attendance" at bounding box center [91, 265] width 124 height 18
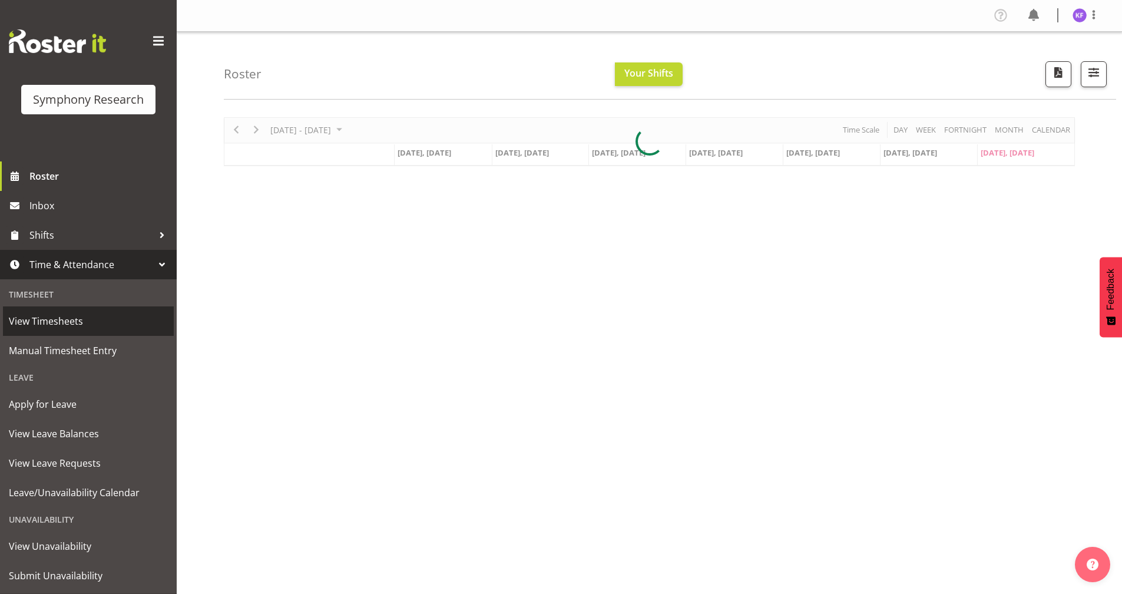
click at [127, 326] on span "View Timesheets" at bounding box center [88, 321] width 159 height 18
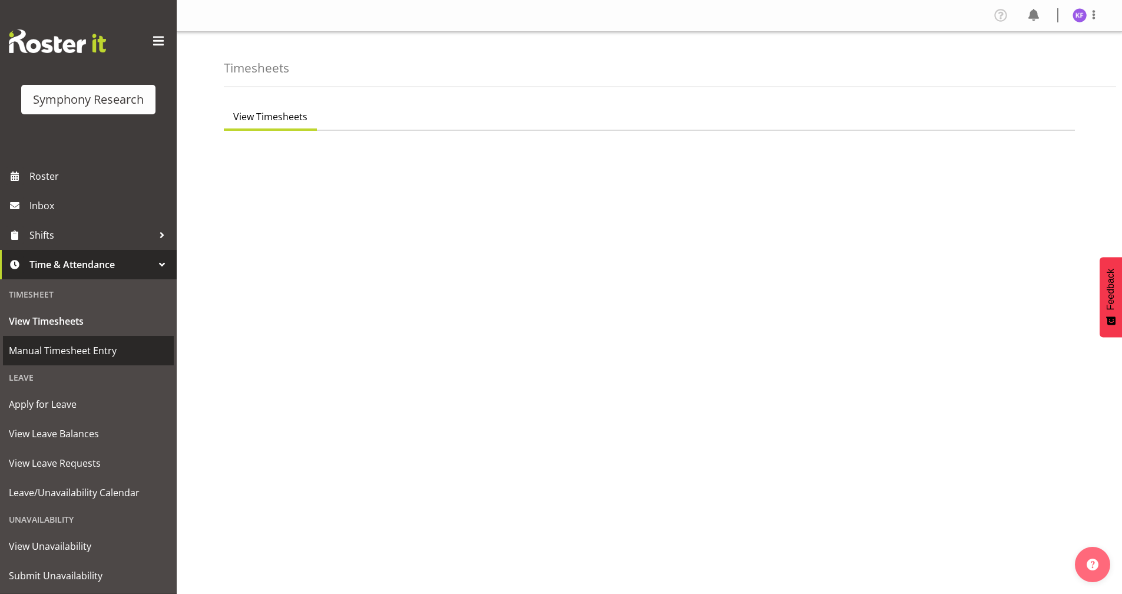
click at [124, 351] on span "Manual Timesheet Entry" at bounding box center [88, 351] width 159 height 18
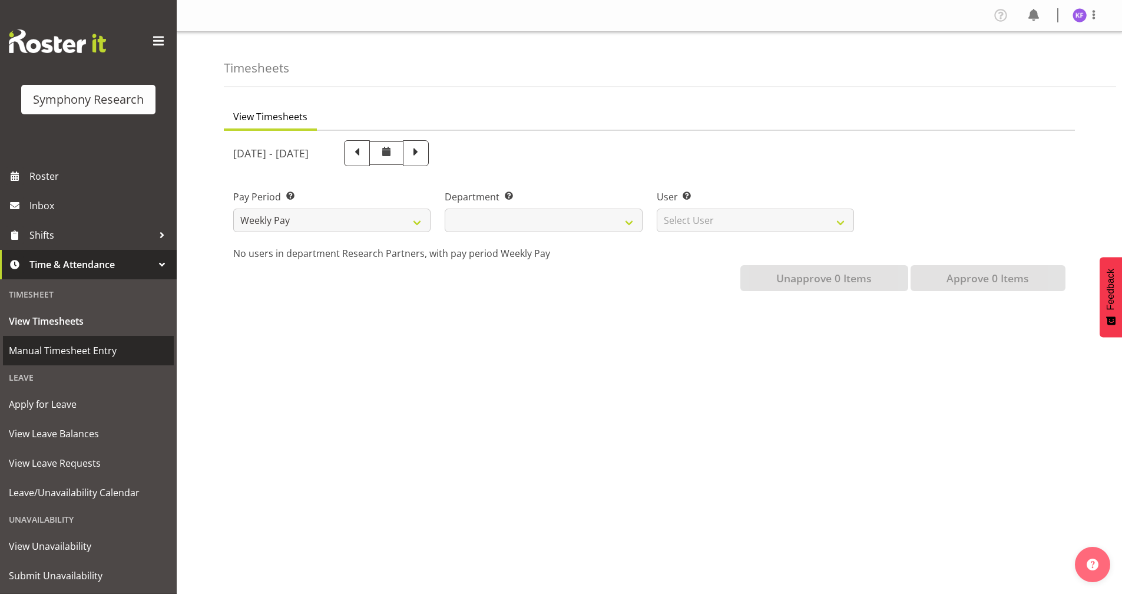
select select
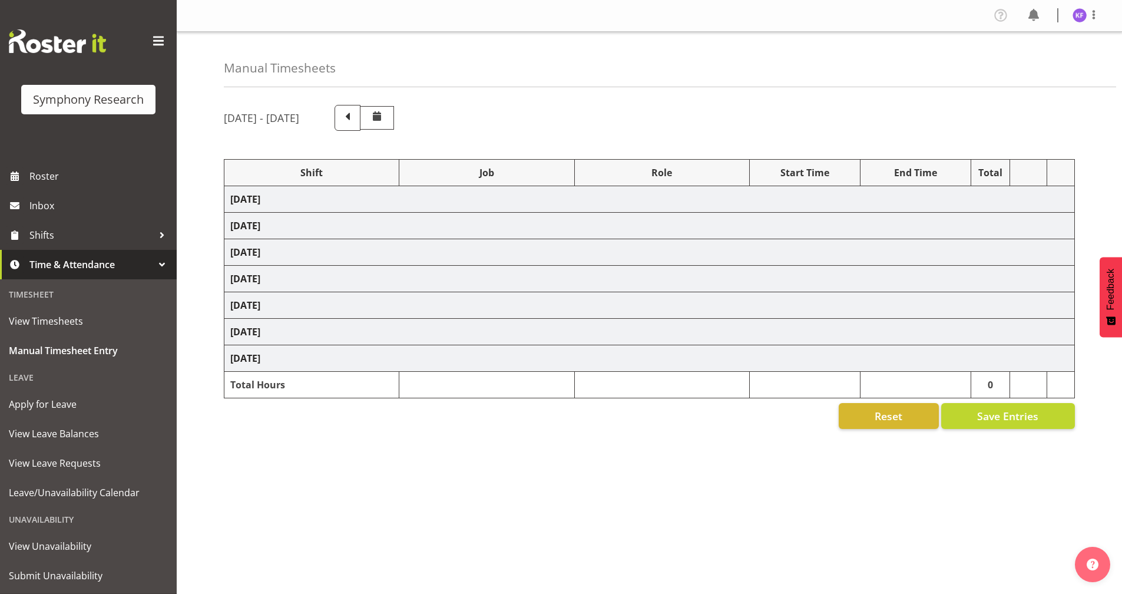
select select "11547"
select select "10499"
select select "358"
select select "41319"
select select "10527"
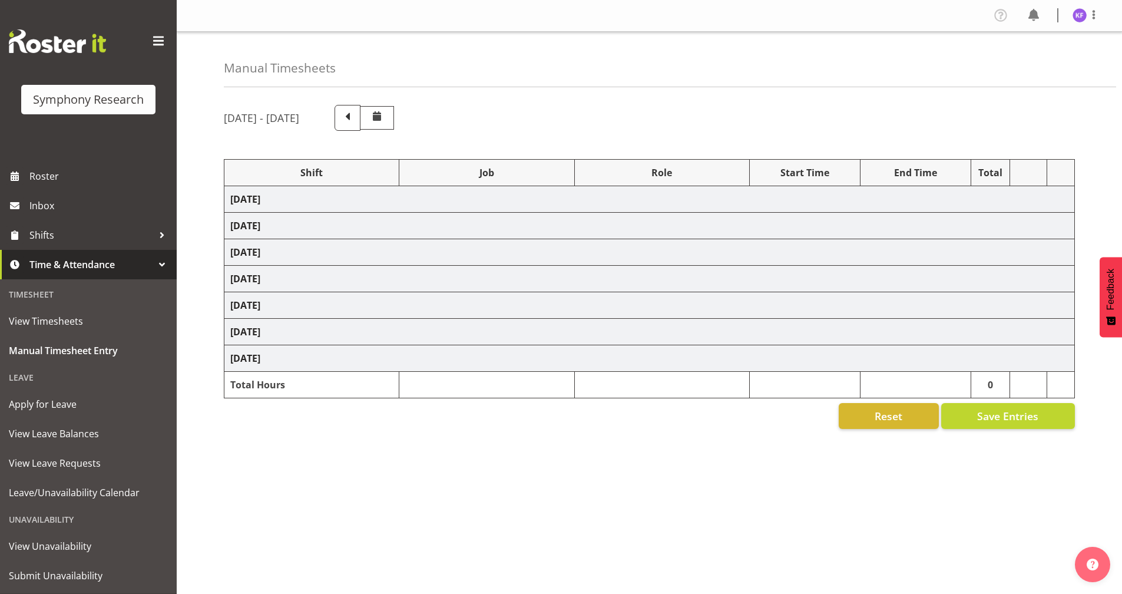
select select "358"
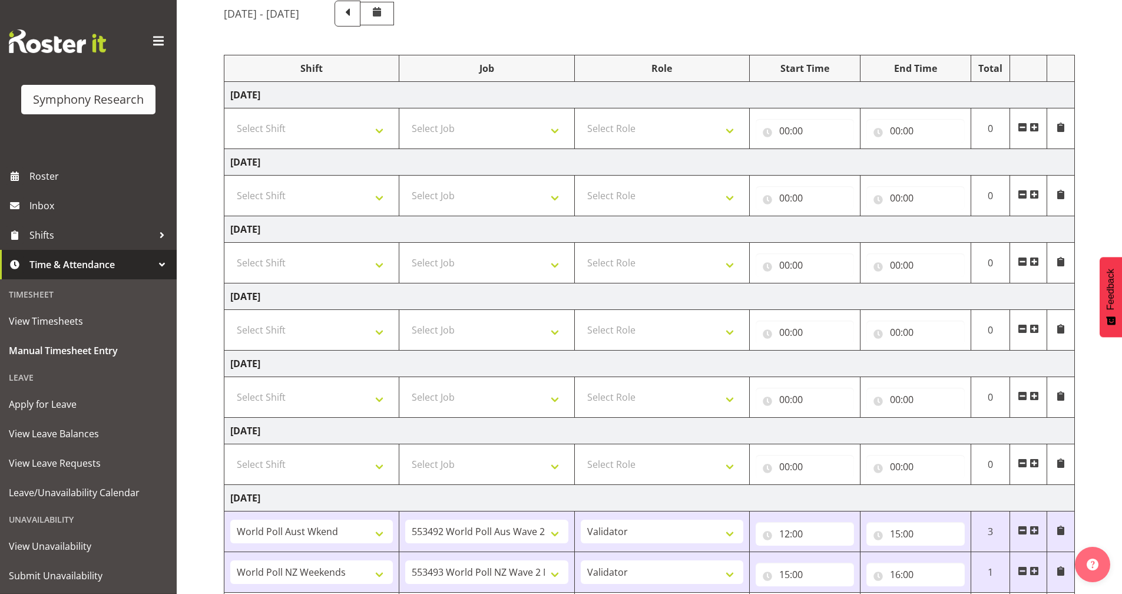
scroll to position [178, 0]
